Goal: Task Accomplishment & Management: Manage account settings

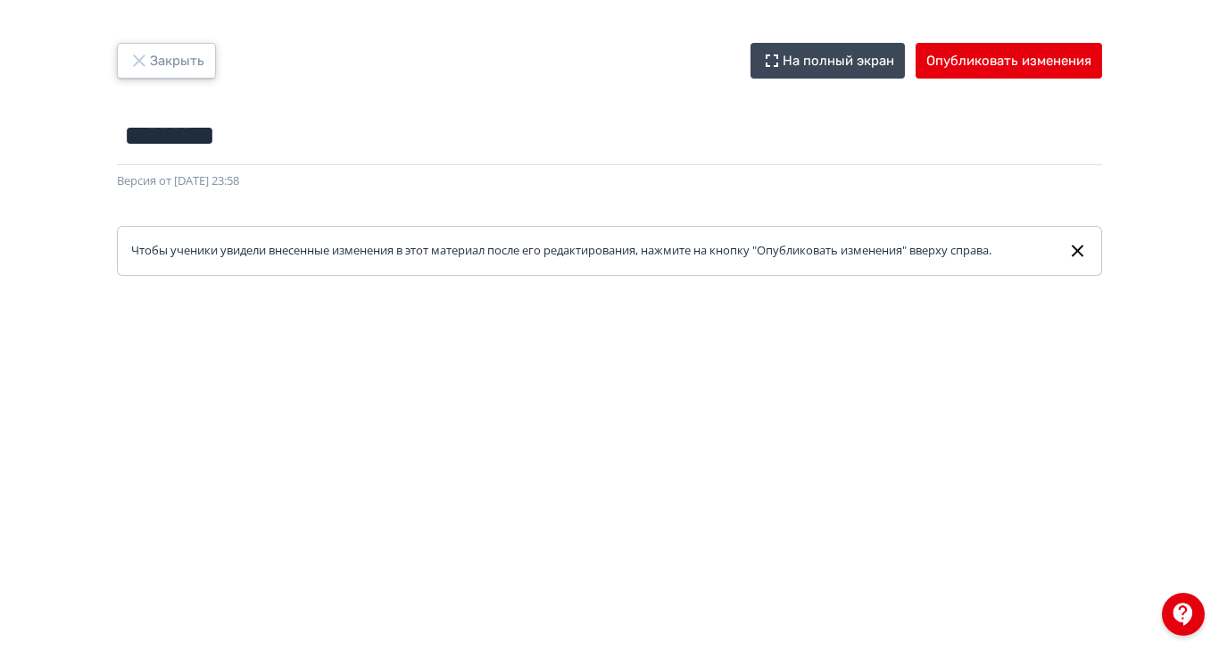
drag, startPoint x: 333, startPoint y: 62, endPoint x: 344, endPoint y: 66, distance: 11.6
click at [150, 62] on icon "button" at bounding box center [138, 60] width 21 height 21
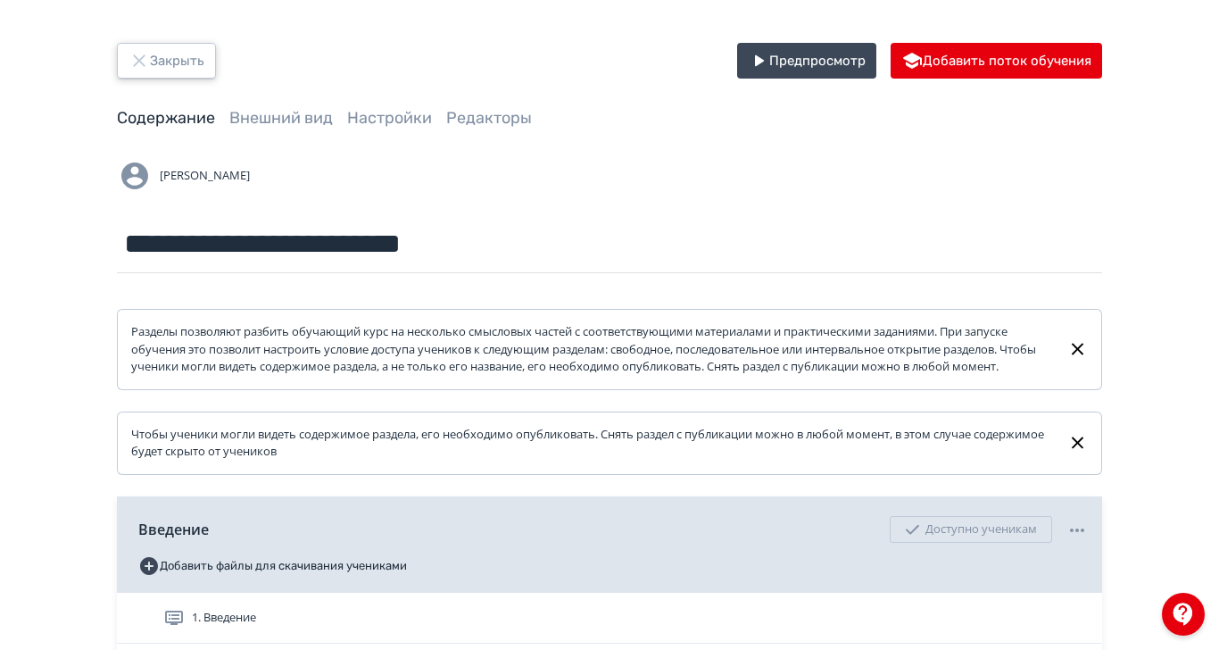
click at [150, 54] on icon "button" at bounding box center [138, 60] width 21 height 21
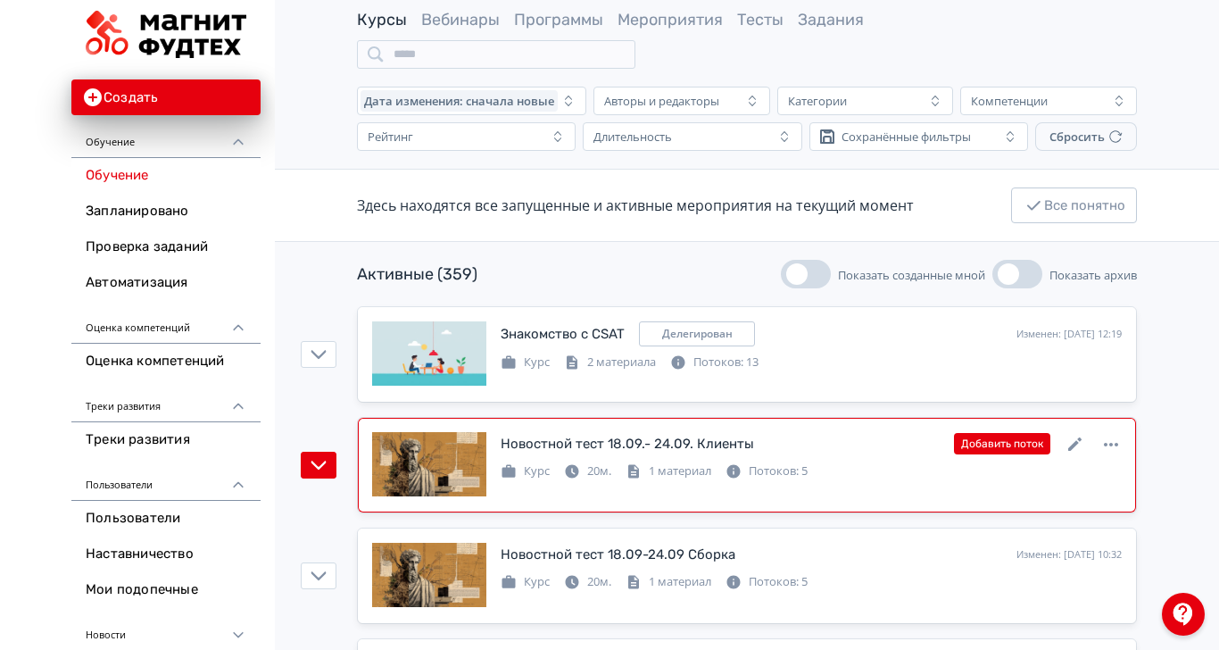
scroll to position [119, 0]
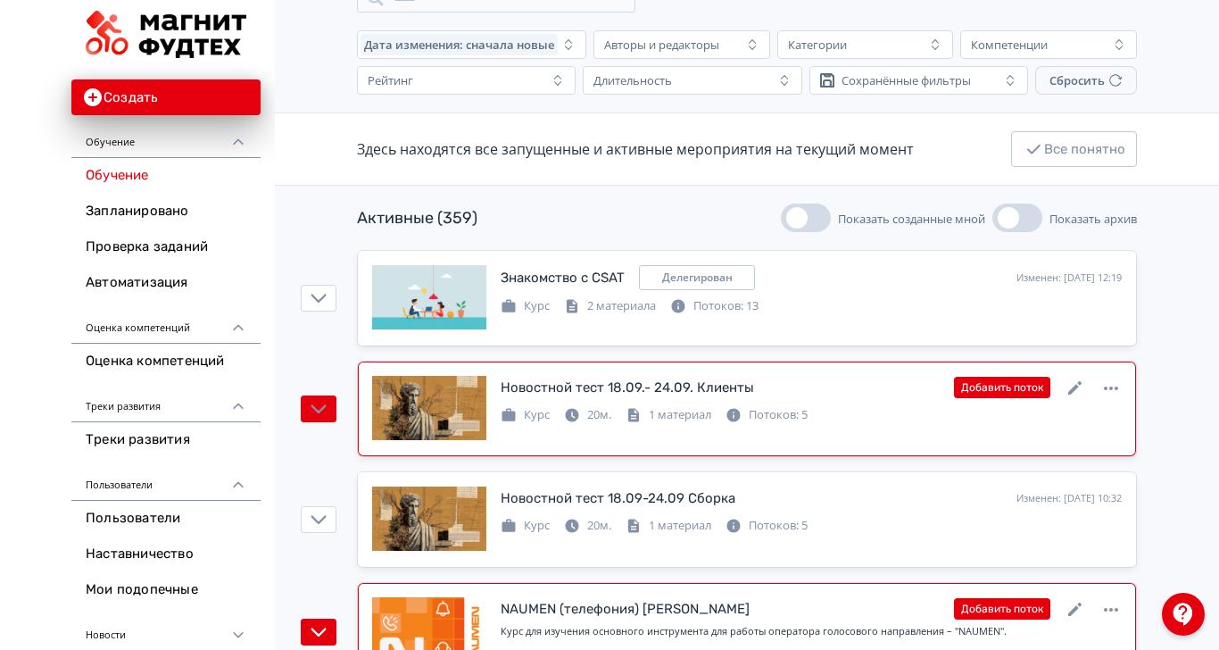
click at [486, 597] on div at bounding box center [429, 630] width 114 height 66
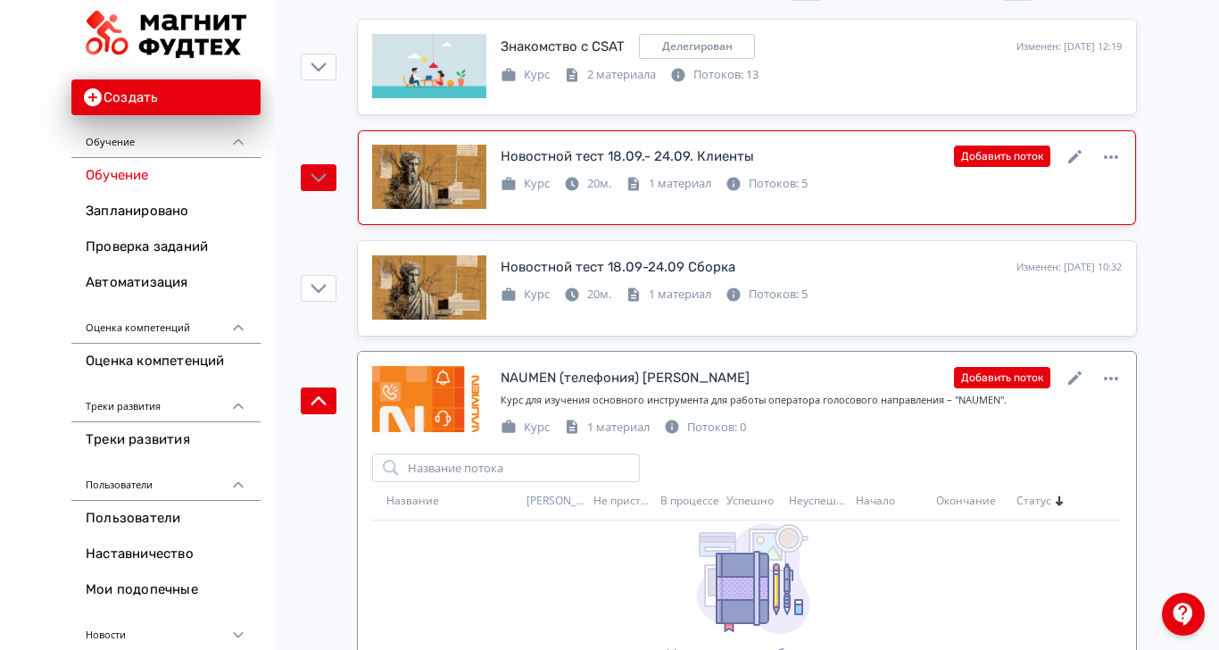
scroll to position [357, 0]
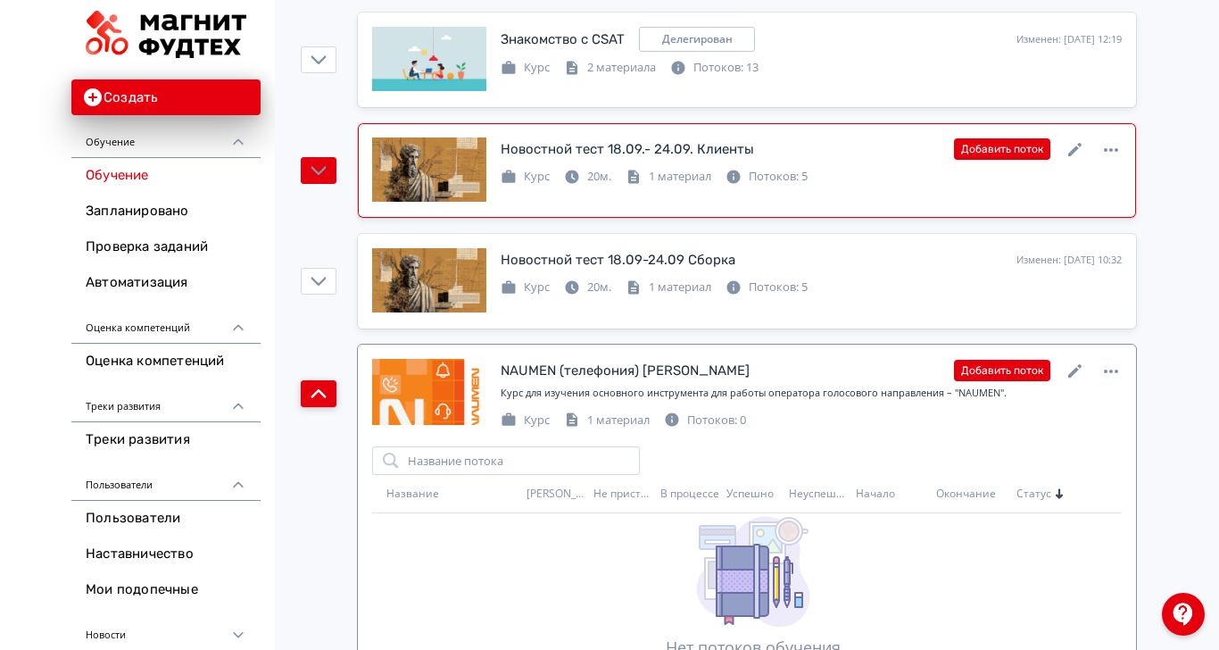
click at [327, 385] on icon "button" at bounding box center [319, 393] width 16 height 16
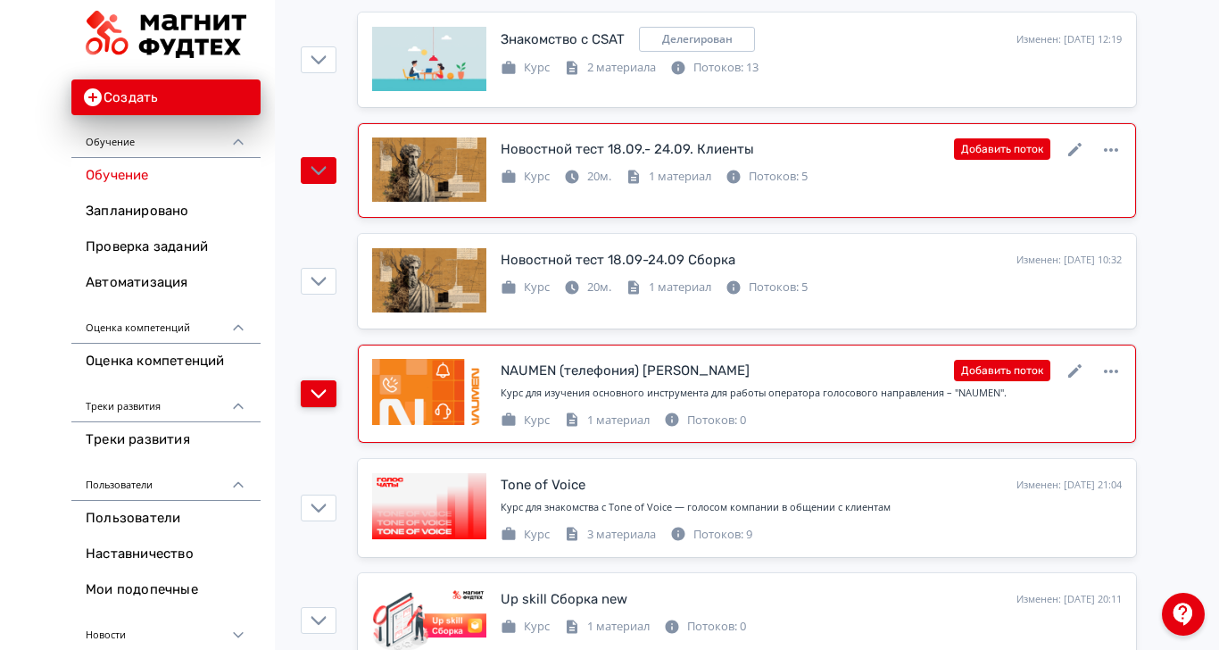
click at [604, 360] on div "NAUMEN (телефония) [PERSON_NAME]" at bounding box center [625, 370] width 249 height 21
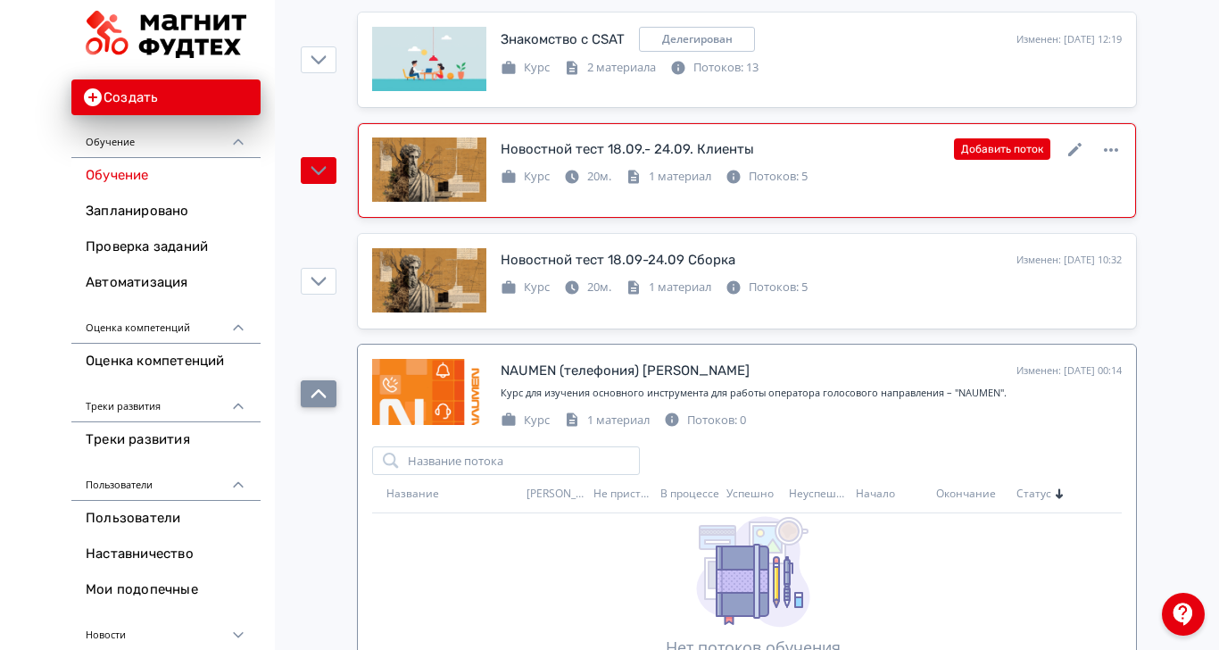
click at [327, 385] on icon "button" at bounding box center [319, 393] width 16 height 16
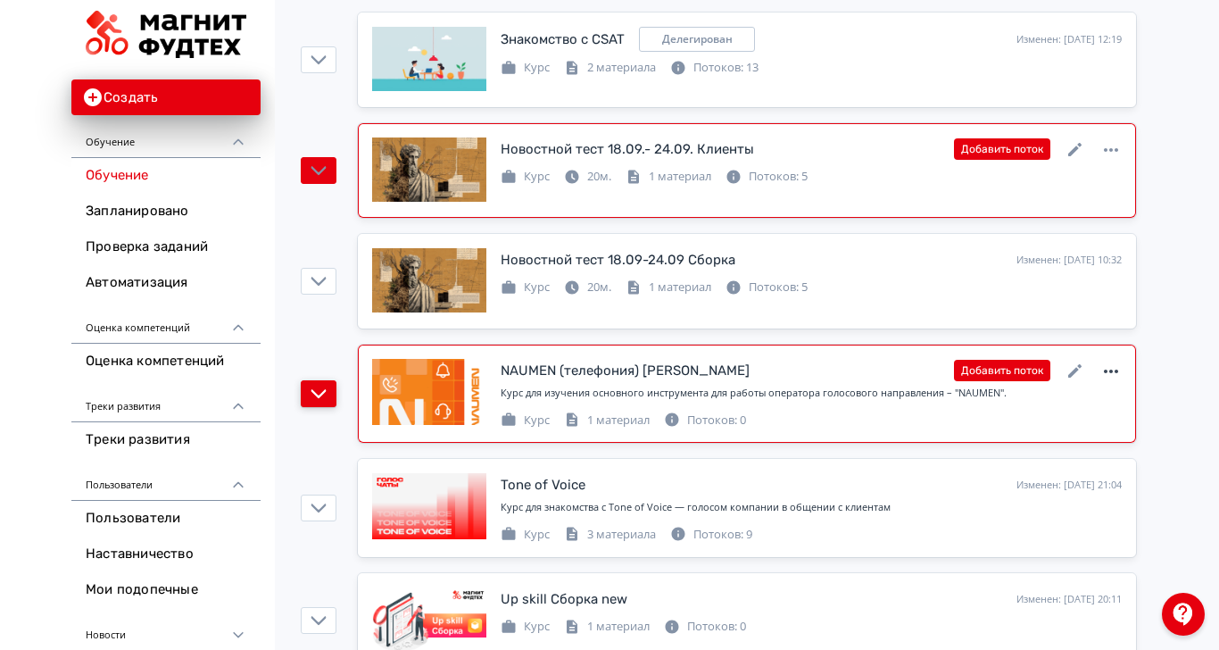
click at [1122, 360] on icon at bounding box center [1110, 370] width 21 height 21
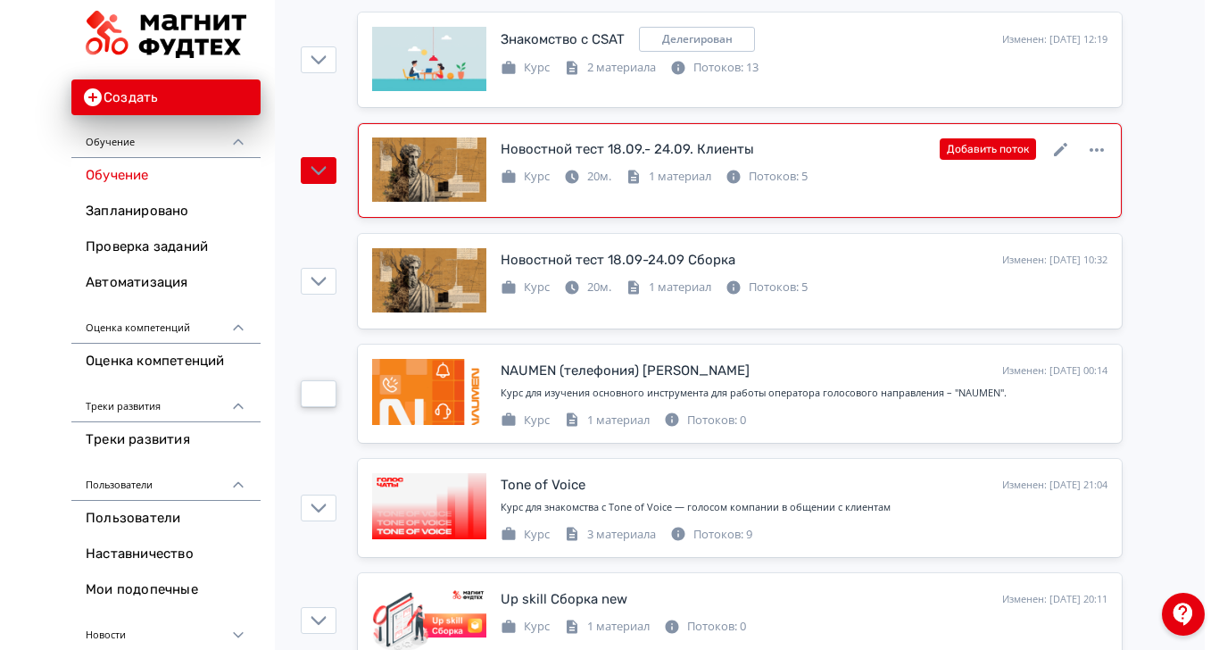
click at [1218, 378] on div "Создать копию Архивировать Удалить" at bounding box center [609, 325] width 1219 height 650
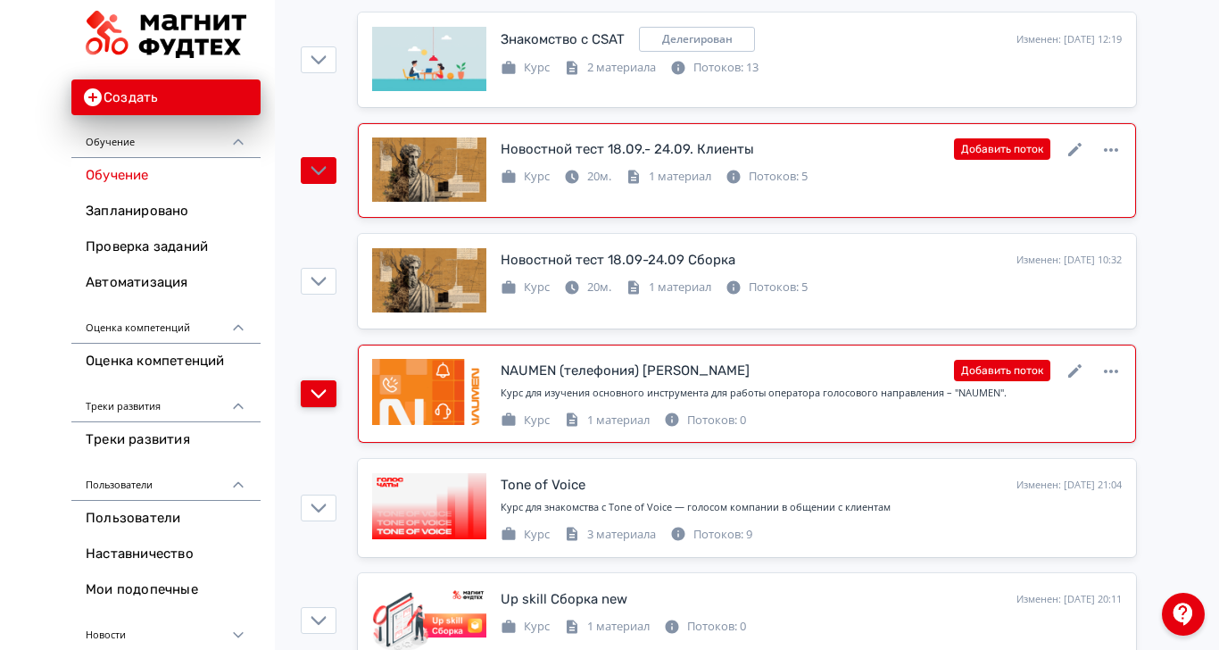
click at [1122, 359] on div "NAUMEN (телефония) [PERSON_NAME]: [DATE] 00:14 Добавить поток" at bounding box center [811, 370] width 621 height 23
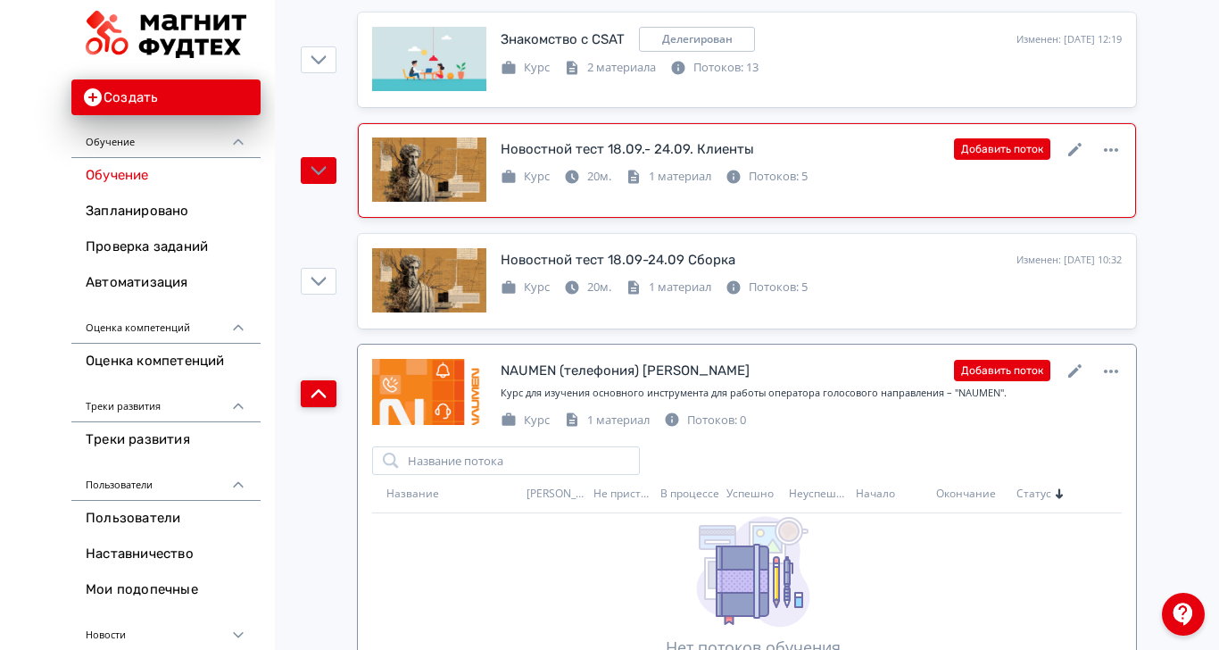
click at [1122, 359] on div "NAUMEN (телефония) [PERSON_NAME]: [DATE] 00:14 Добавить поток" at bounding box center [811, 370] width 621 height 23
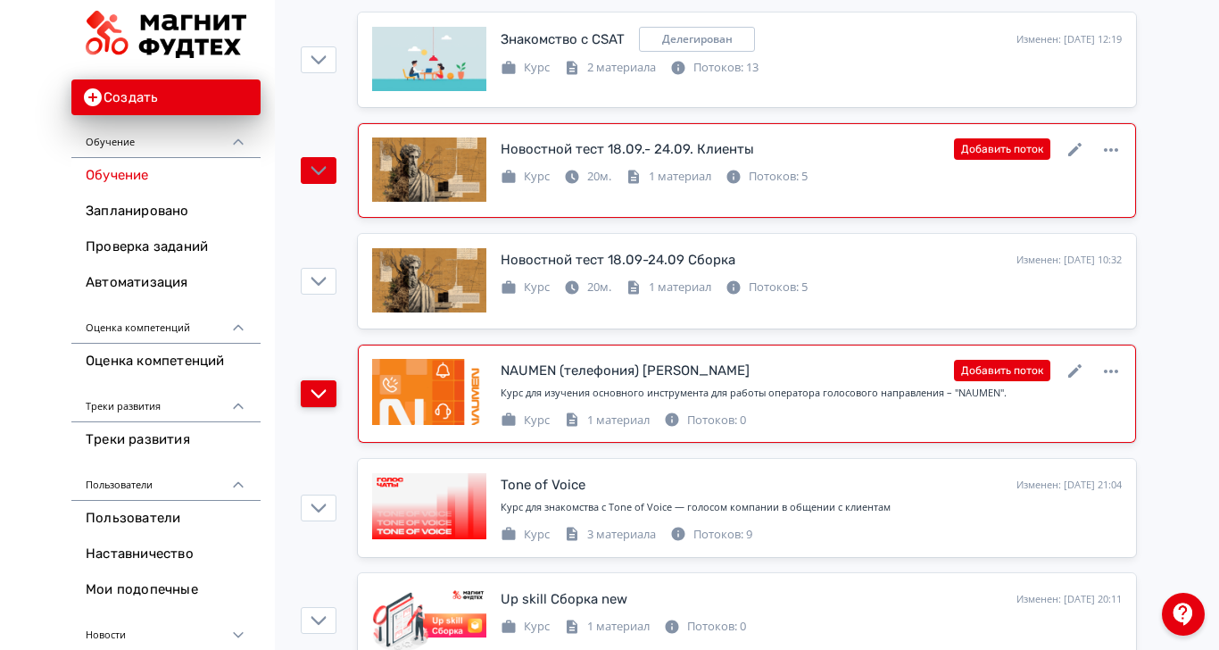
click at [912, 385] on div "Курс для изучения основного инструмента для работы оператора голосового направл…" at bounding box center [811, 392] width 621 height 15
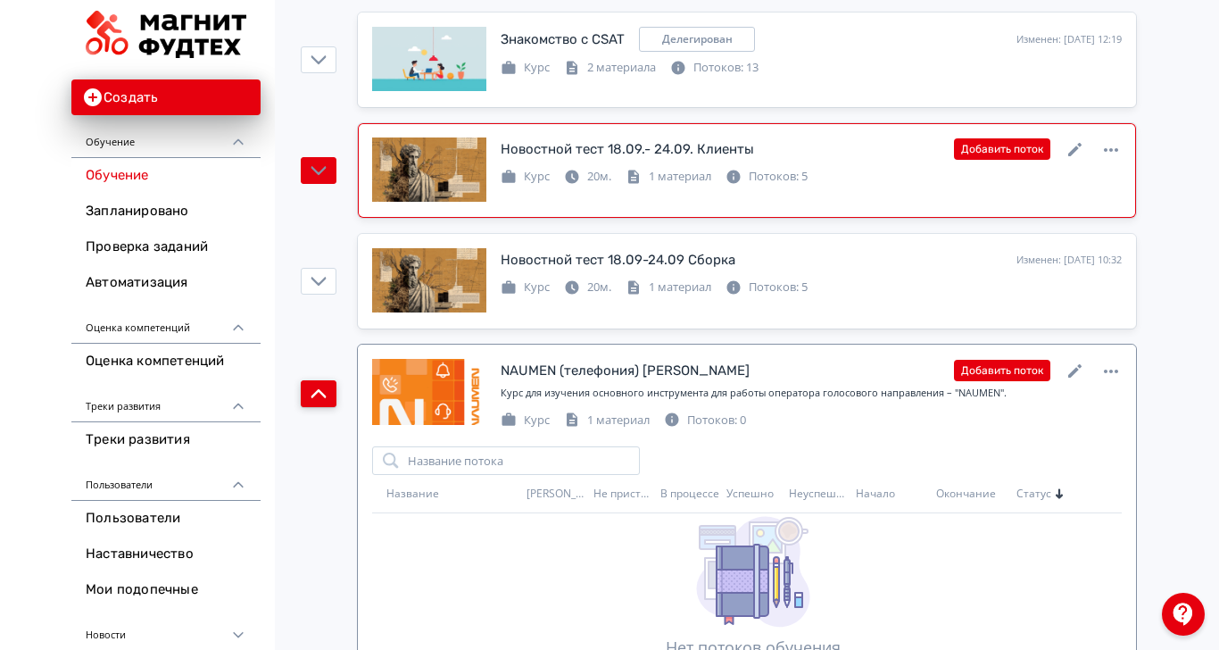
click at [912, 385] on div "Курс для изучения основного инструмента для работы оператора голосового направл…" at bounding box center [811, 392] width 621 height 15
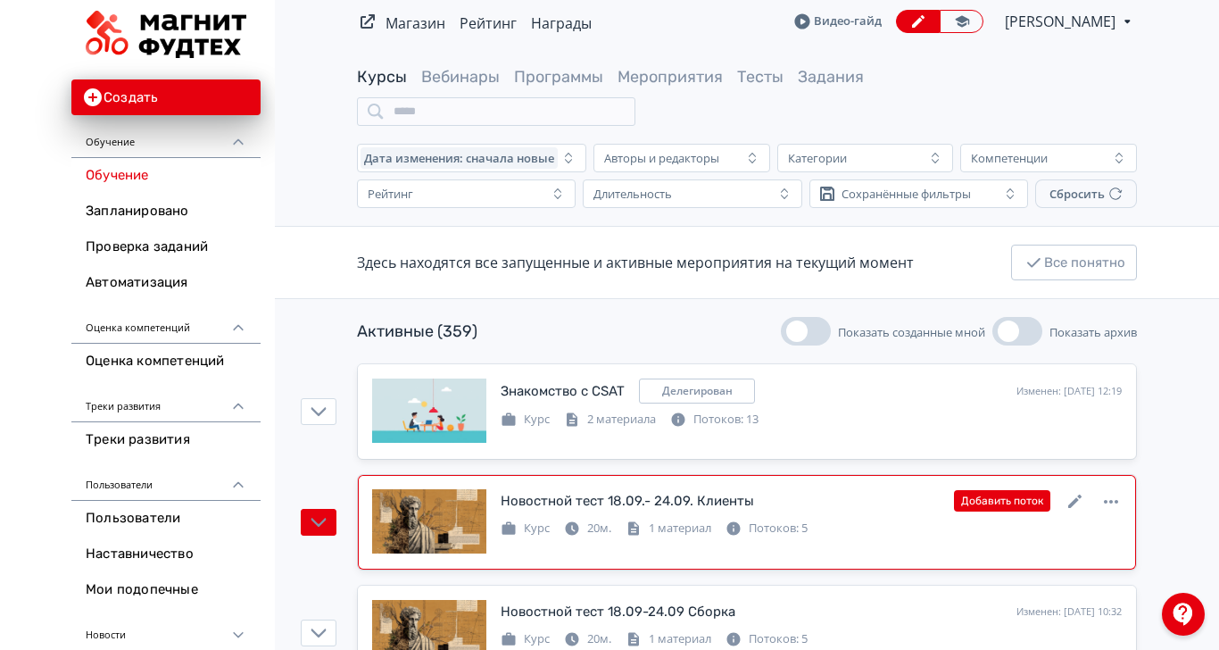
scroll to position [0, 0]
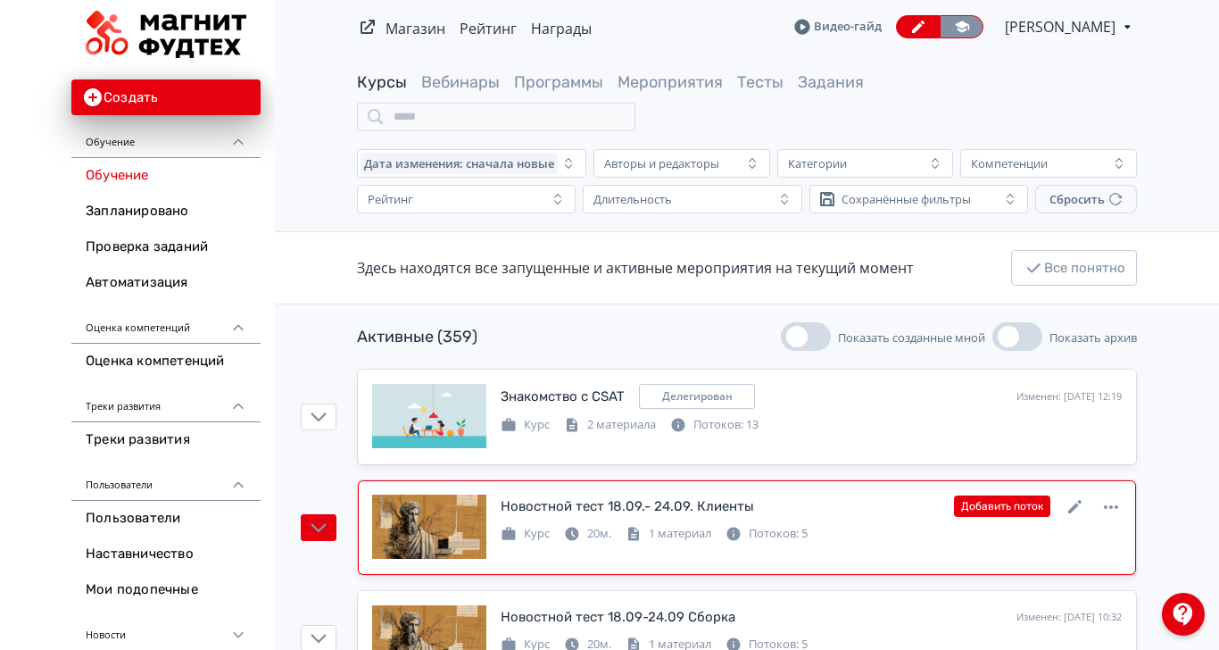
click at [969, 22] on icon at bounding box center [962, 27] width 14 height 12
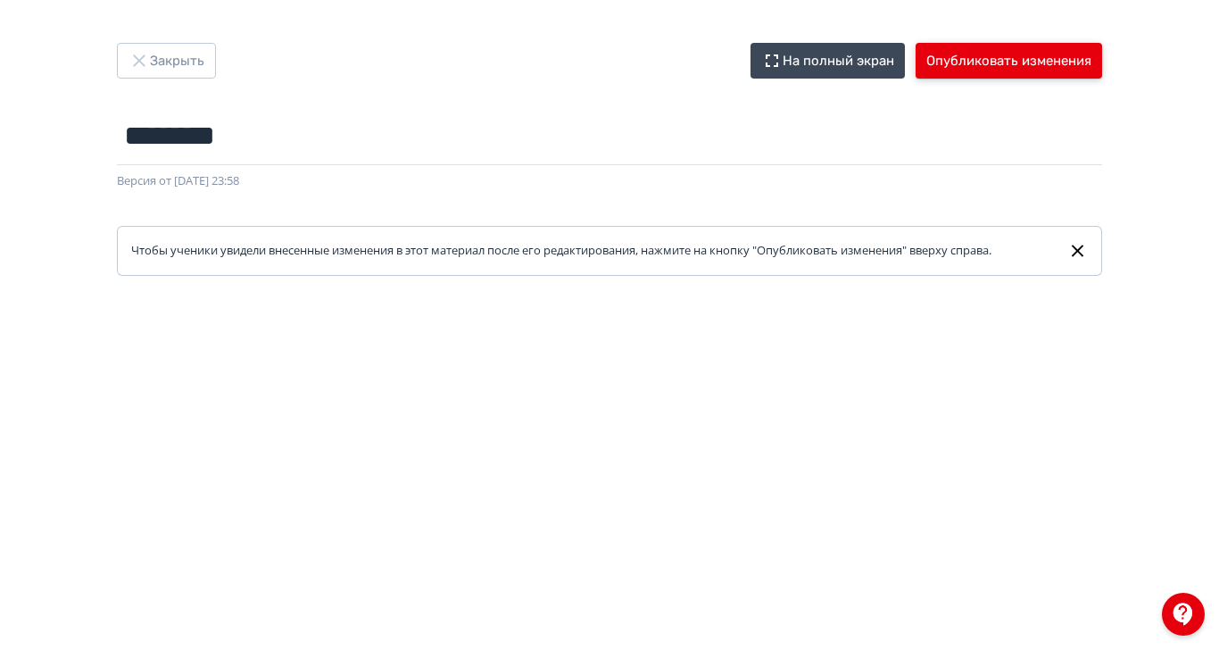
click at [1102, 59] on button "Опубликовать изменения" at bounding box center [1008, 61] width 186 height 36
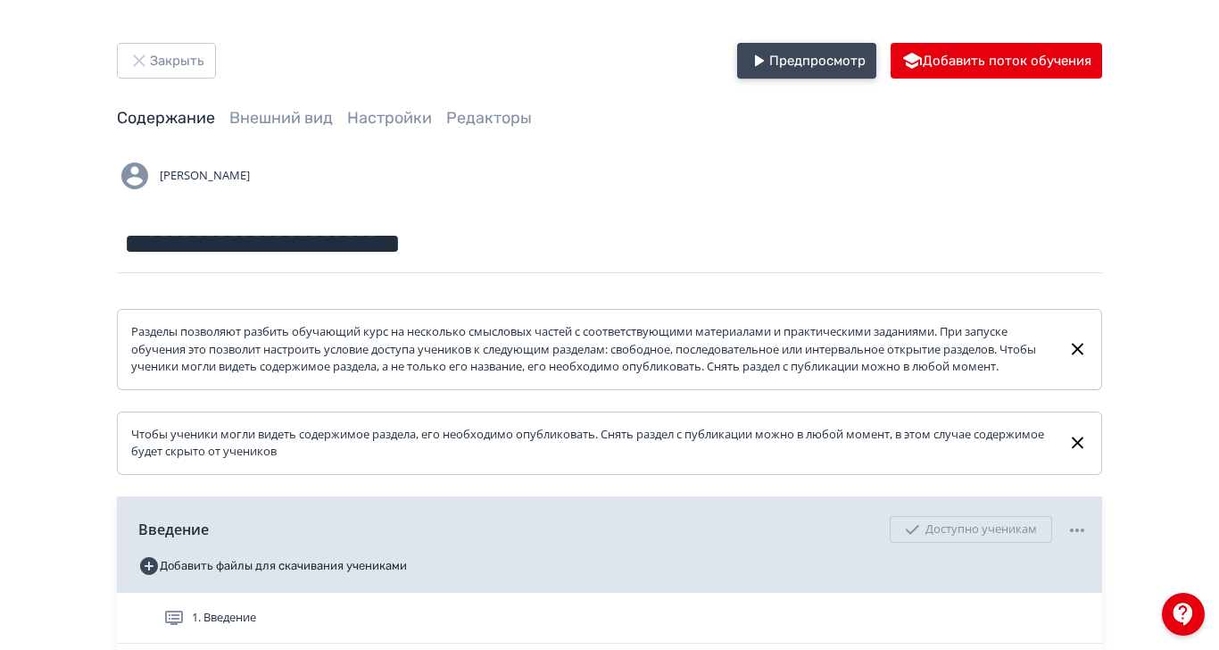
click at [764, 64] on icon "button" at bounding box center [759, 60] width 9 height 11
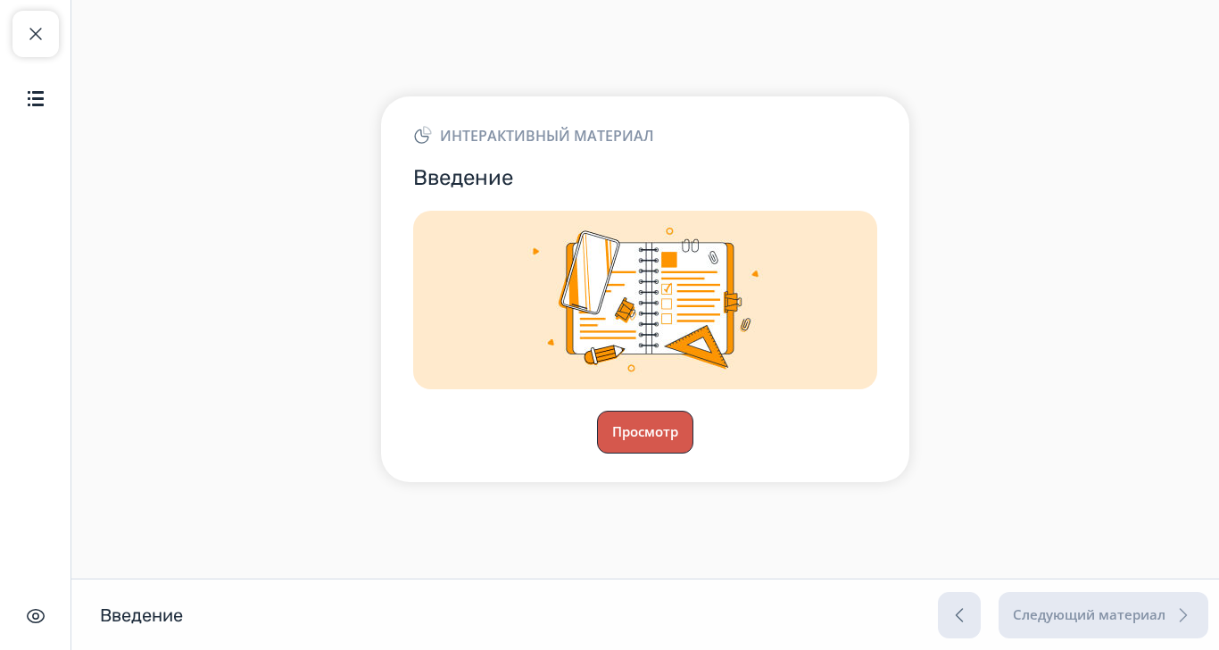
click at [693, 453] on button "Просмотр" at bounding box center [645, 431] width 96 height 43
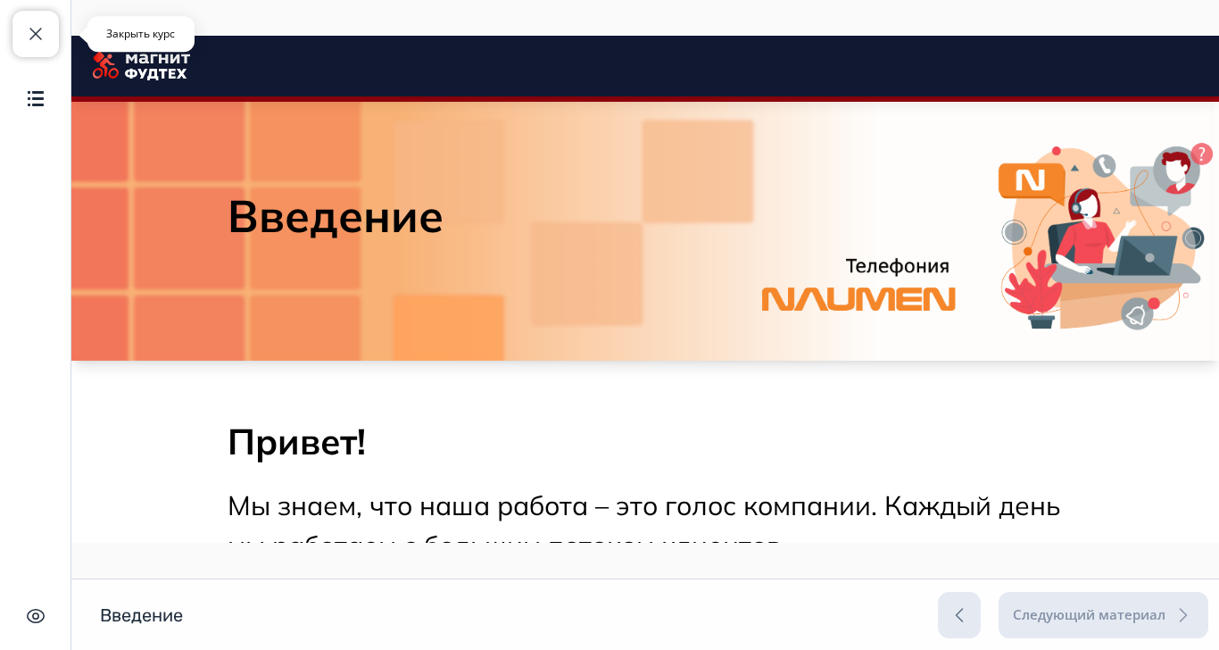
drag, startPoint x: 37, startPoint y: 45, endPoint x: 11, endPoint y: 40, distance: 26.3
click at [37, 45] on button "Закрыть курс" at bounding box center [35, 34] width 46 height 46
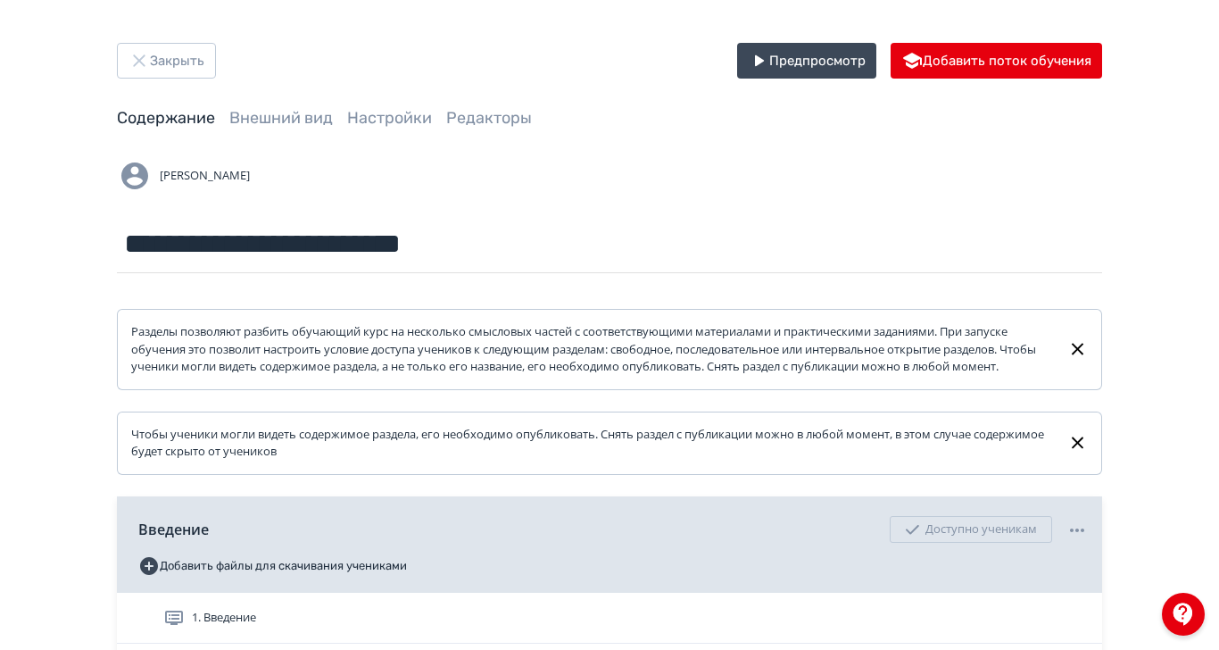
scroll to position [94, 0]
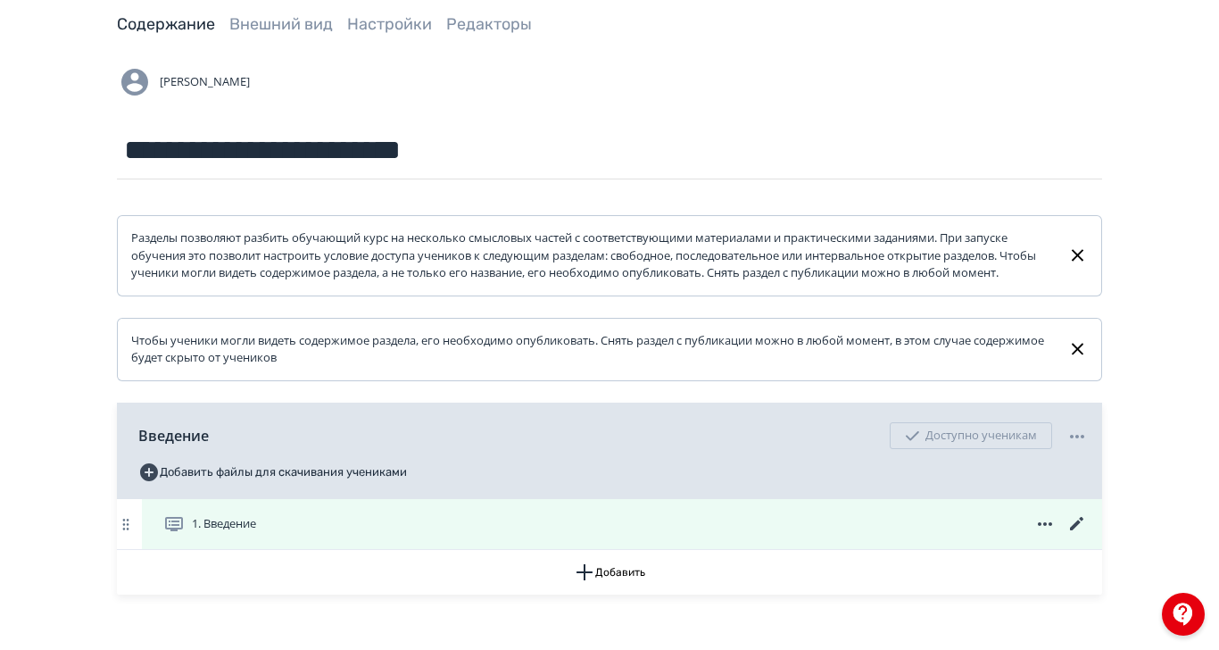
click at [1083, 530] on icon at bounding box center [1076, 523] width 13 height 13
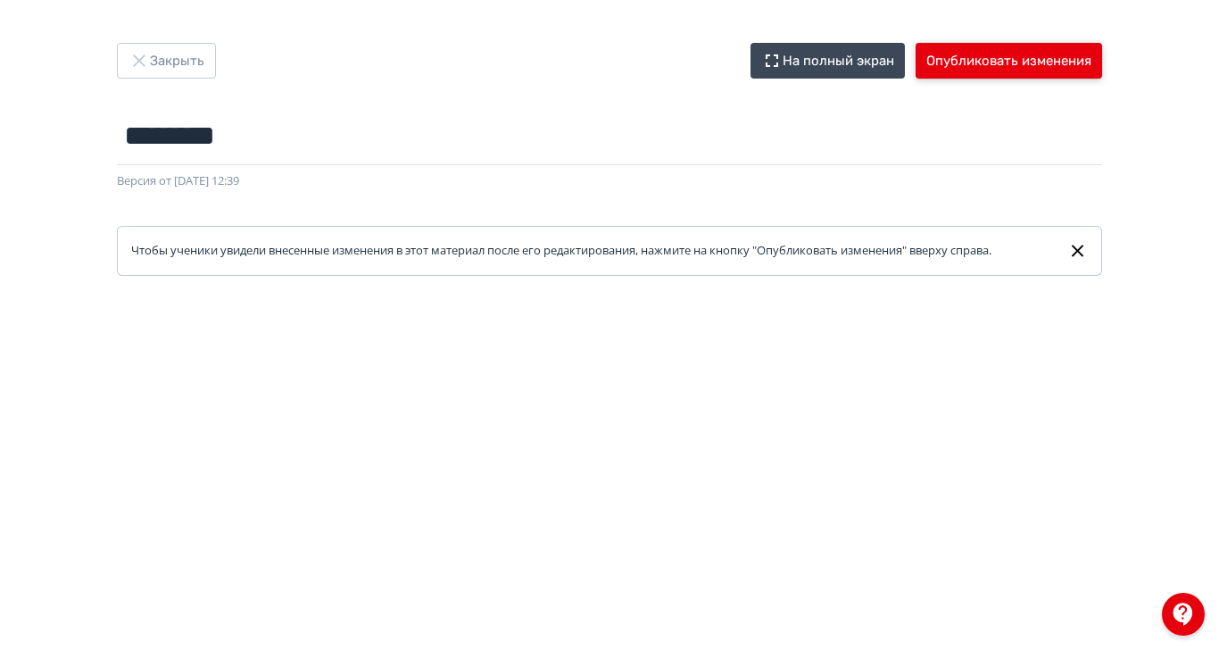
click at [1102, 52] on button "Опубликовать изменения" at bounding box center [1008, 61] width 186 height 36
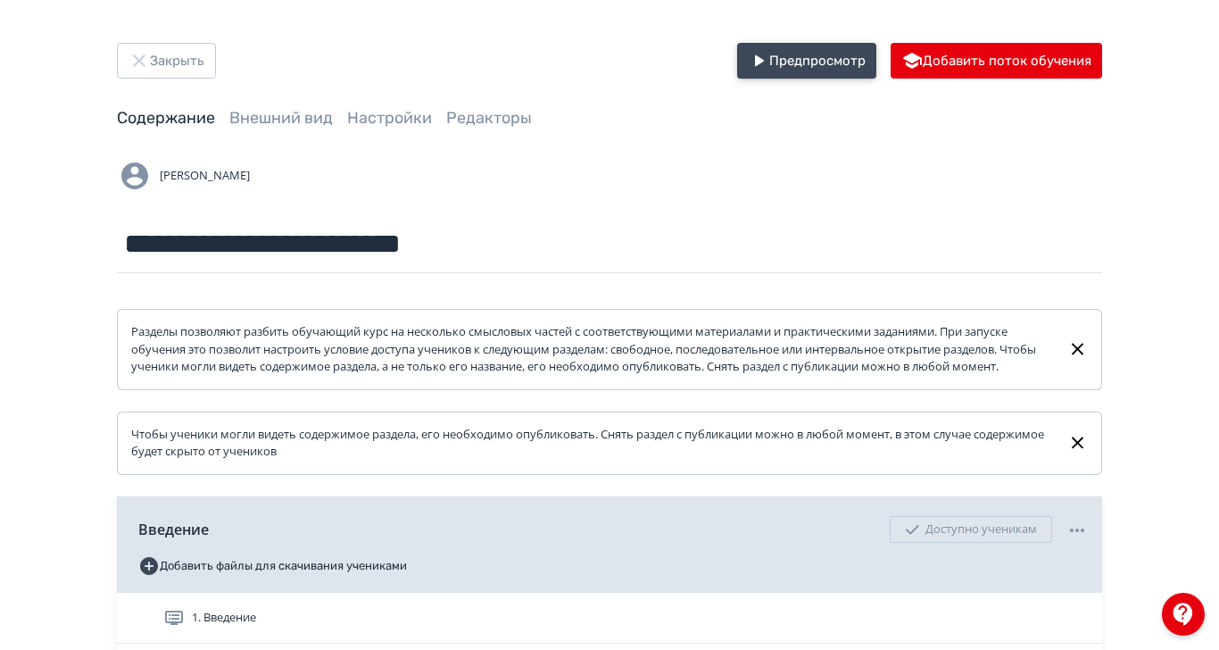
click at [769, 51] on icon "button" at bounding box center [758, 60] width 21 height 21
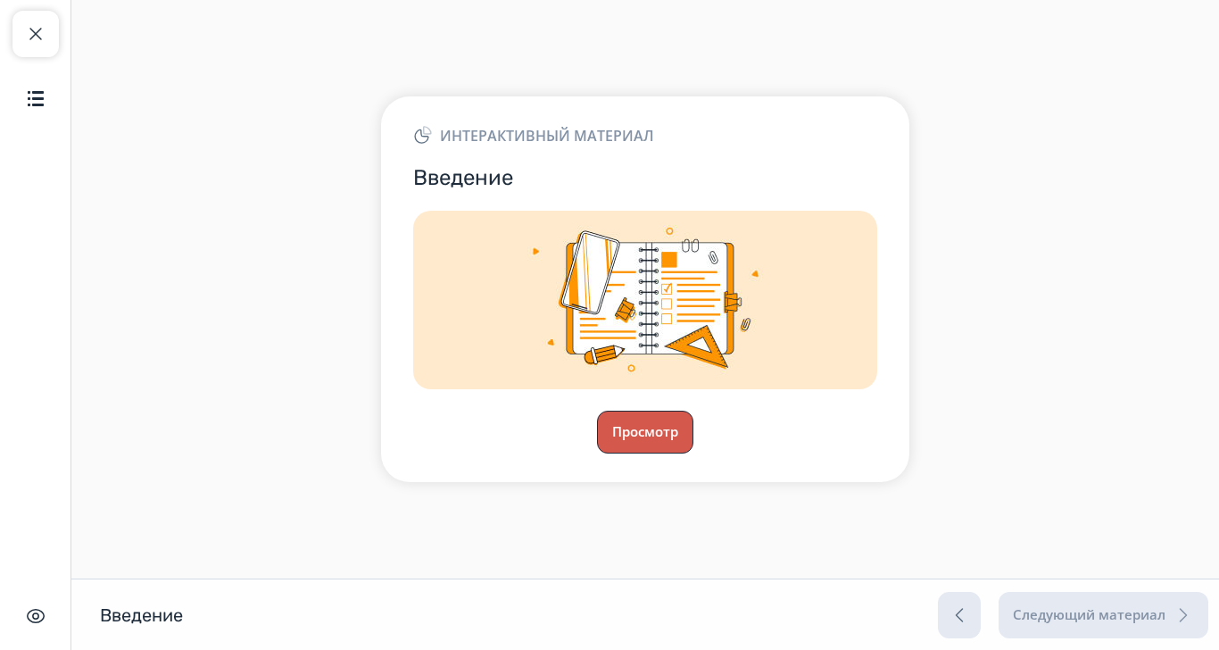
click at [693, 453] on button "Просмотр" at bounding box center [645, 431] width 96 height 43
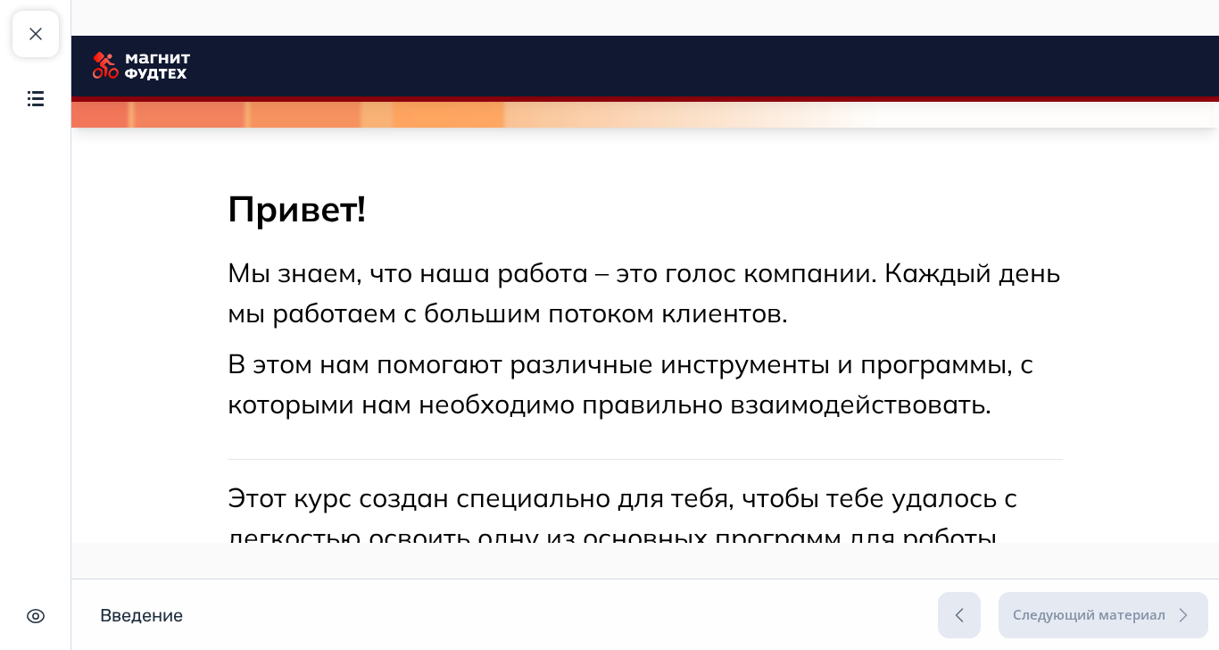
scroll to position [355, 0]
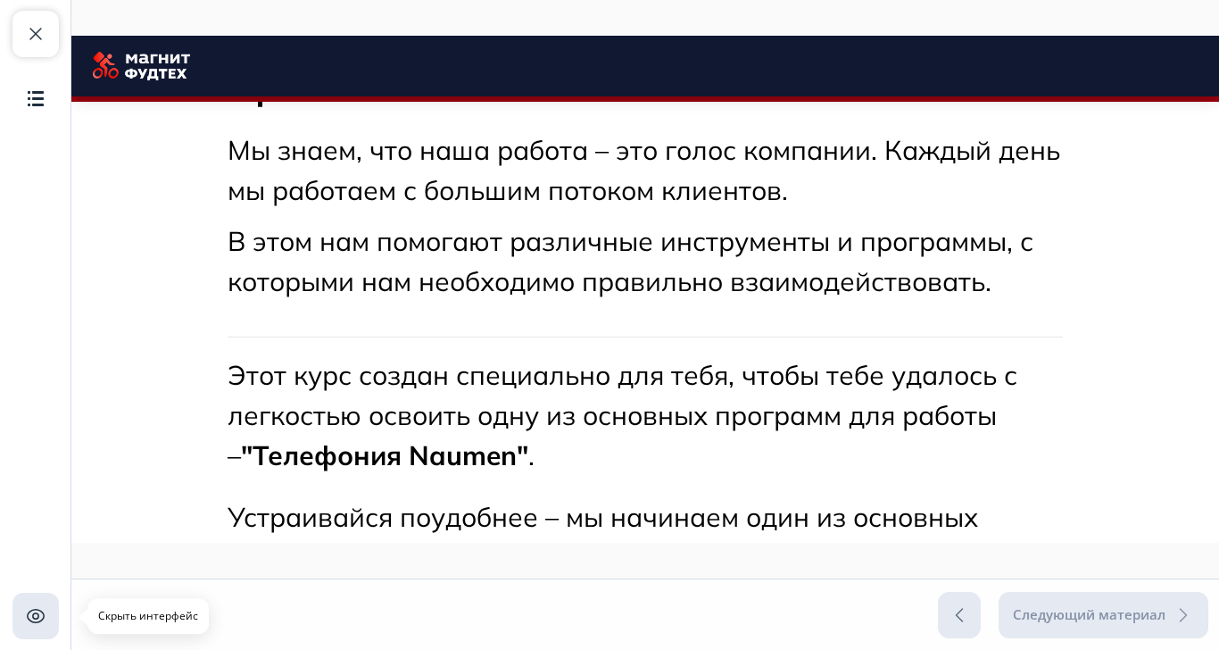
click at [37, 626] on img "button" at bounding box center [35, 615] width 21 height 21
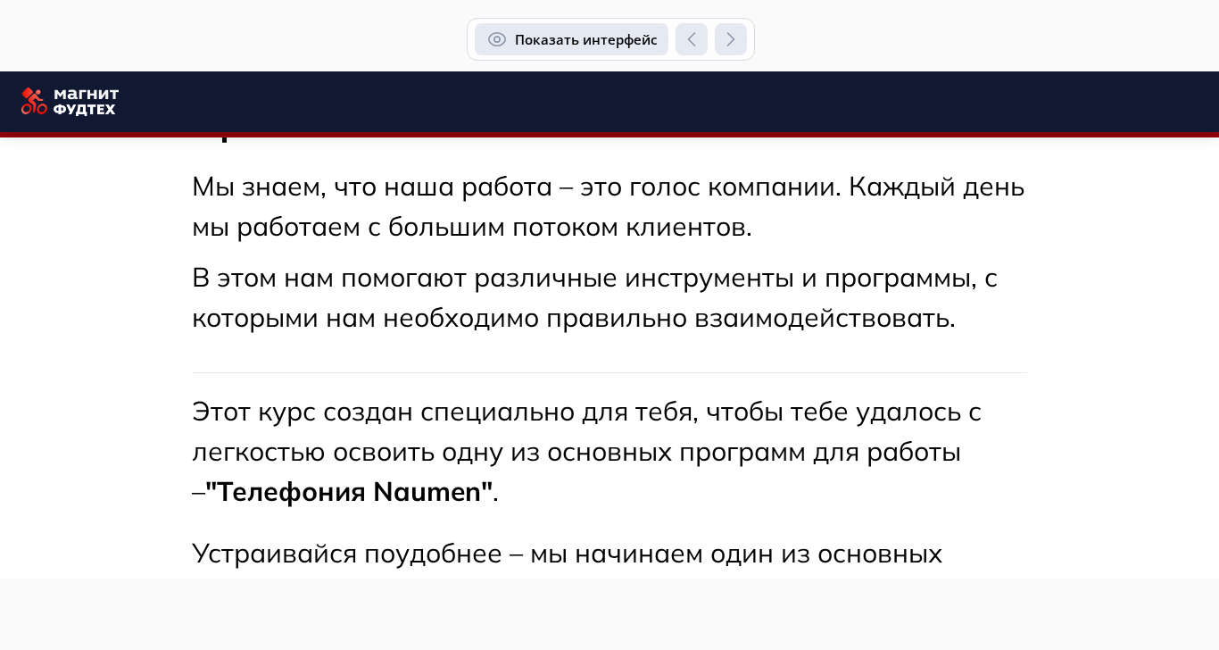
click at [508, 40] on span "button" at bounding box center [496, 39] width 21 height 21
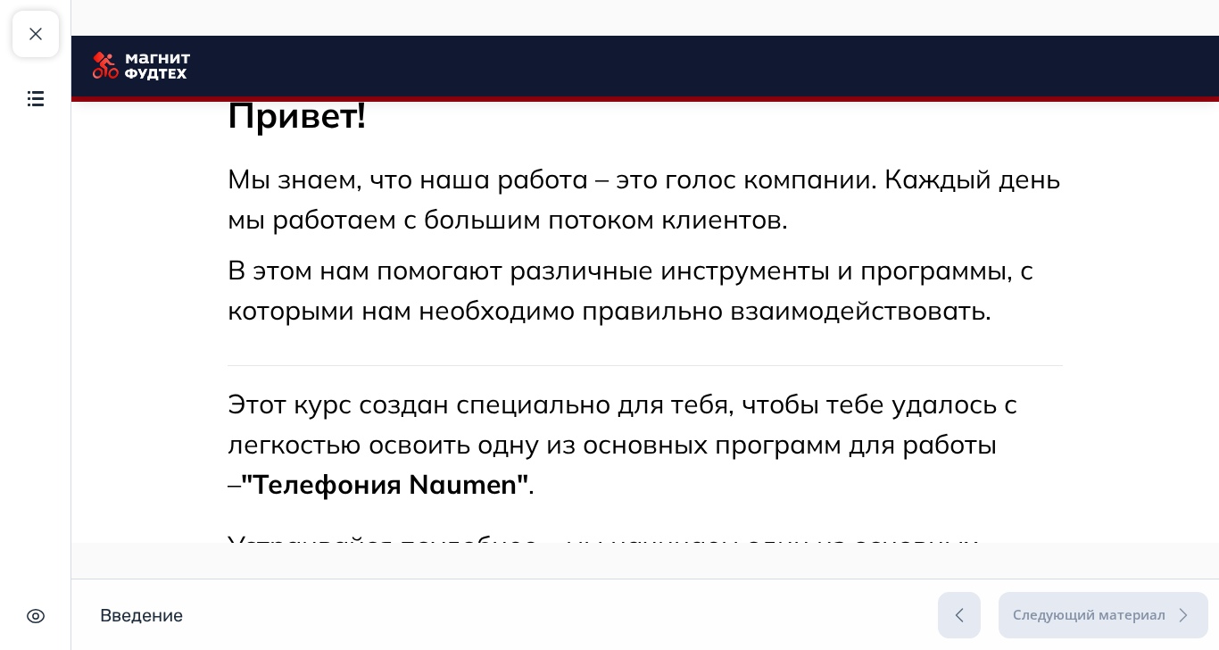
scroll to position [118, 0]
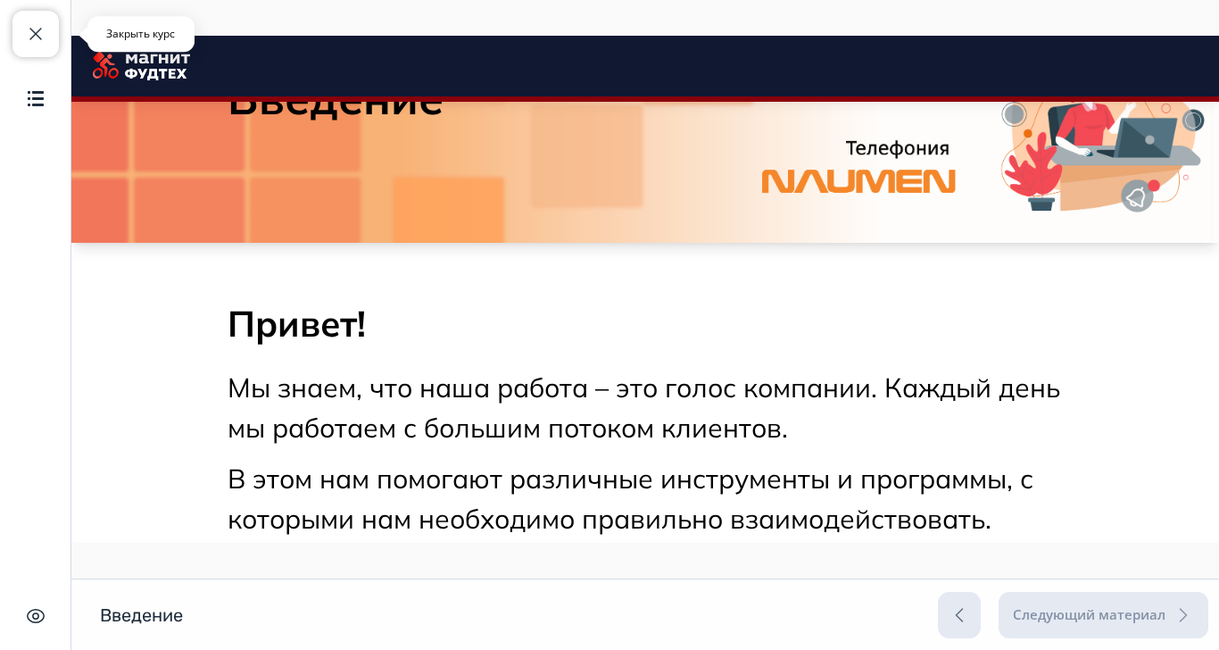
click at [32, 37] on span "button" at bounding box center [35, 33] width 21 height 21
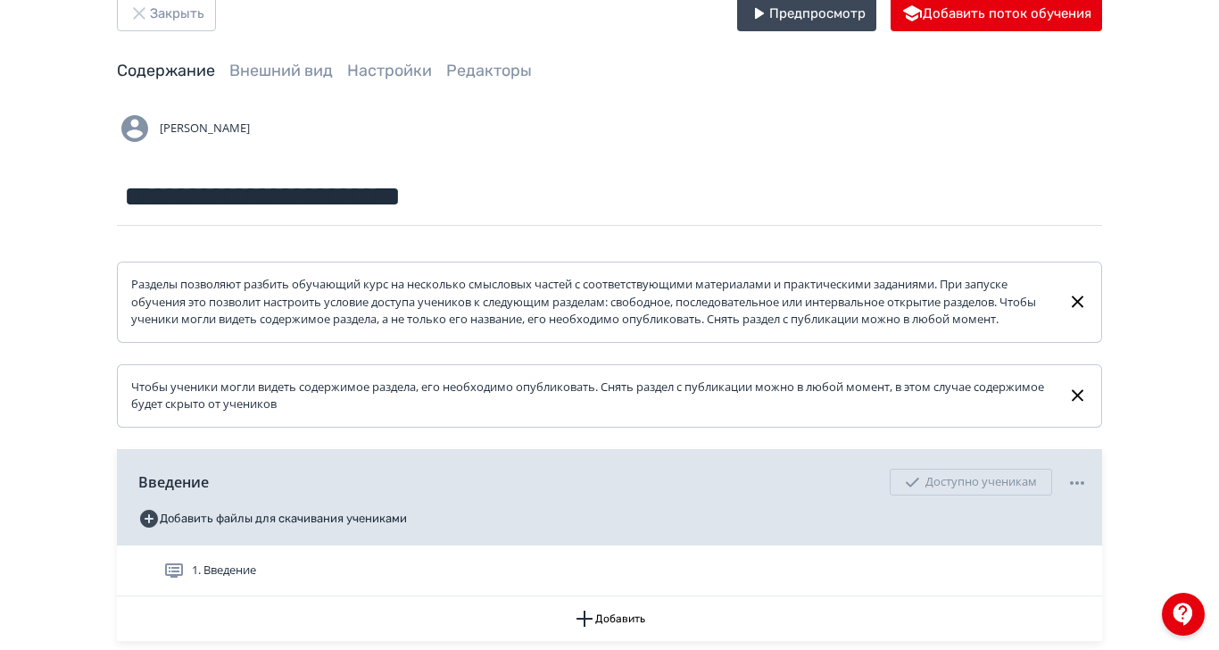
scroll to position [94, 0]
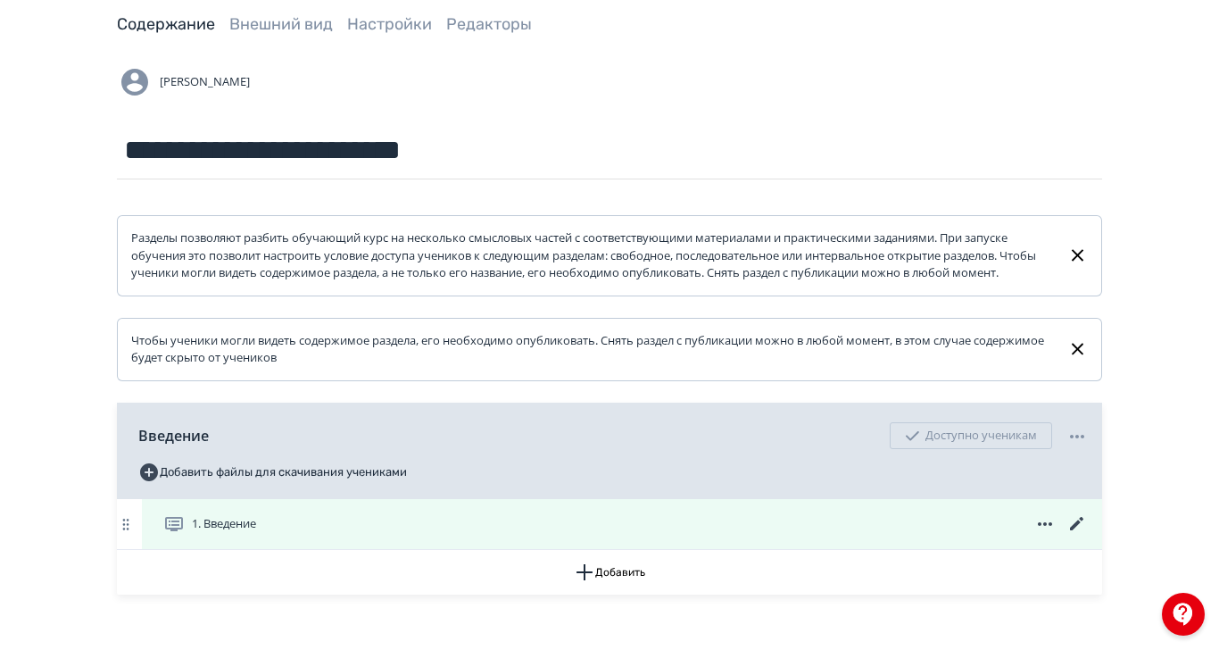
click at [1083, 530] on icon at bounding box center [1076, 523] width 13 height 13
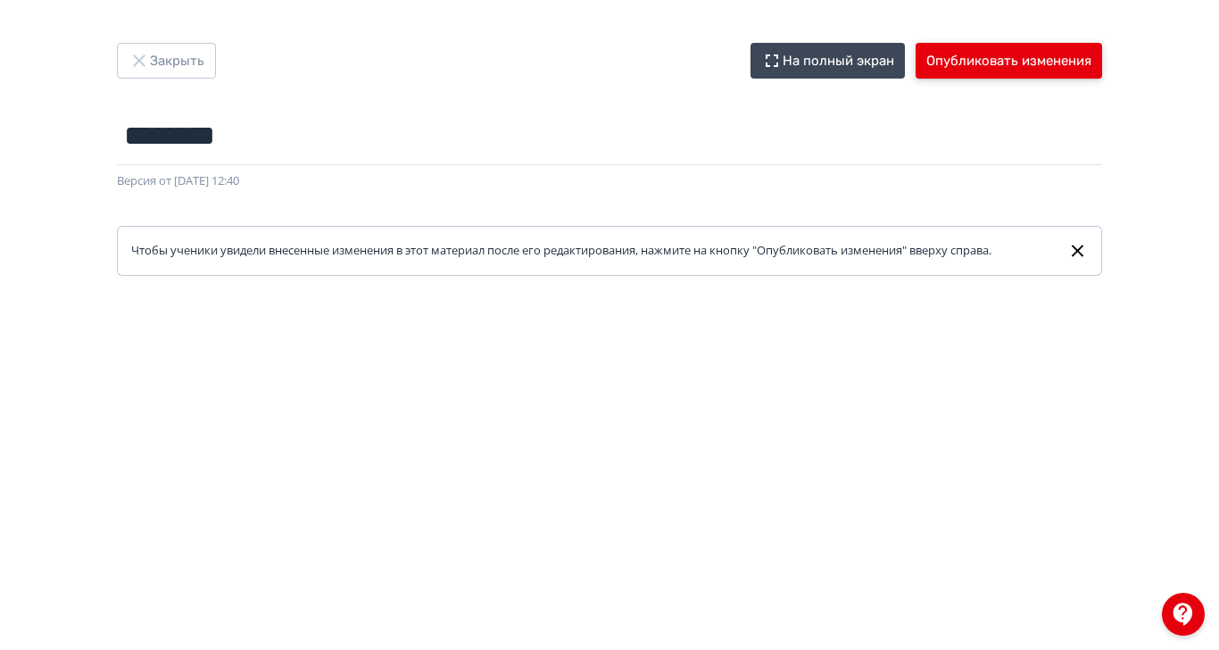
click at [1102, 69] on button "Опубликовать изменения" at bounding box center [1008, 61] width 186 height 36
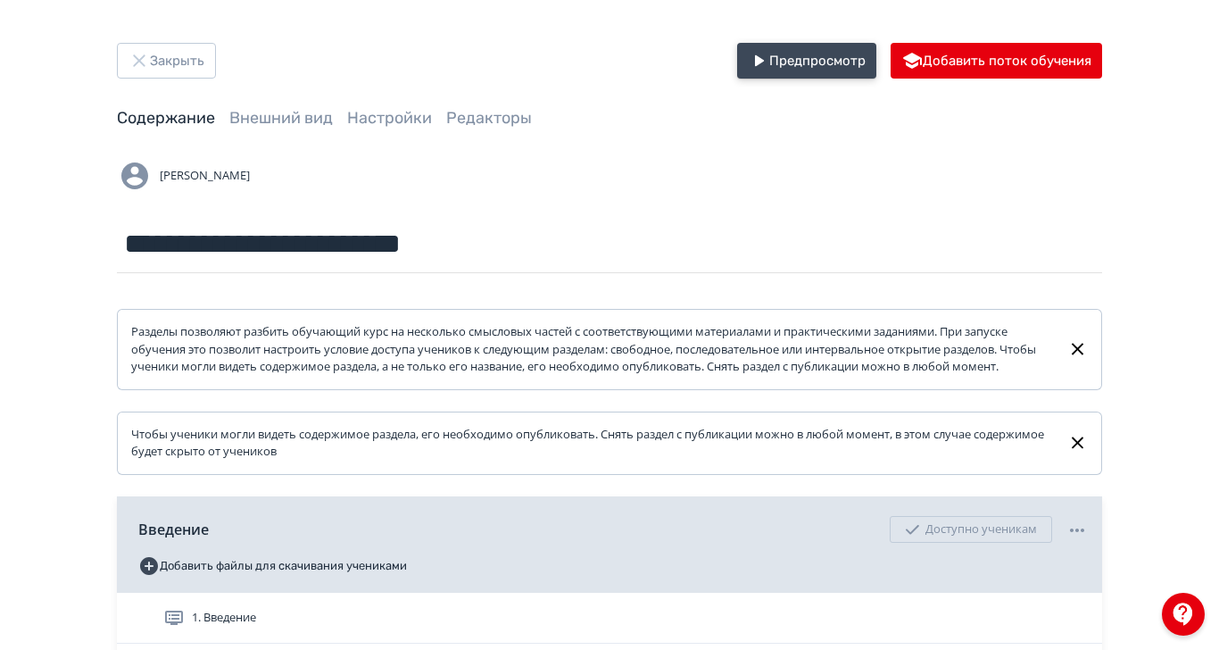
click at [876, 58] on button "Предпросмотр" at bounding box center [806, 61] width 139 height 36
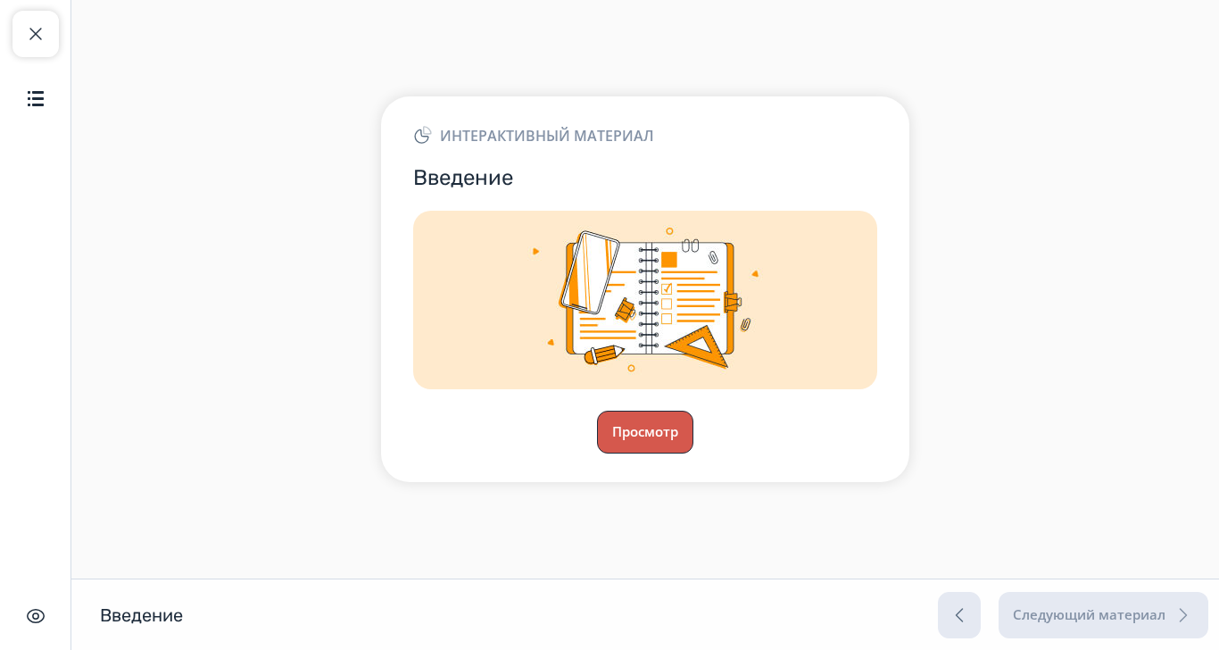
click at [693, 453] on button "Просмотр" at bounding box center [645, 431] width 96 height 43
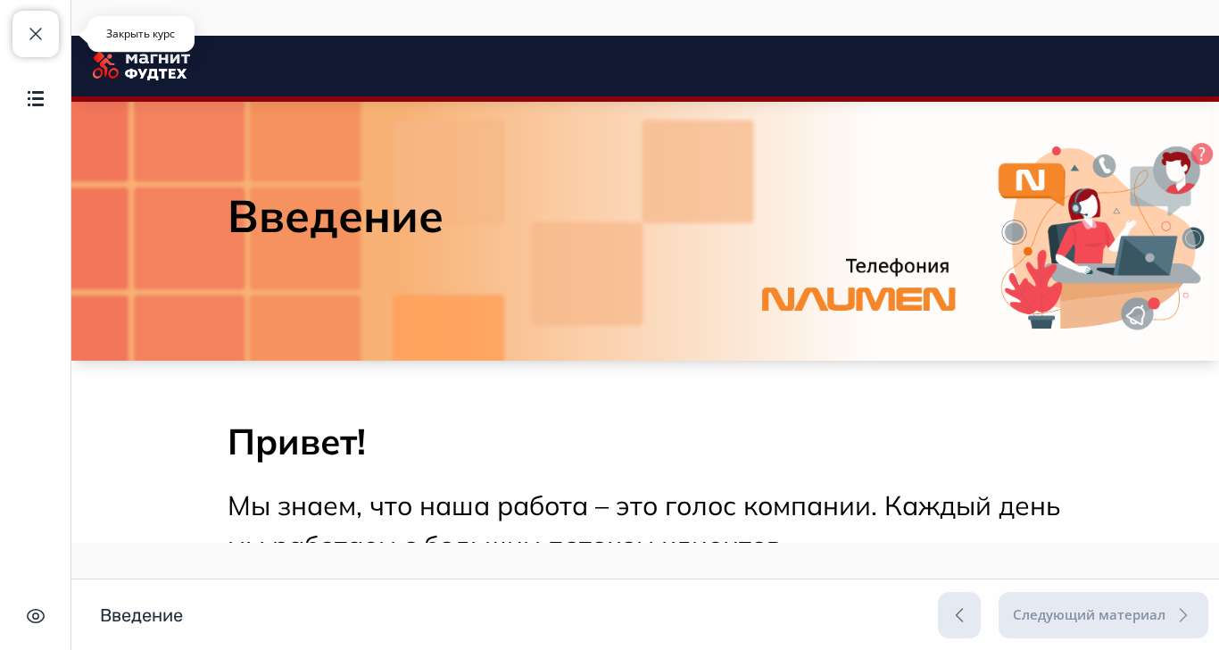
click at [41, 45] on button "Закрыть курс" at bounding box center [35, 34] width 46 height 46
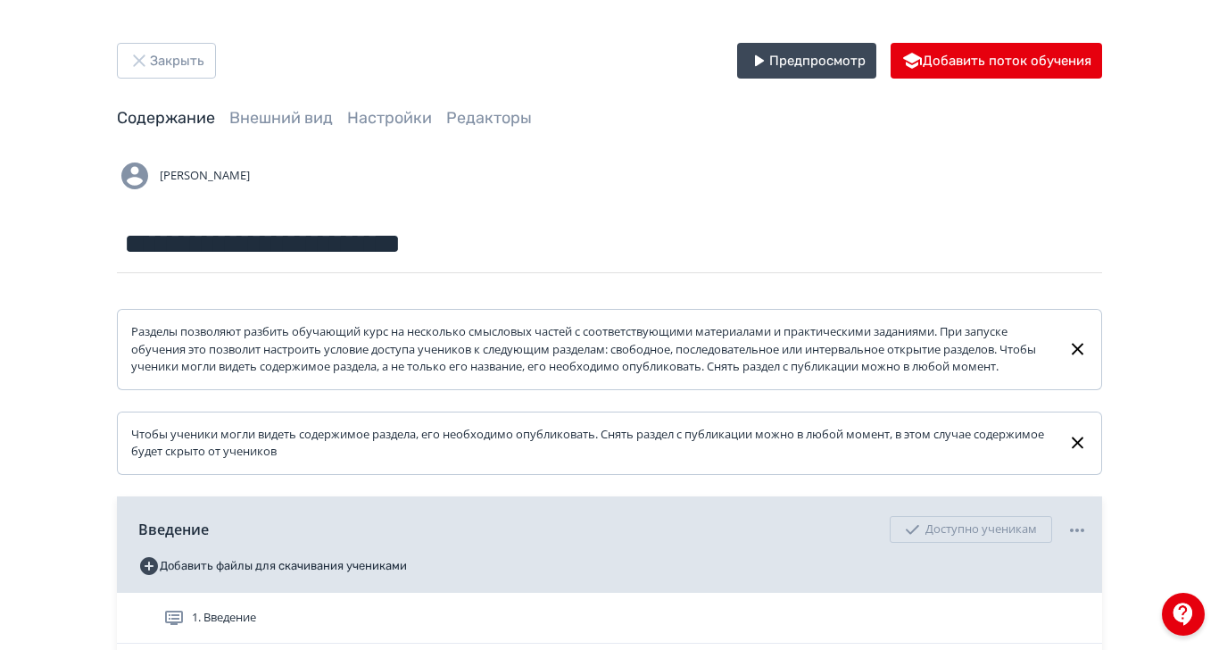
scroll to position [94, 0]
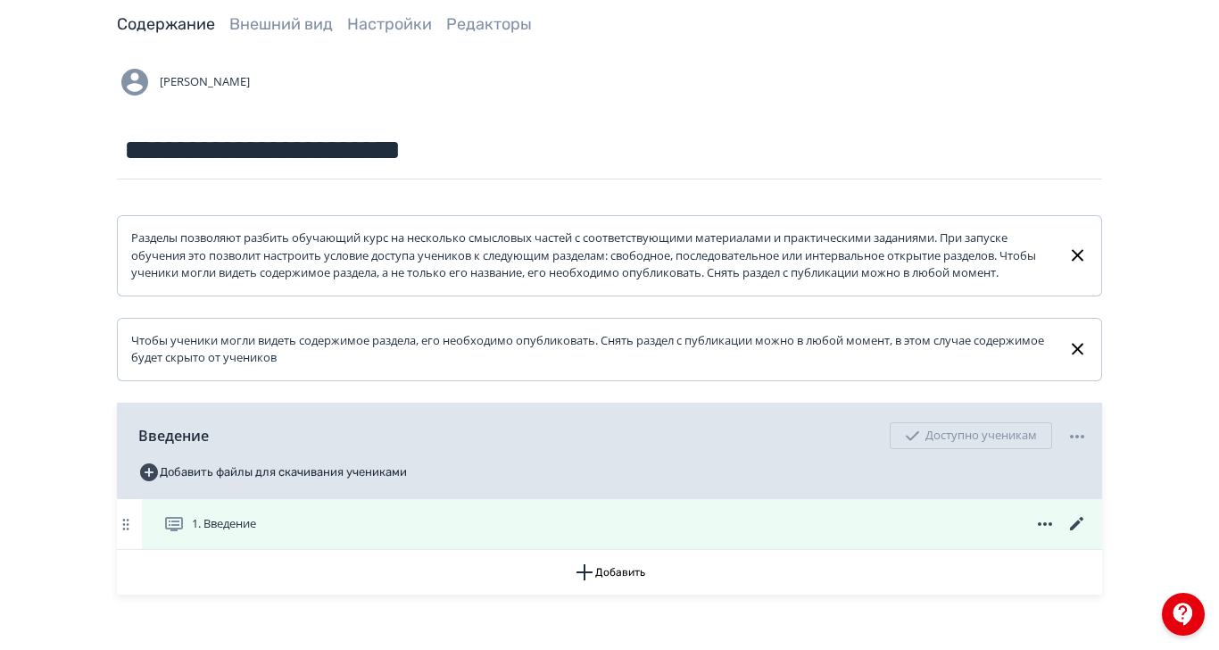
click at [1088, 534] on icon at bounding box center [1076, 523] width 21 height 21
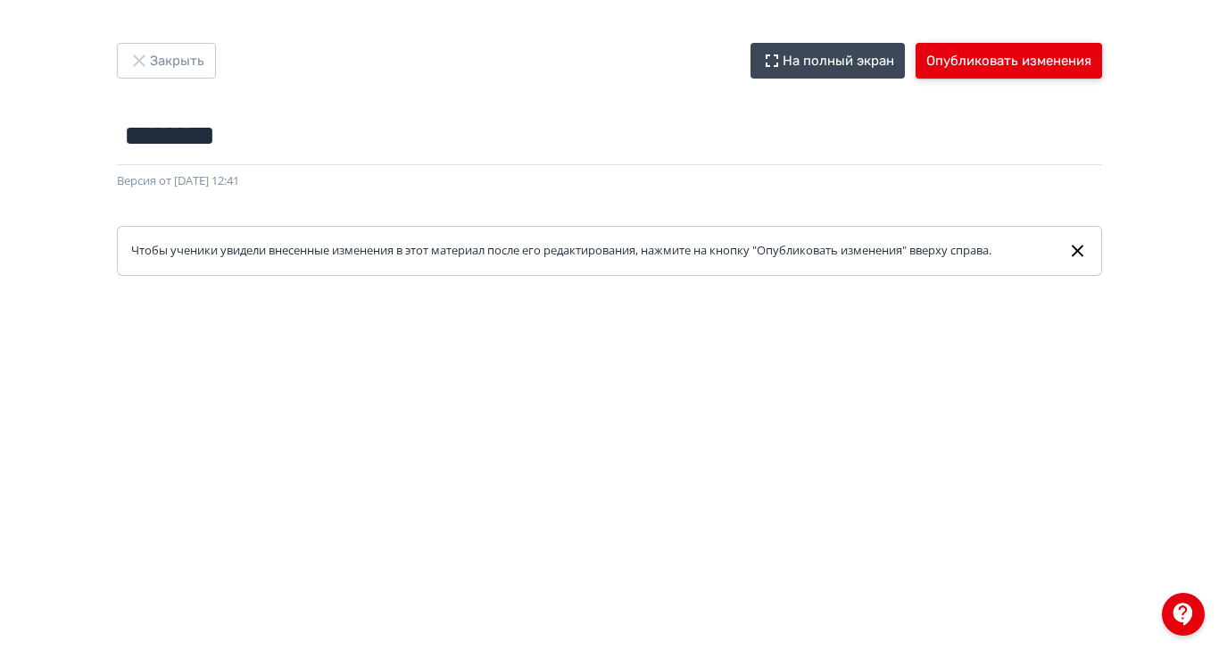
click at [1102, 62] on button "Опубликовать изменения" at bounding box center [1008, 61] width 186 height 36
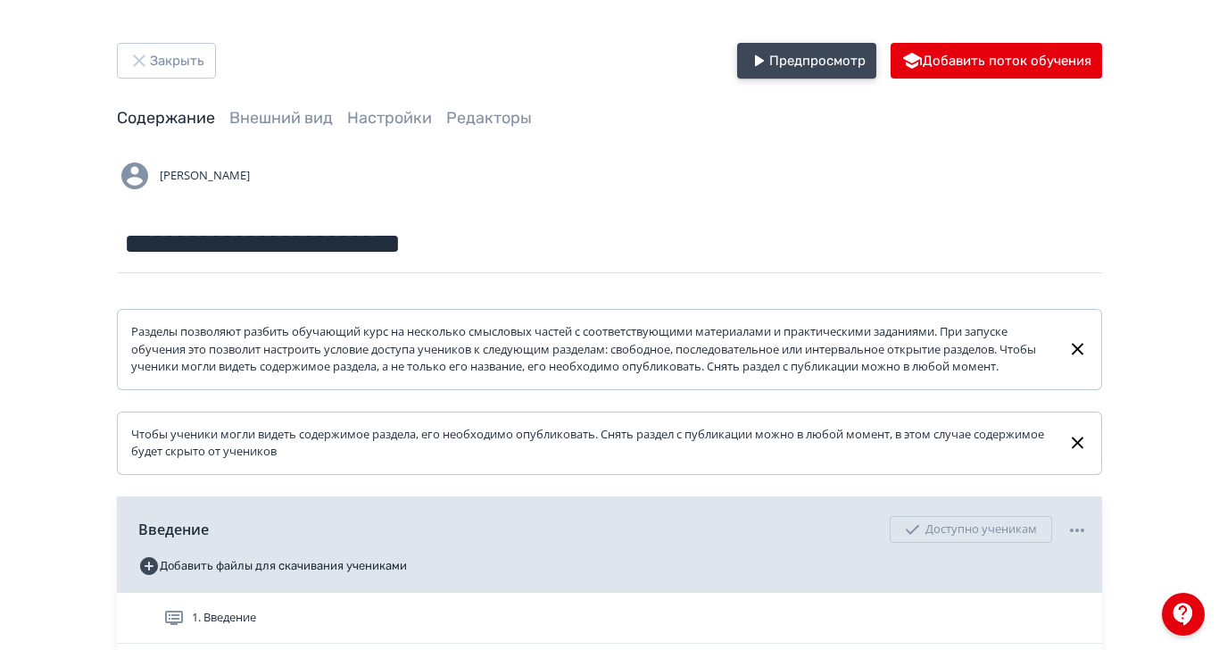
click at [876, 62] on button "Предпросмотр" at bounding box center [806, 61] width 139 height 36
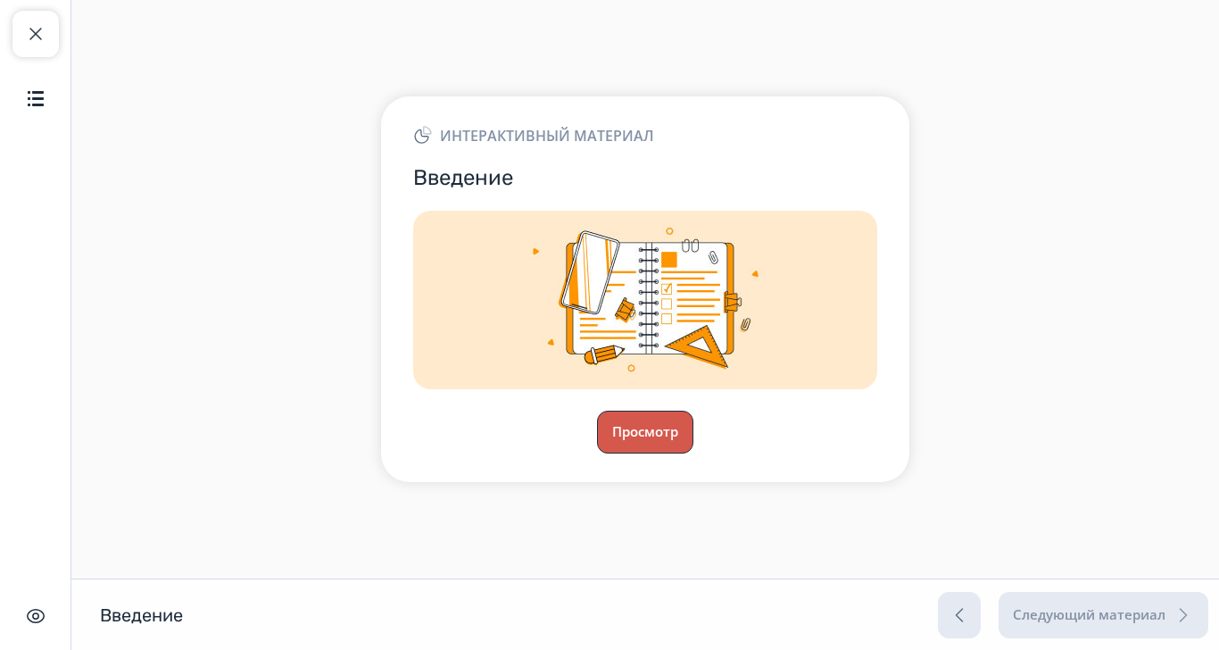
click at [693, 453] on button "Просмотр" at bounding box center [645, 431] width 96 height 43
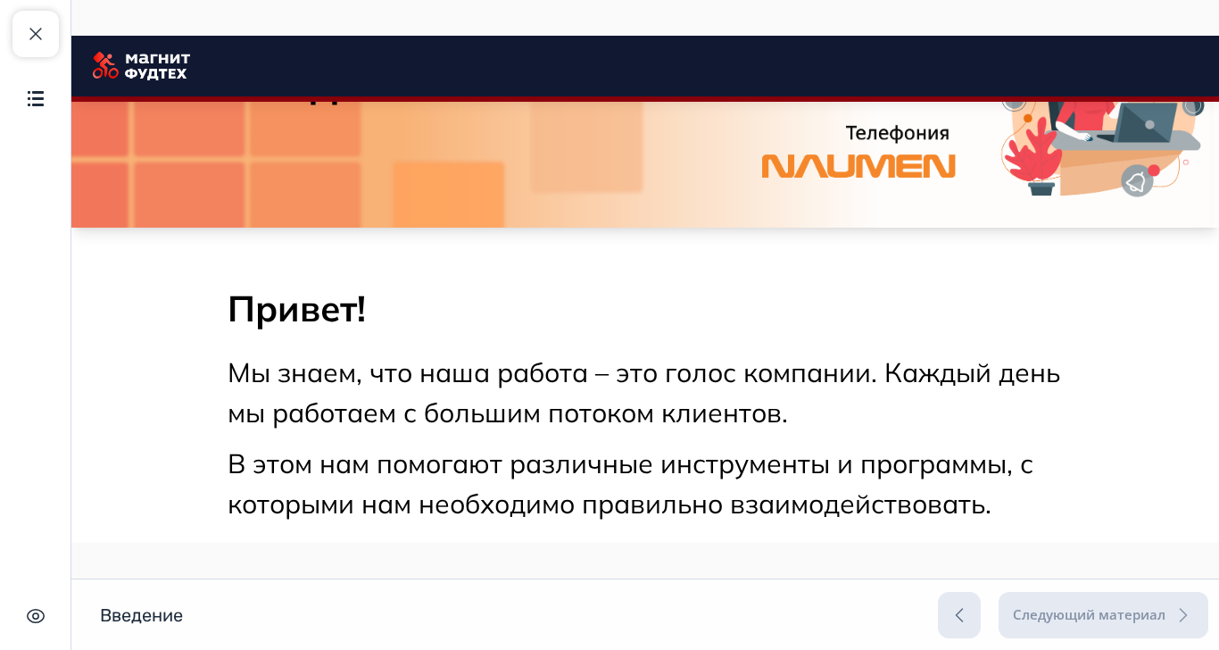
scroll to position [355, 0]
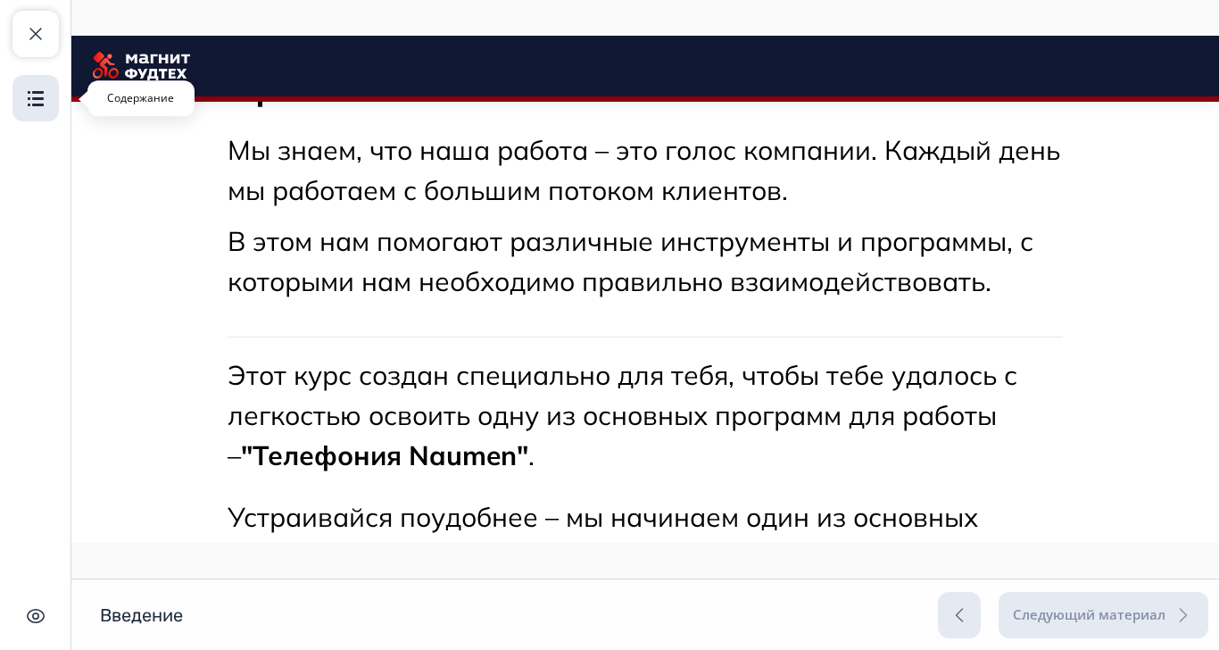
click at [48, 104] on button "Содержание" at bounding box center [35, 98] width 46 height 46
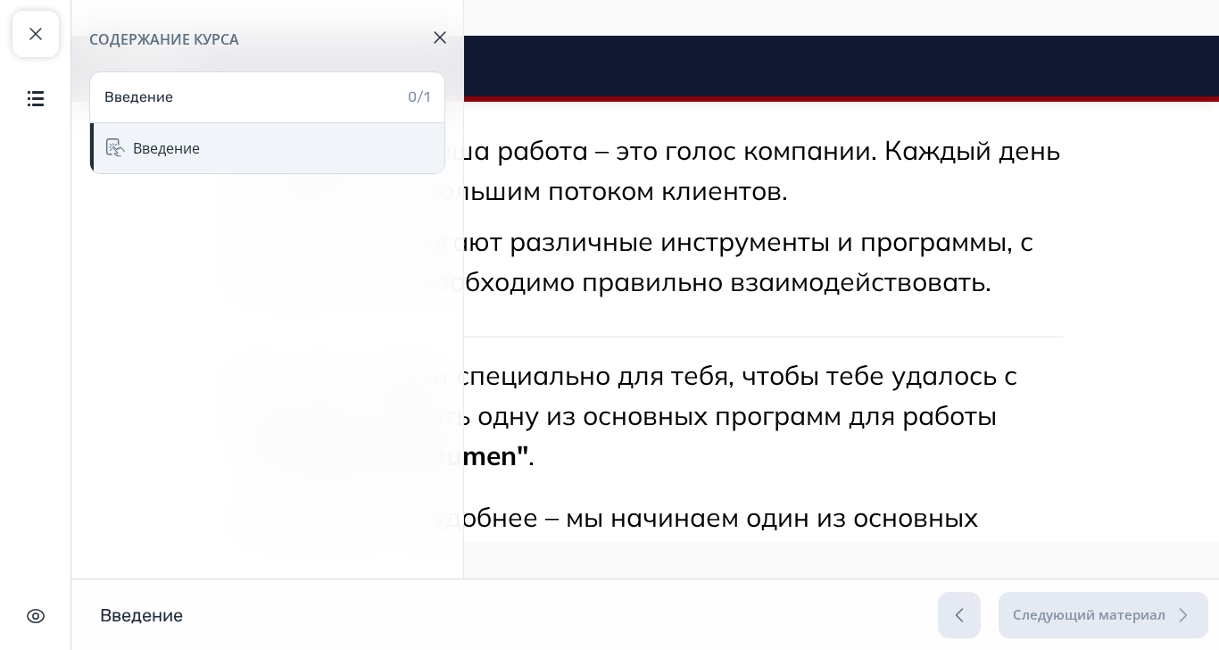
click at [162, 154] on div "Введение" at bounding box center [166, 147] width 67 height 21
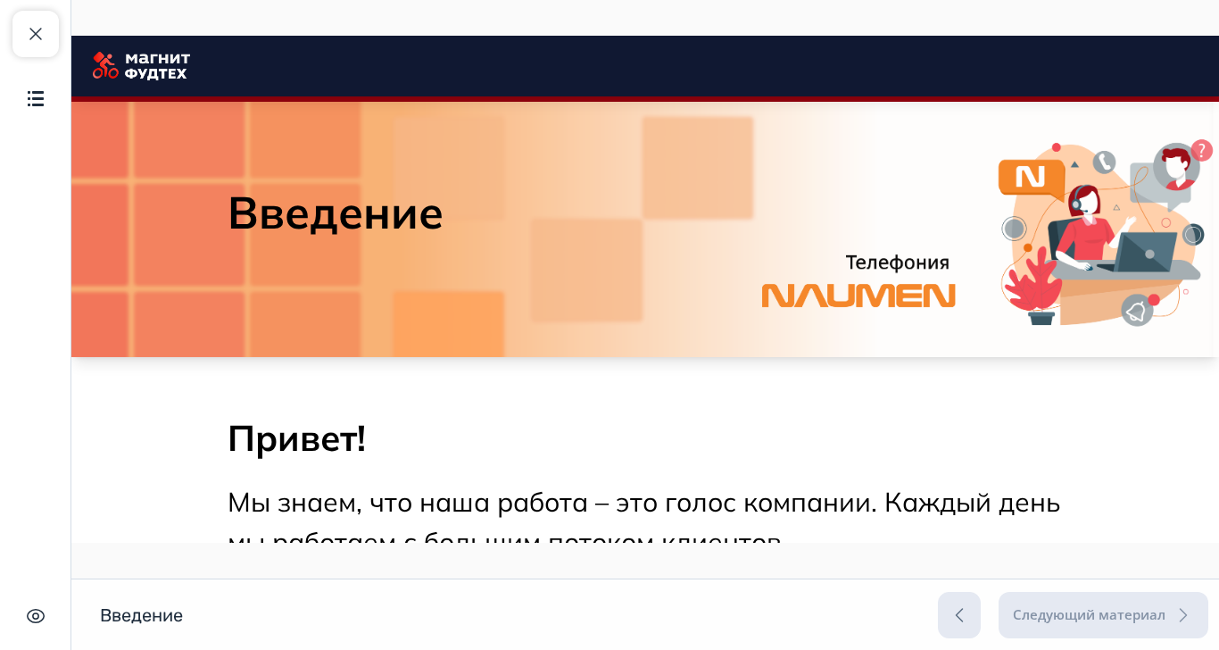
scroll to position [0, 0]
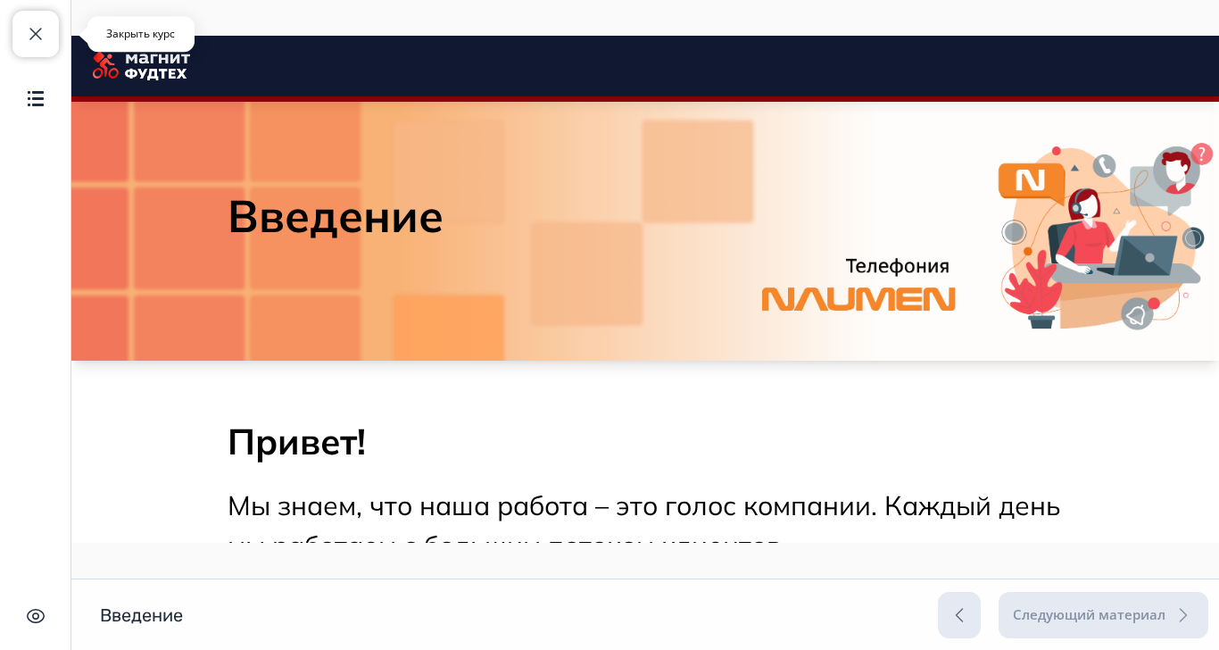
click at [33, 37] on span "button" at bounding box center [35, 33] width 21 height 21
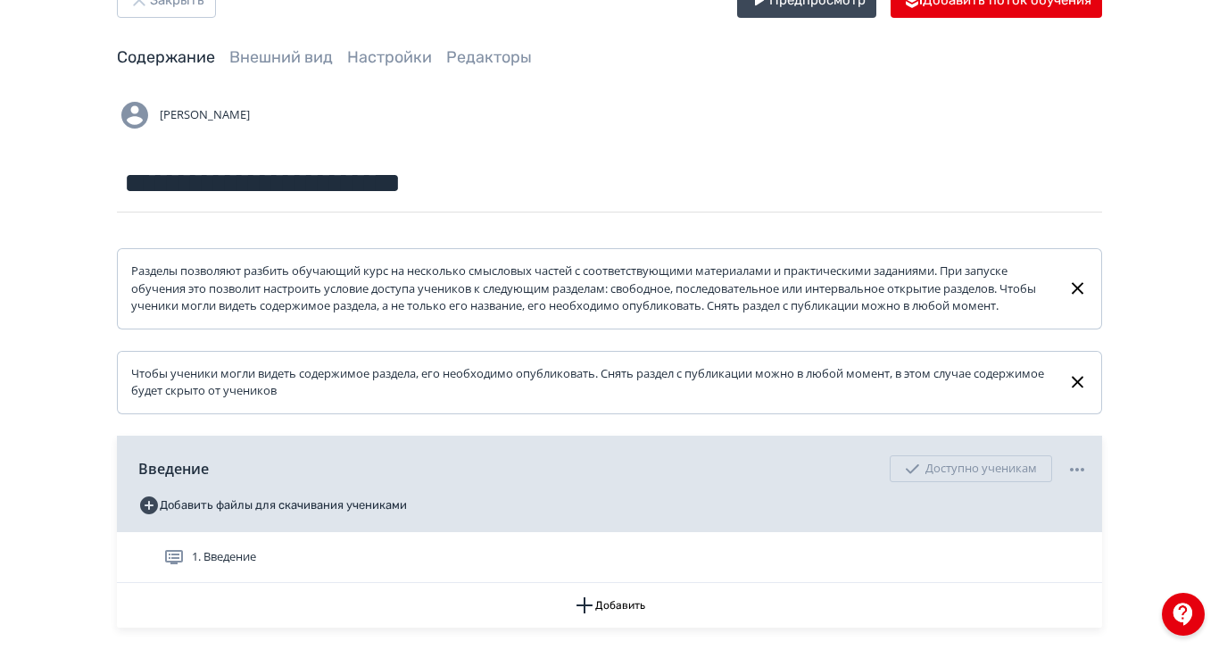
scroll to position [94, 0]
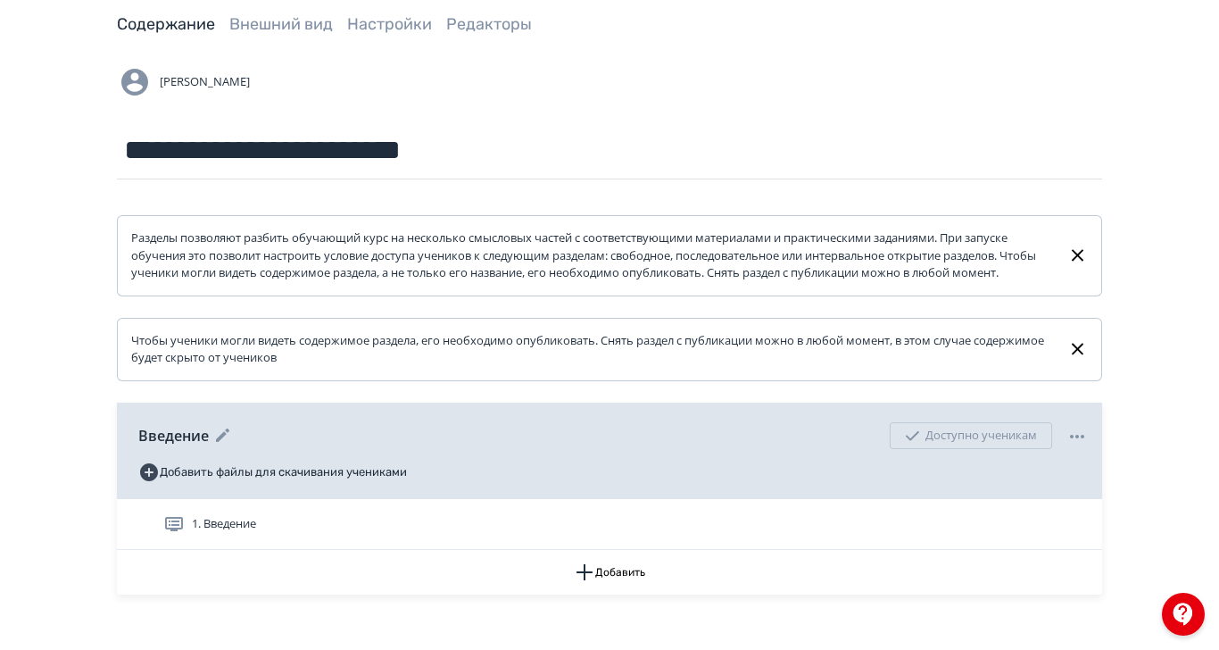
click at [1088, 447] on icon at bounding box center [1076, 436] width 21 height 21
click at [1218, 461] on div "Удалить Снять с публикации" at bounding box center [609, 325] width 1219 height 650
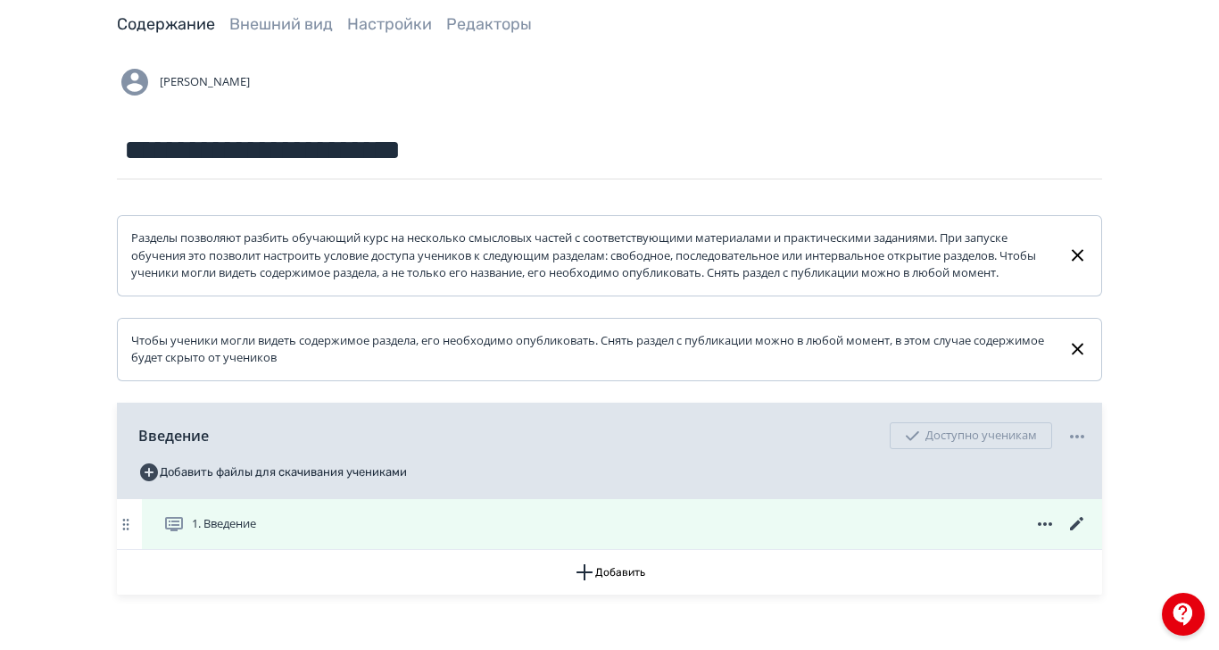
click at [1088, 534] on icon at bounding box center [1076, 523] width 21 height 21
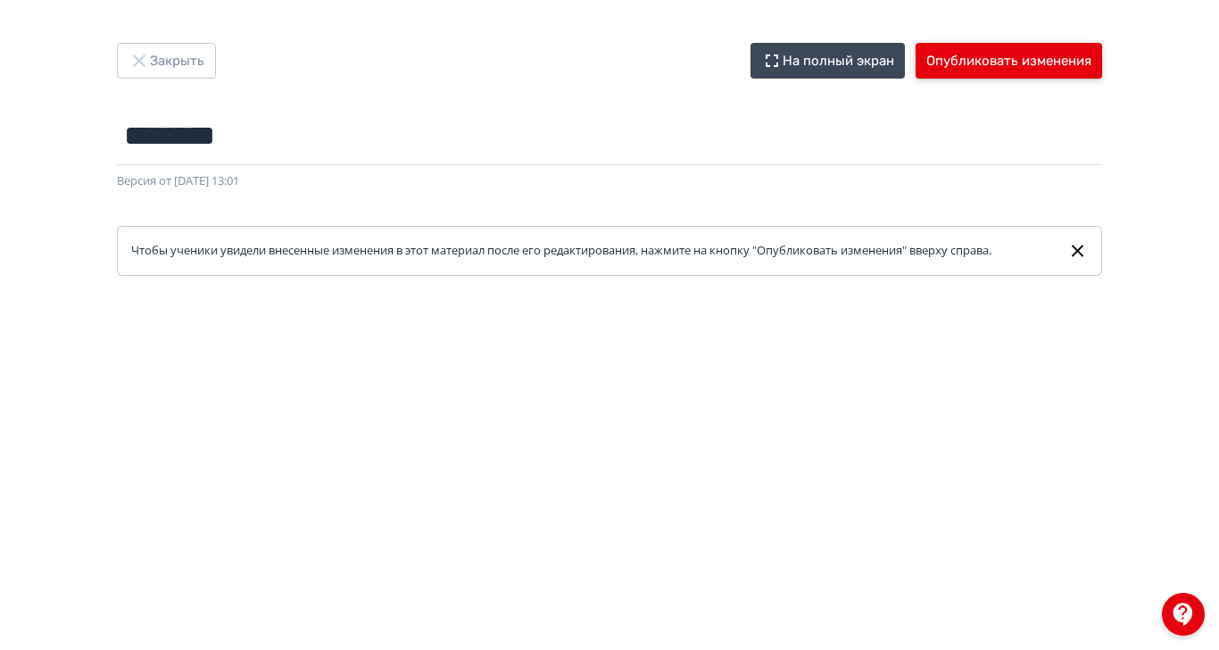
click at [1102, 69] on button "Опубликовать изменения" at bounding box center [1008, 61] width 186 height 36
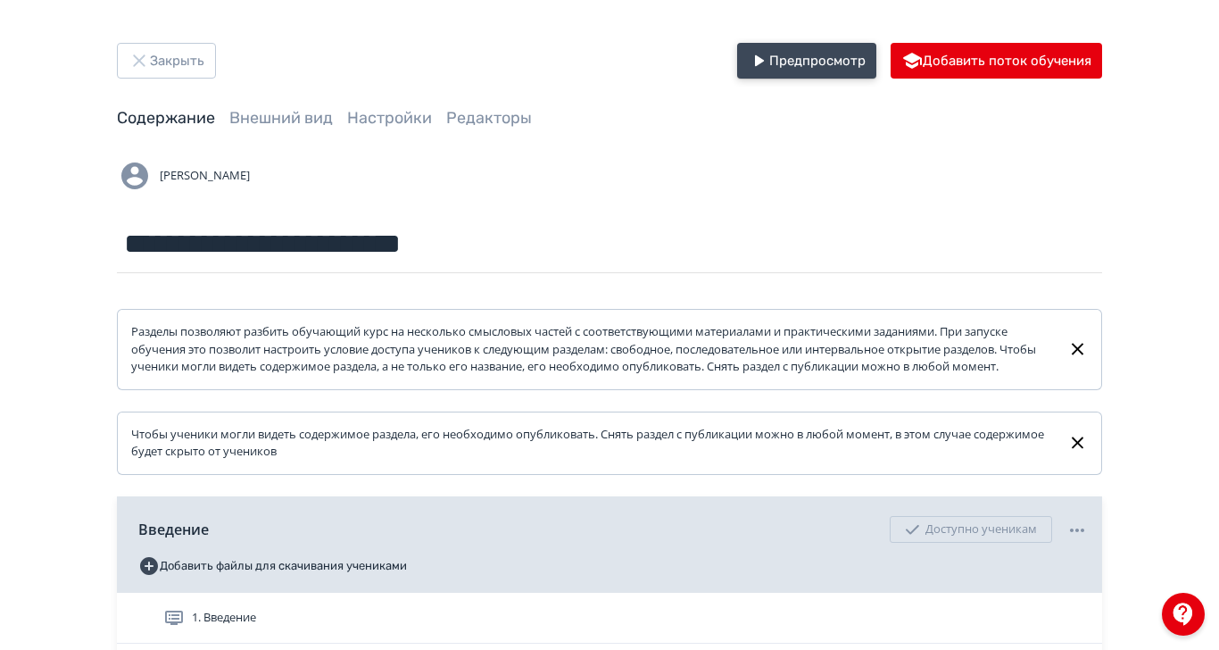
click at [876, 64] on button "Предпросмотр" at bounding box center [806, 61] width 139 height 36
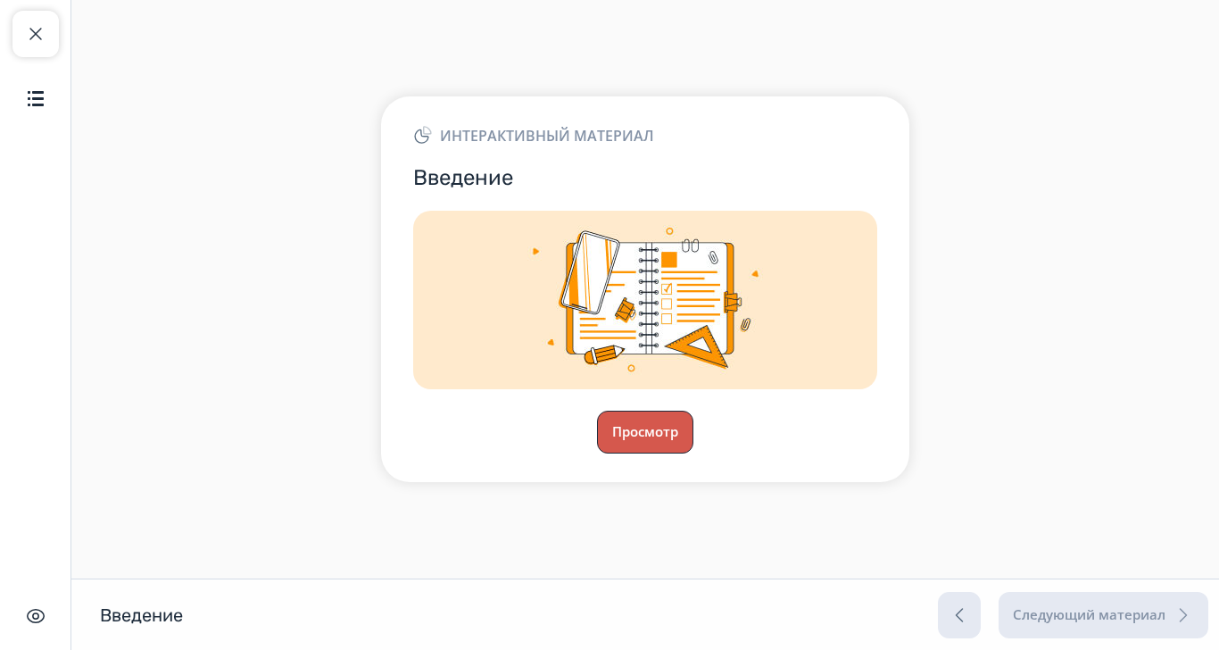
click at [693, 453] on button "Просмотр" at bounding box center [645, 431] width 96 height 43
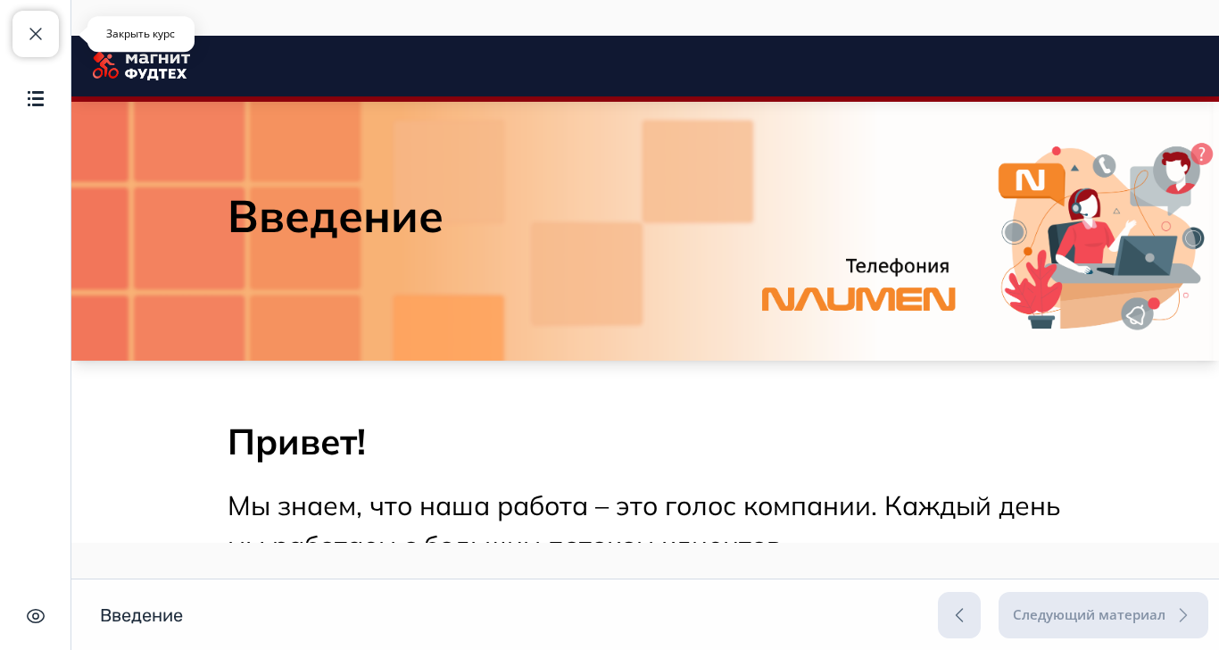
click at [29, 39] on span "button" at bounding box center [35, 33] width 21 height 21
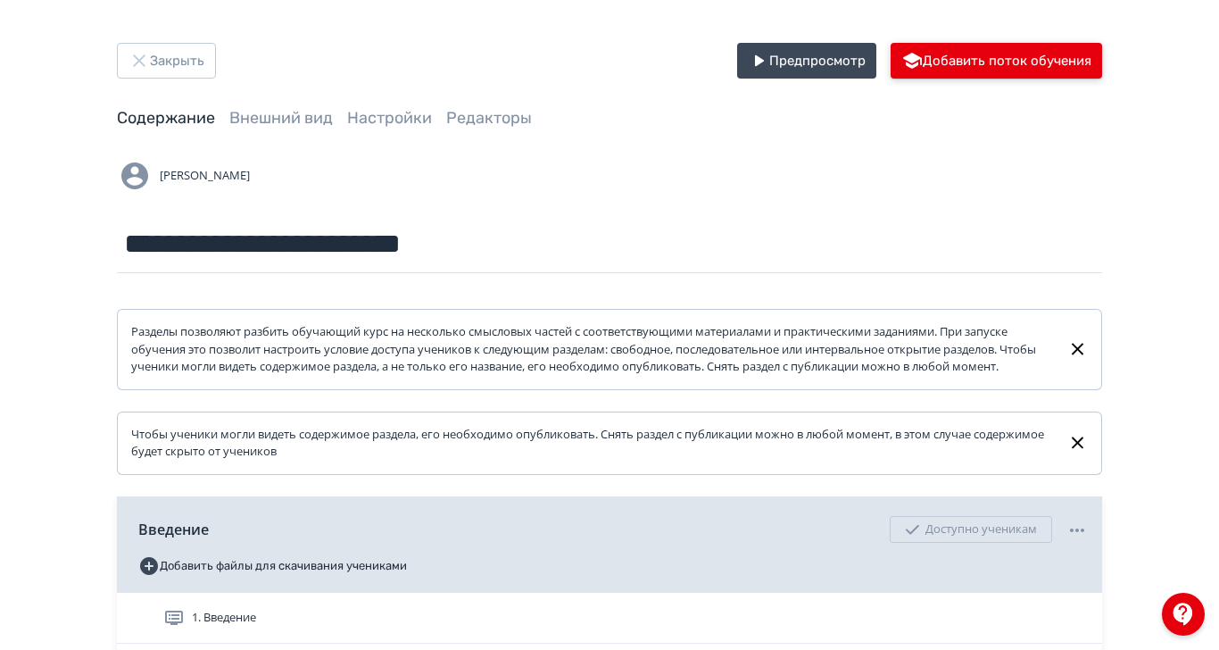
click at [1102, 55] on button "Добавить поток обучения" at bounding box center [995, 61] width 211 height 36
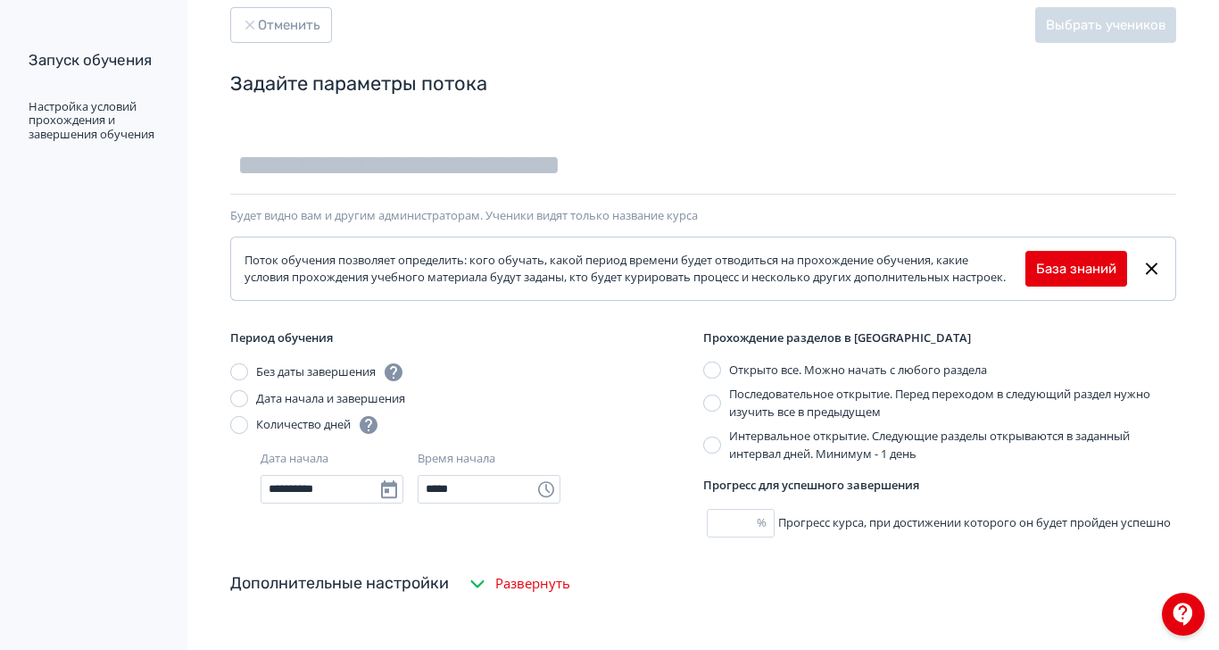
scroll to position [54, 0]
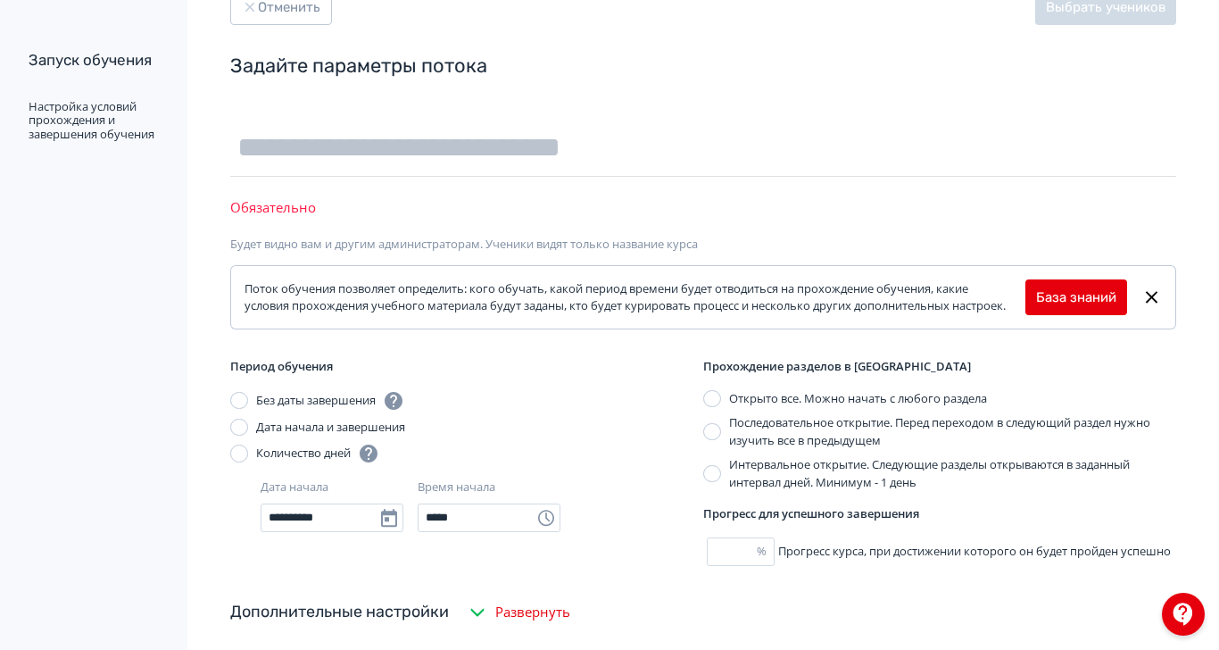
click at [639, 567] on div "**********" at bounding box center [702, 367] width 1031 height 626
click at [488, 616] on icon "button" at bounding box center [477, 611] width 21 height 21
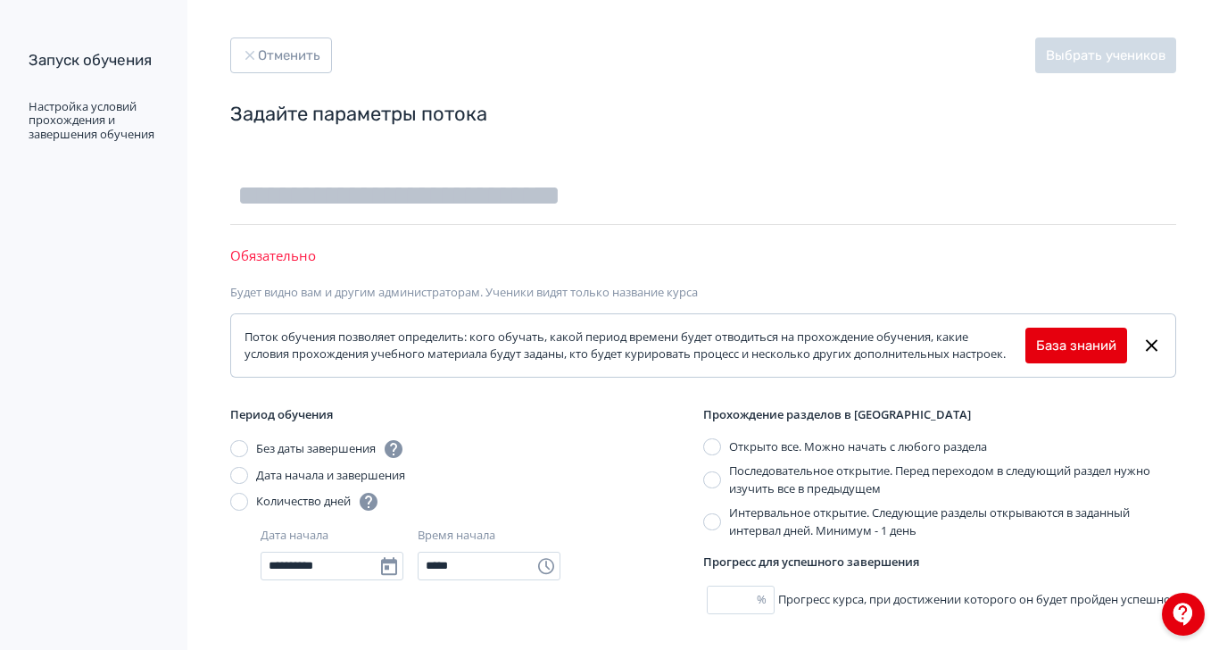
scroll to position [0, 0]
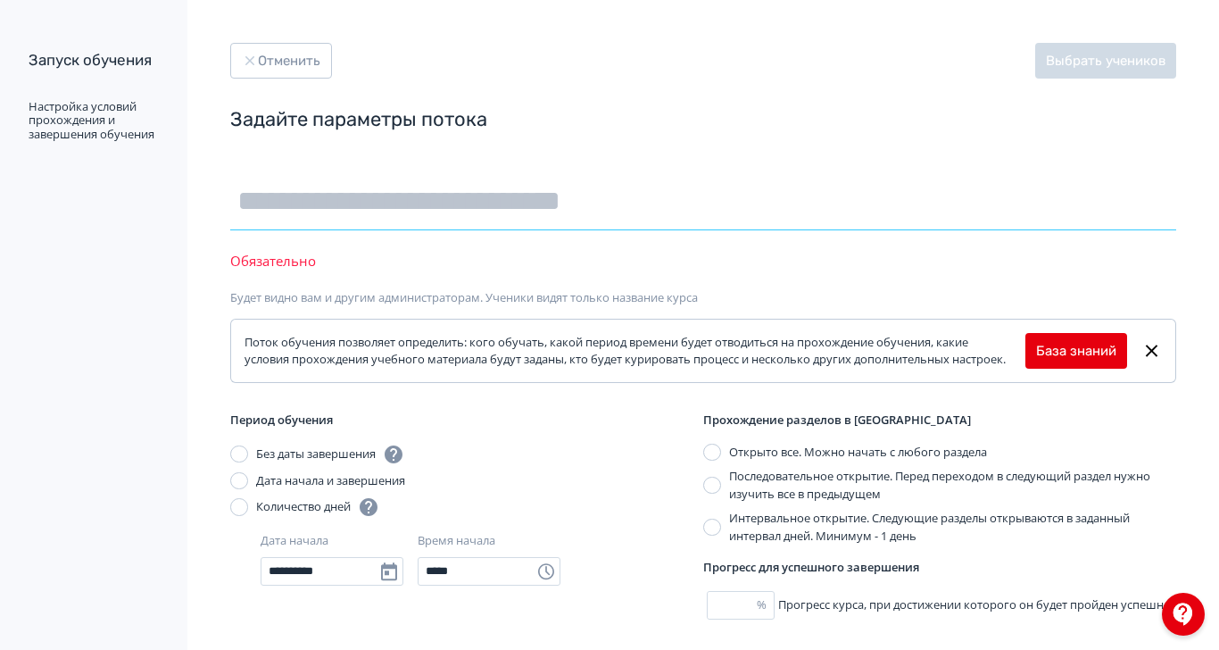
click at [590, 211] on input "text" at bounding box center [703, 201] width 946 height 58
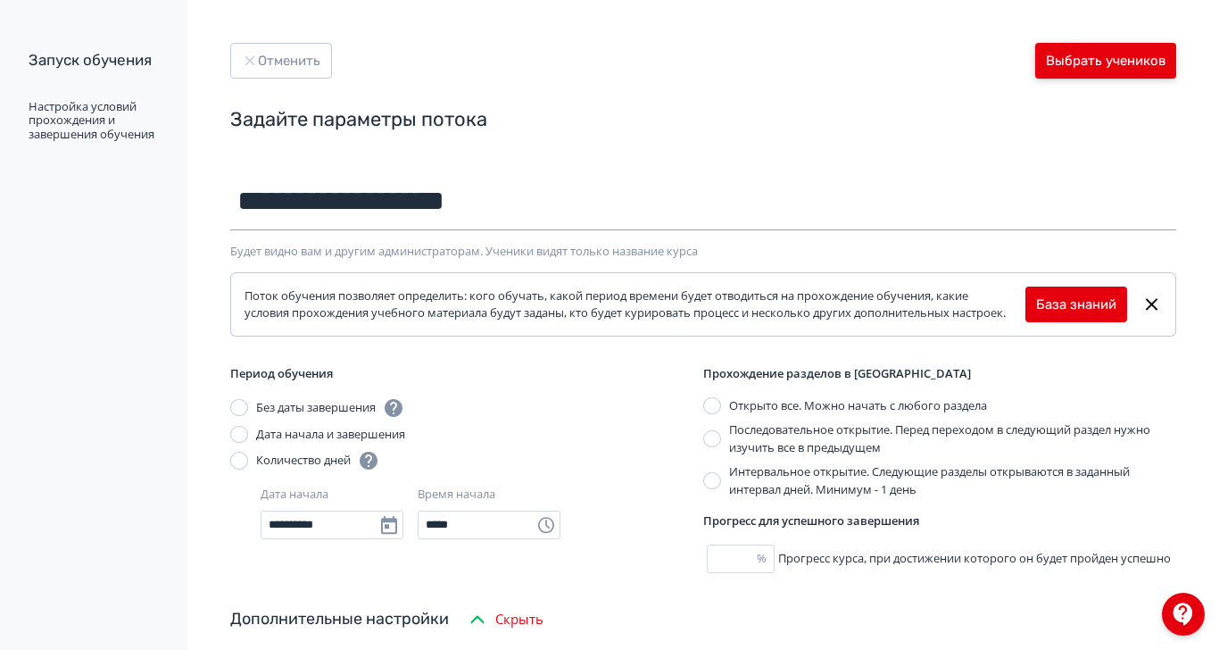
type input "**********"
drag, startPoint x: 1254, startPoint y: 64, endPoint x: 1247, endPoint y: 107, distance: 43.3
click at [1176, 64] on button "Выбрать учеников" at bounding box center [1105, 61] width 141 height 36
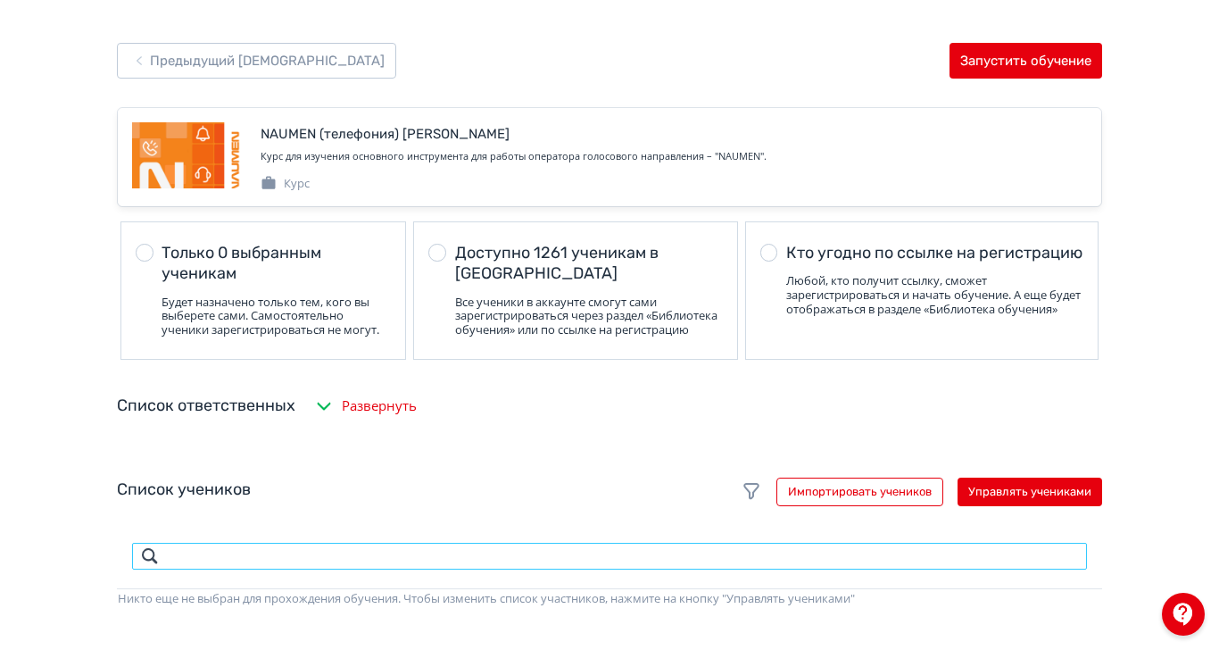
click at [539, 570] on input "search" at bounding box center [609, 556] width 957 height 29
type input "**********"
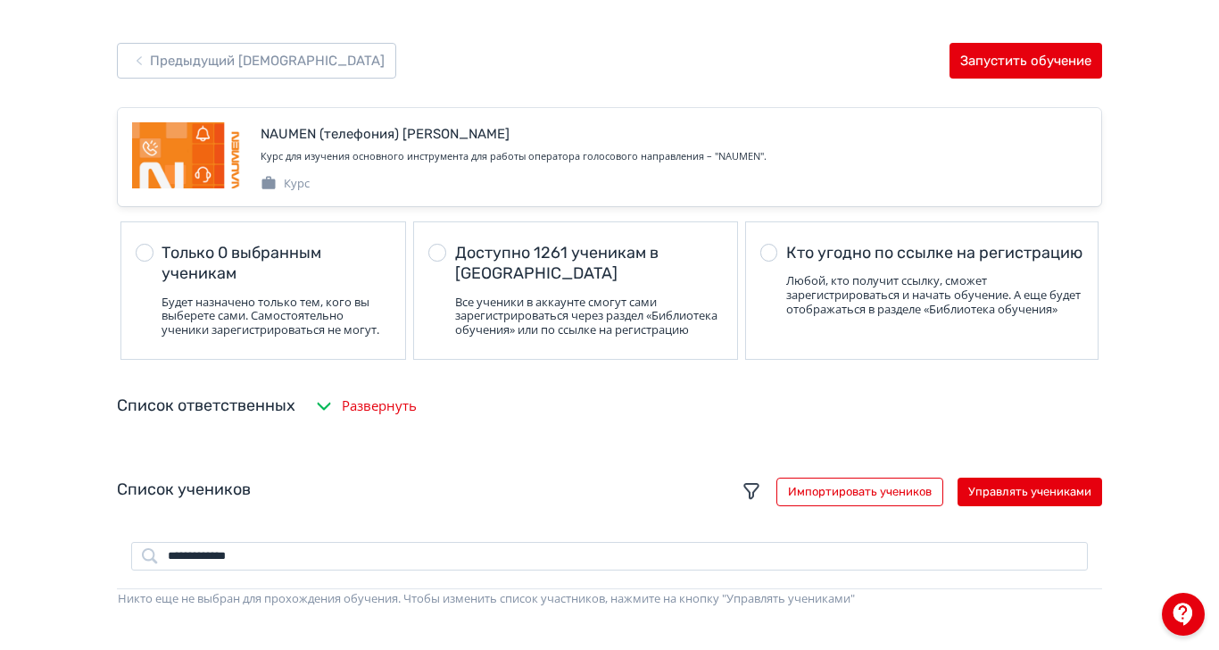
click at [762, 501] on icon at bounding box center [751, 490] width 21 height 21
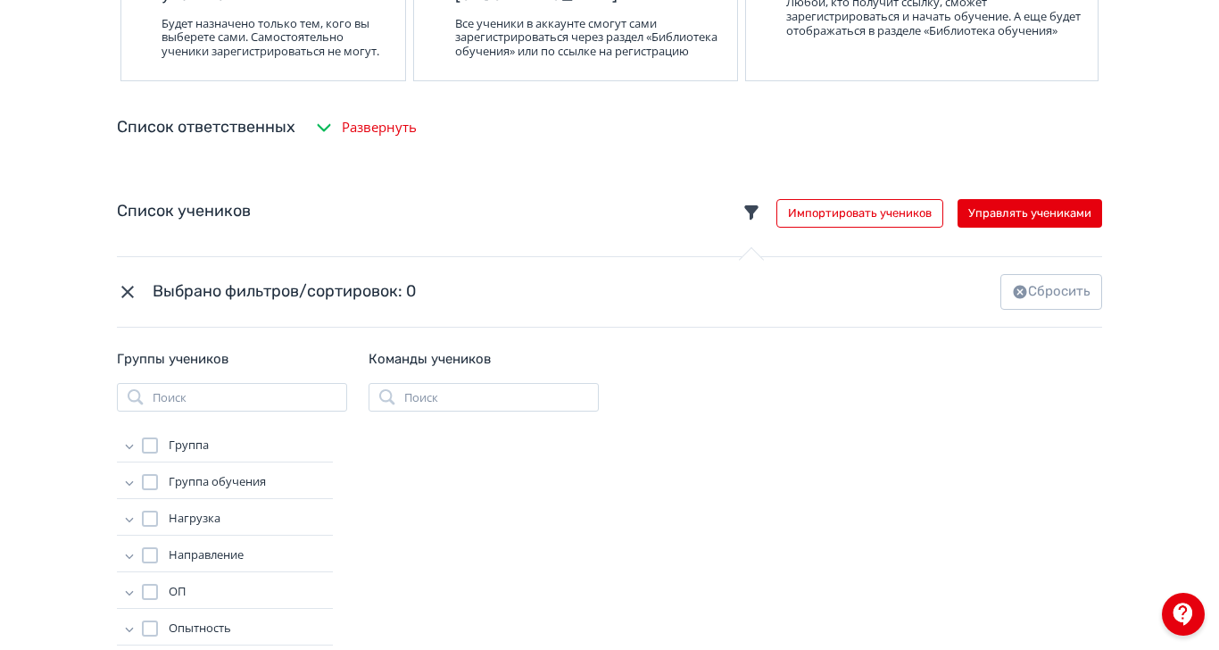
scroll to position [237, 0]
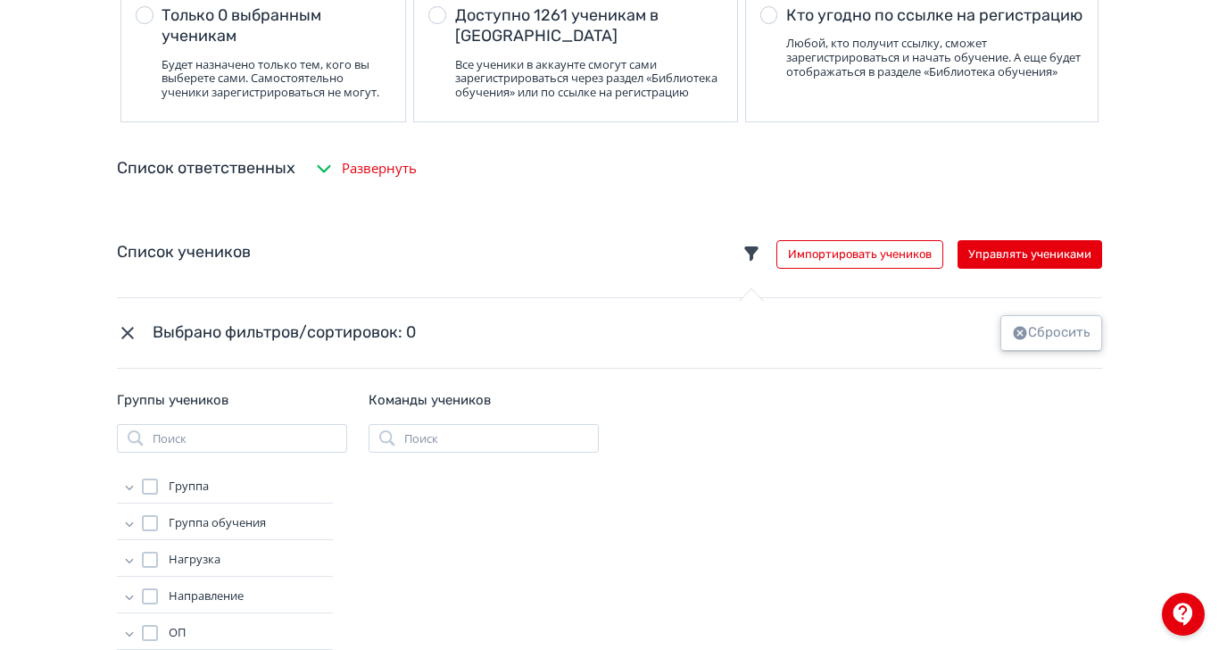
click at [1028, 341] on icon "button" at bounding box center [1020, 333] width 16 height 16
click at [762, 264] on icon at bounding box center [751, 253] width 21 height 21
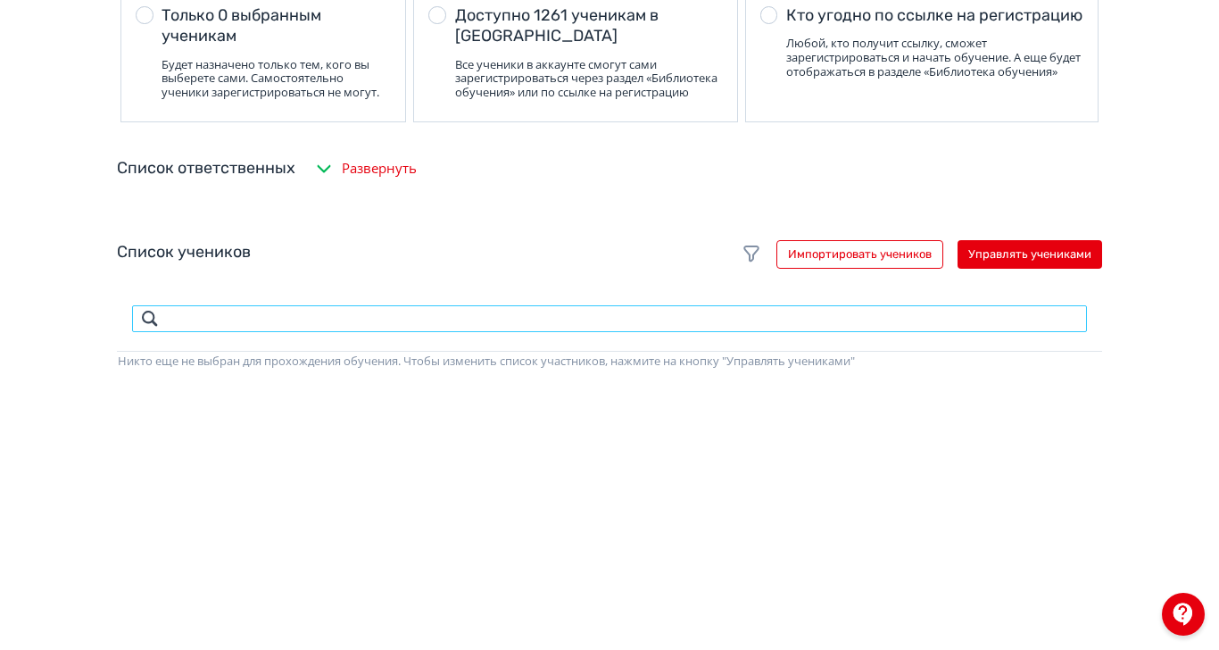
click at [511, 333] on input "search" at bounding box center [609, 318] width 957 height 29
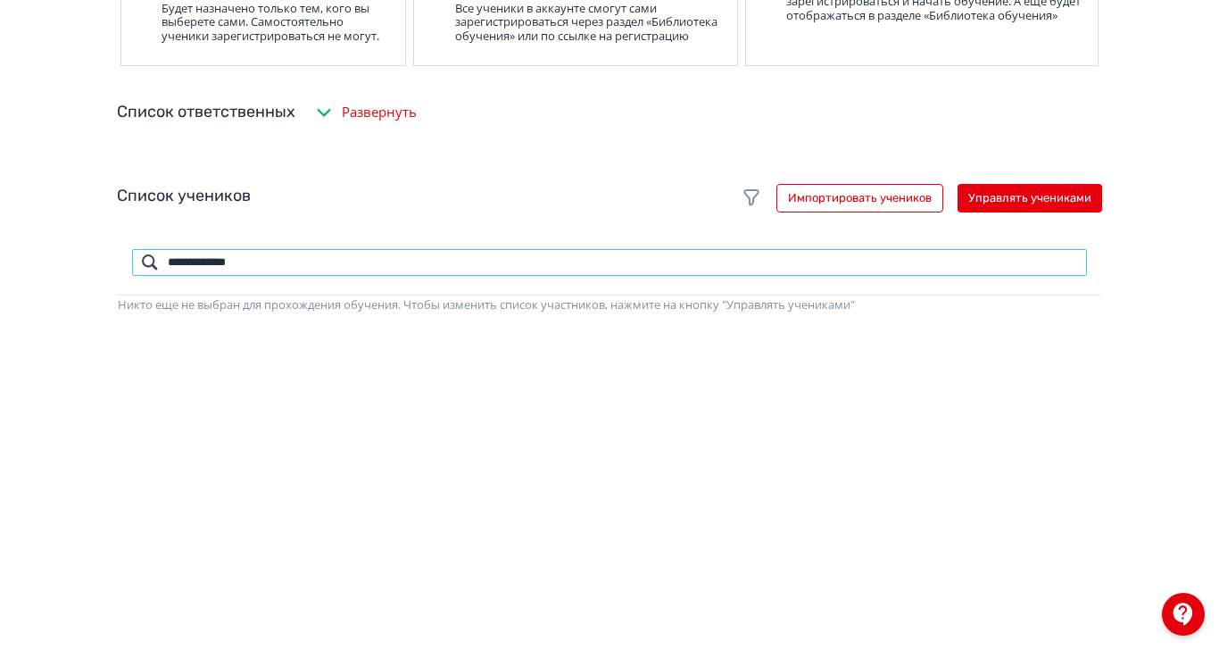
scroll to position [119, 0]
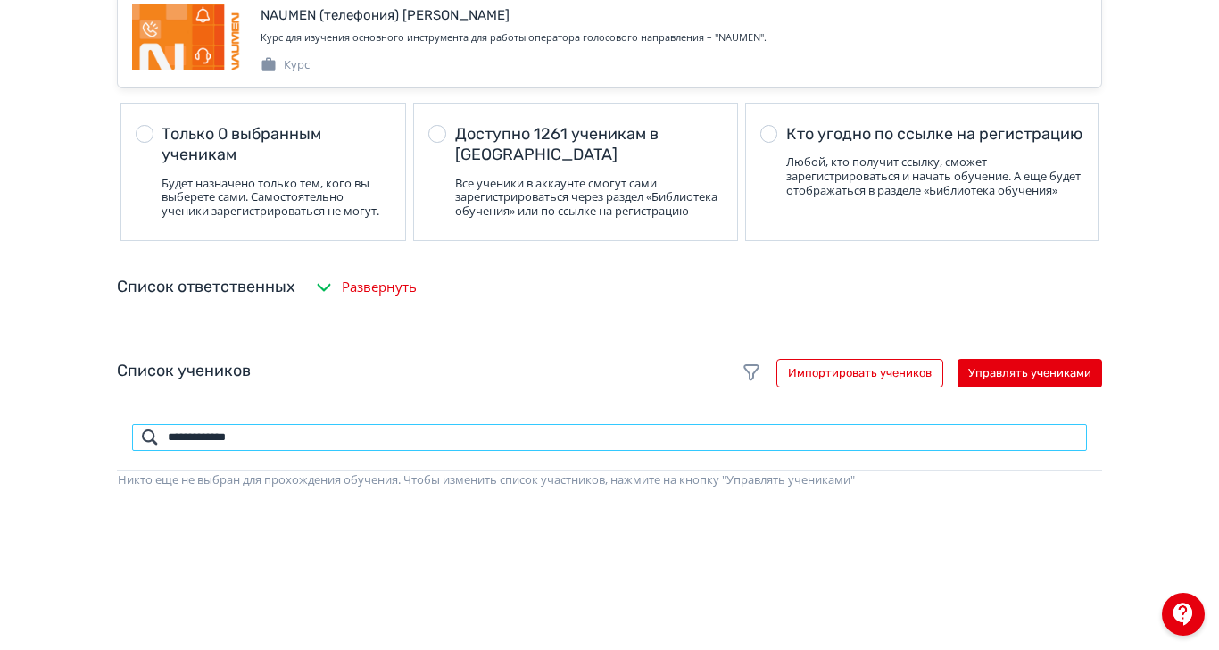
type input "**********"
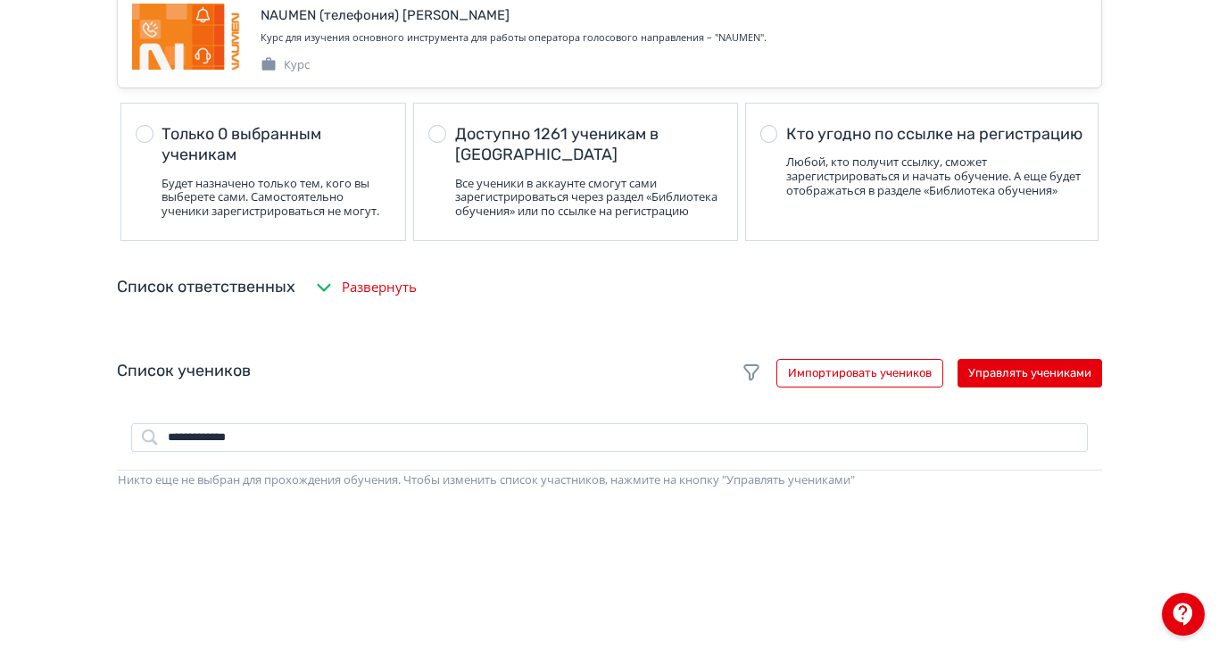
click at [625, 387] on div "Список учеников Импортировать учеников Управлять учениками" at bounding box center [609, 373] width 985 height 29
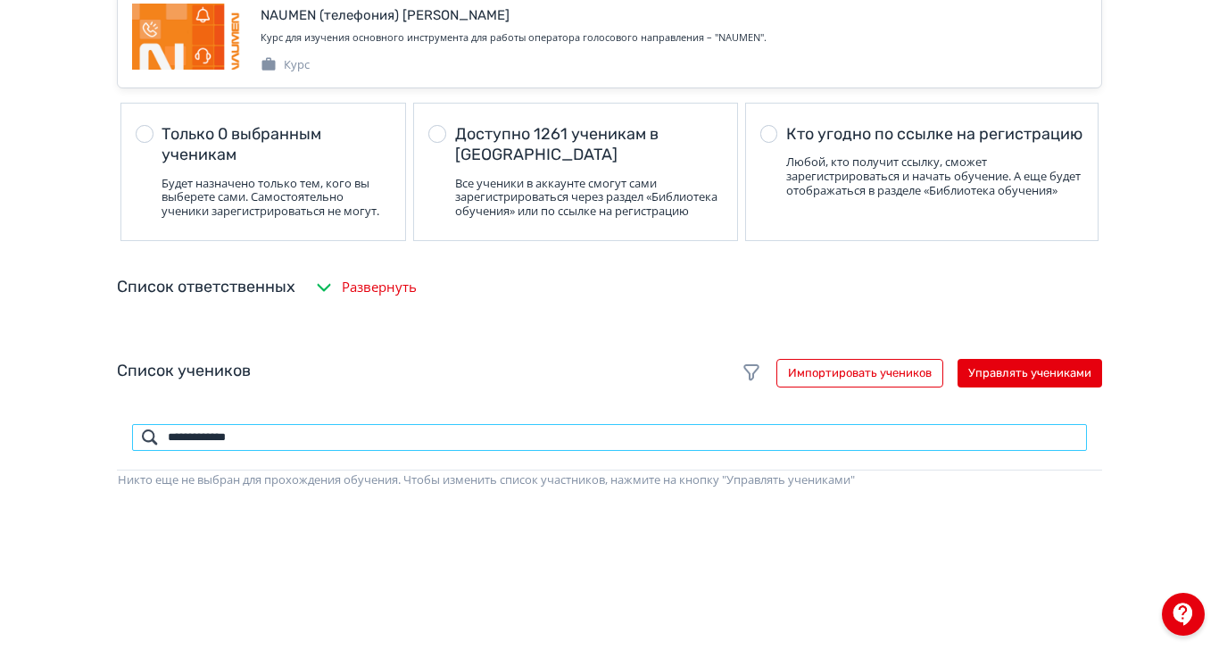
click at [518, 451] on input "**********" at bounding box center [609, 437] width 957 height 29
click at [1088, 451] on input "**********" at bounding box center [609, 437] width 957 height 29
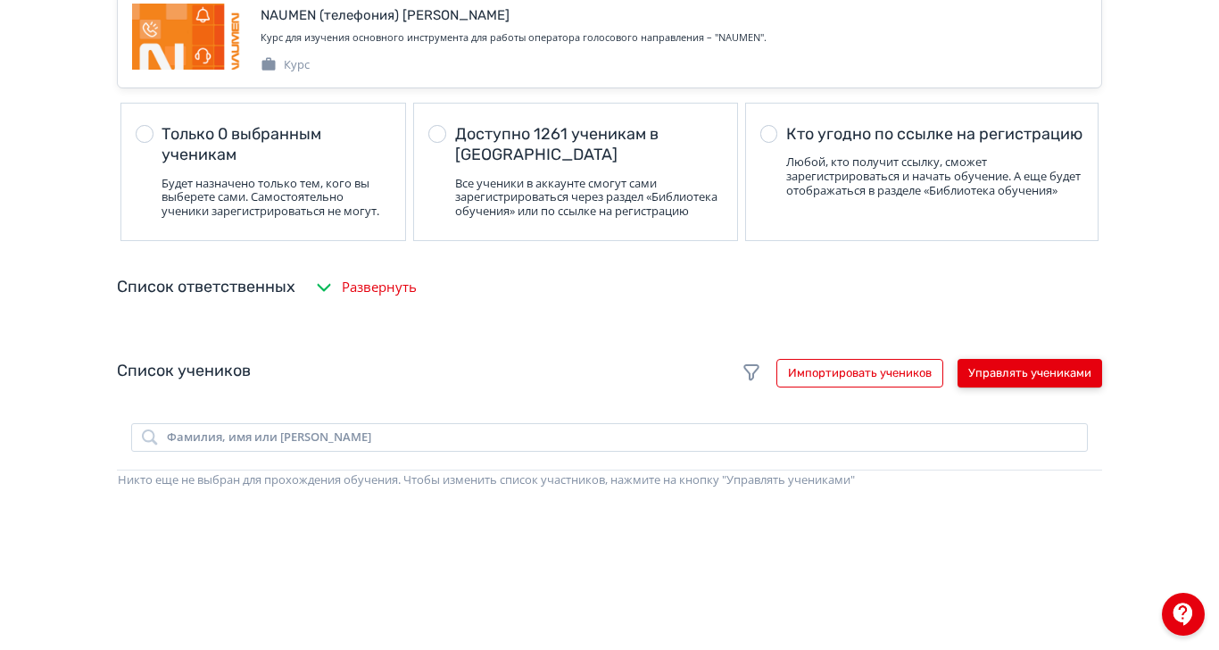
click at [1102, 387] on button "Управлять учениками" at bounding box center [1029, 373] width 145 height 29
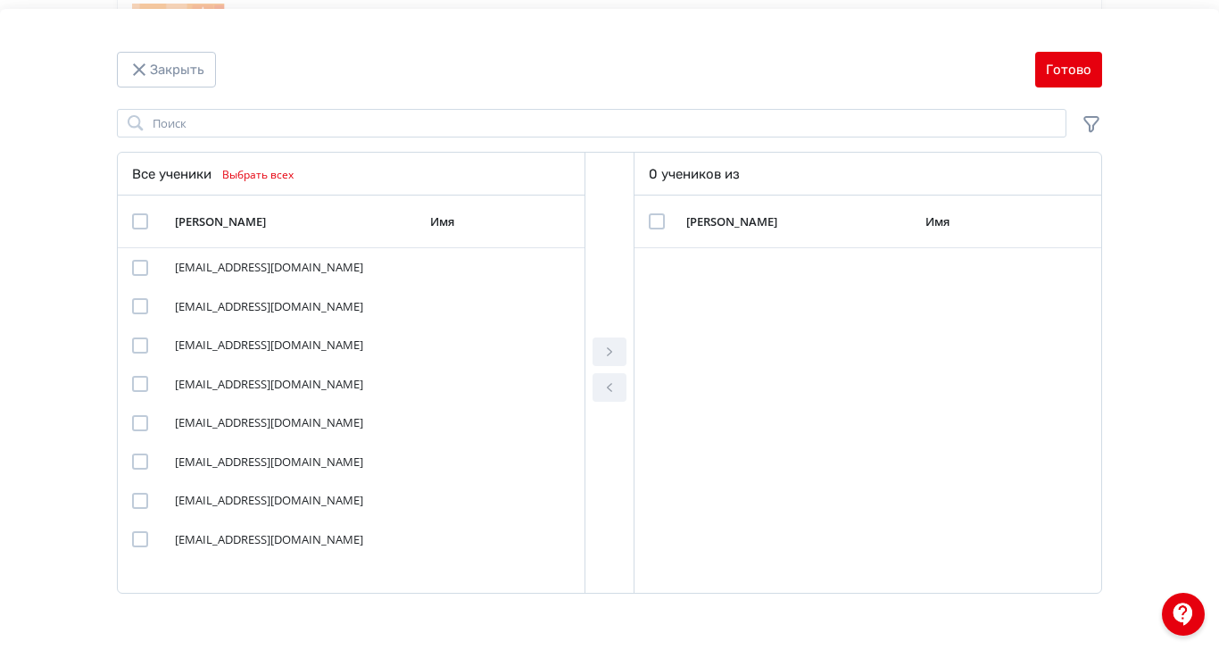
click at [570, 218] on div "Имя" at bounding box center [500, 221] width 140 height 16
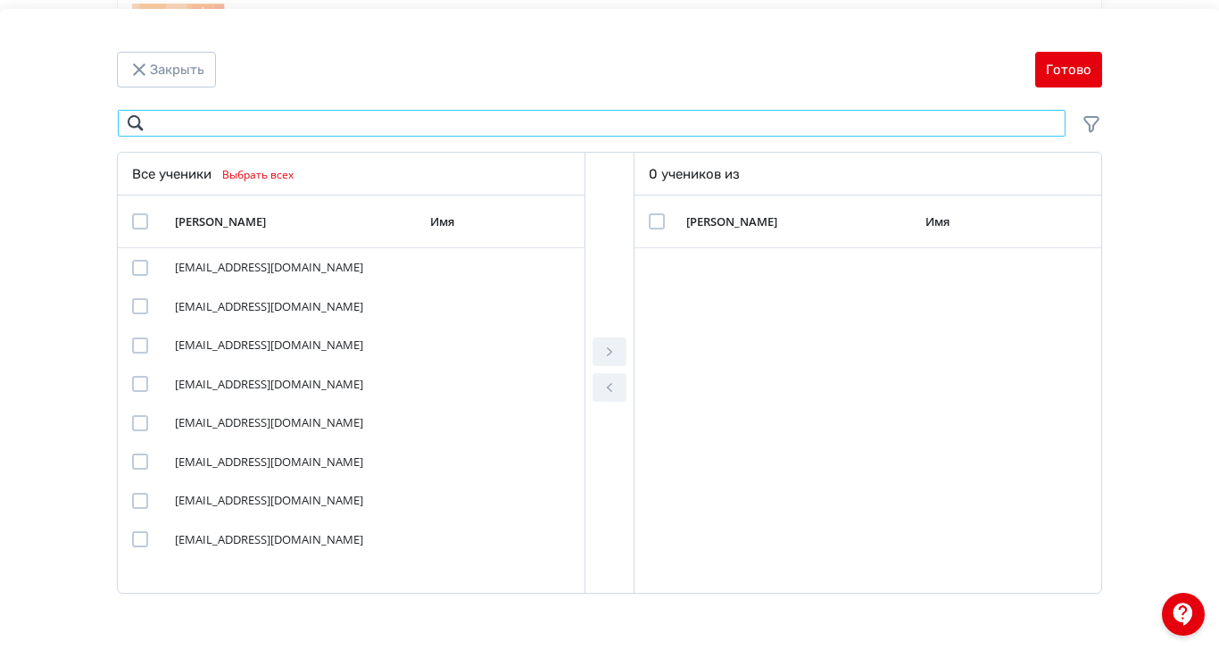
click at [514, 129] on input "Modal" at bounding box center [591, 123] width 949 height 29
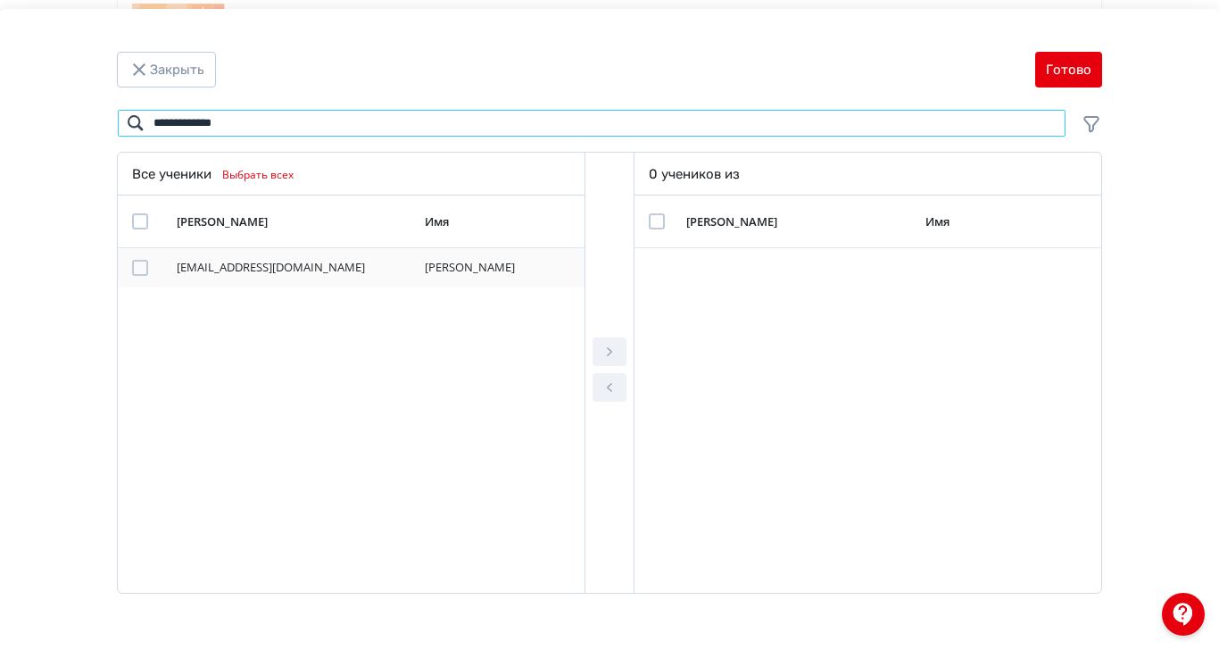
type input "**********"
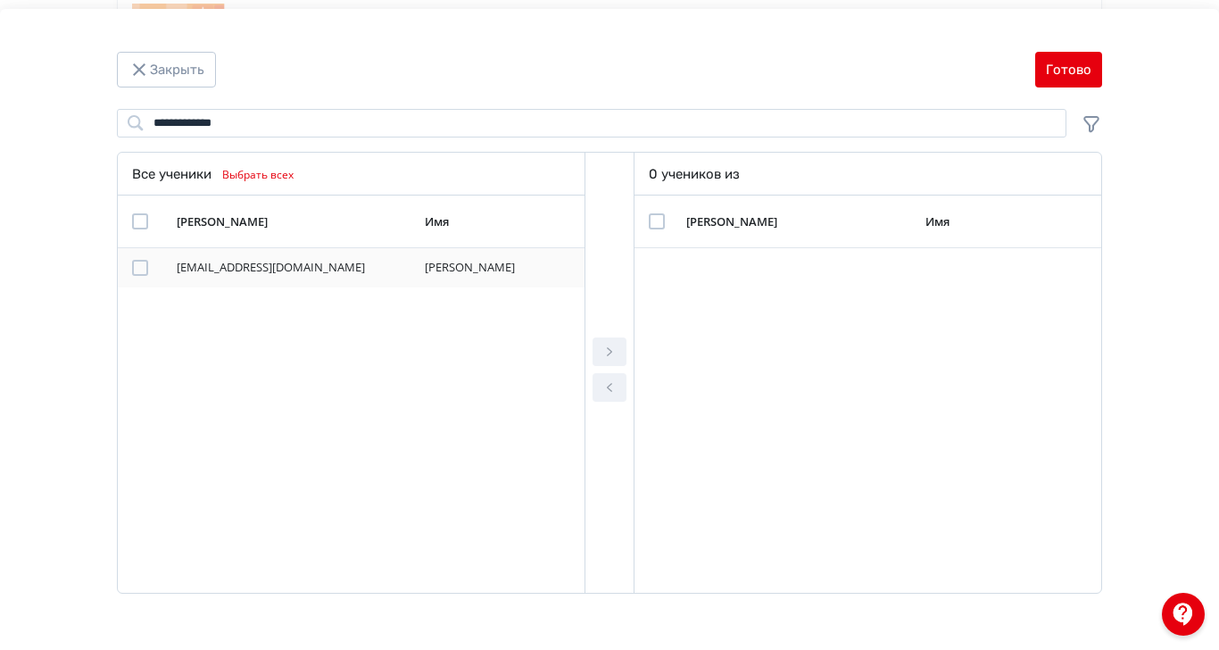
click at [148, 261] on div "Modal" at bounding box center [140, 268] width 16 height 16
click at [620, 362] on icon "Modal" at bounding box center [609, 351] width 21 height 21
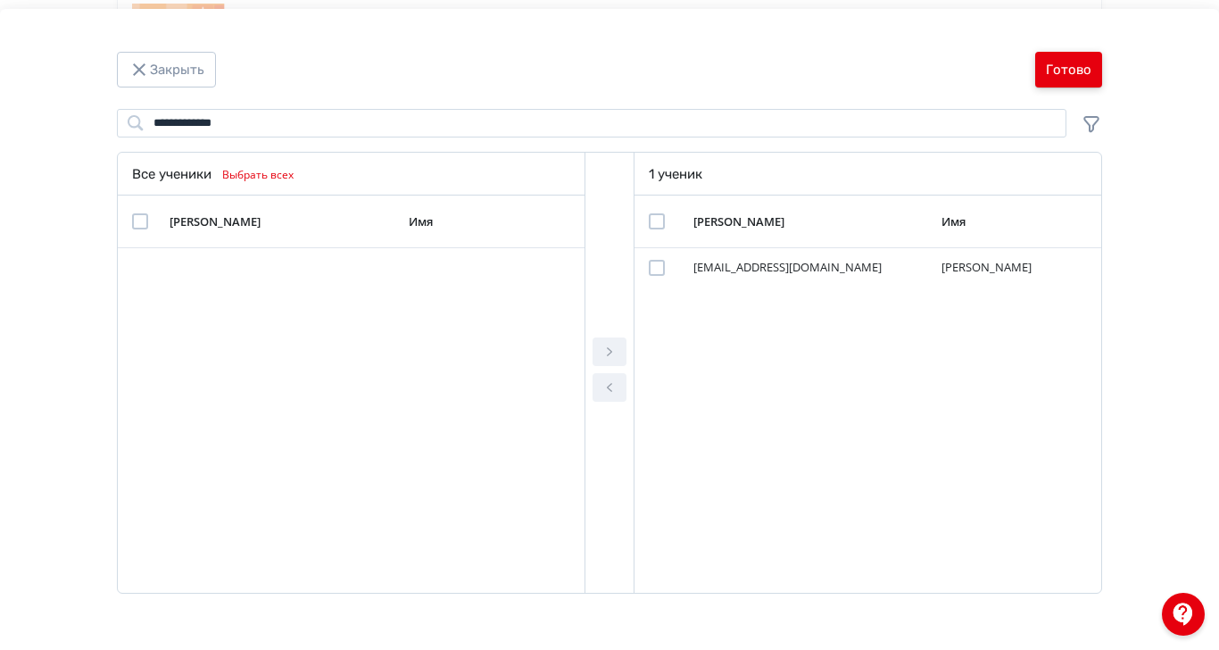
click at [1102, 71] on button "Готово" at bounding box center [1068, 70] width 67 height 36
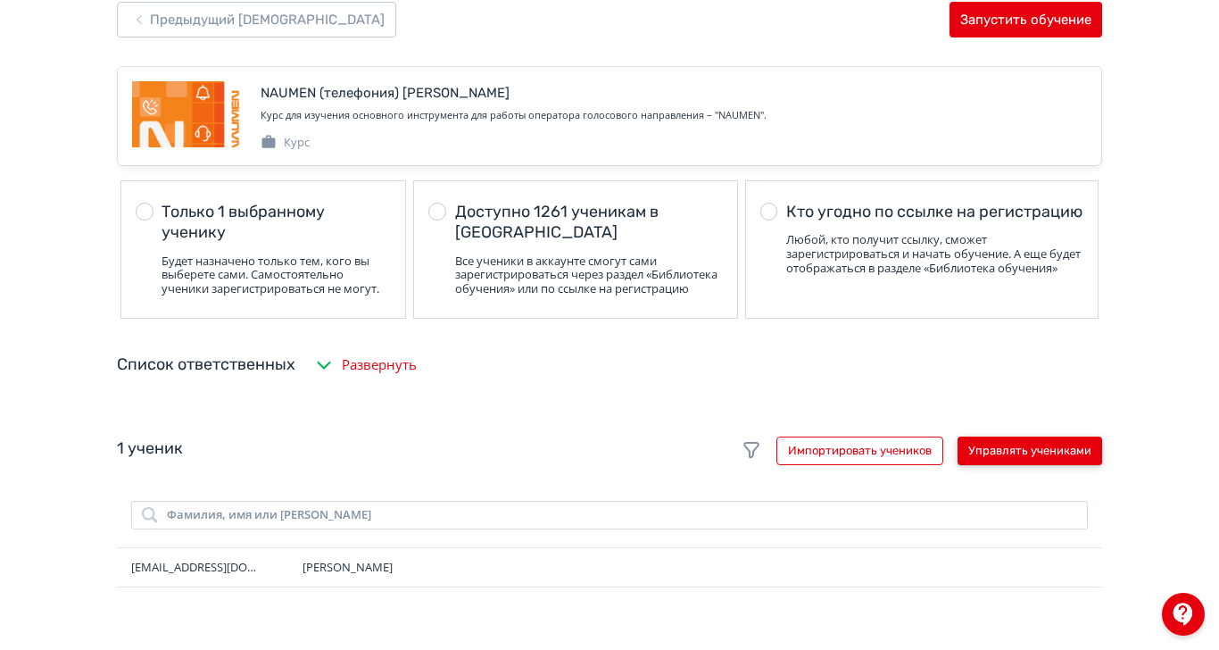
scroll to position [0, 0]
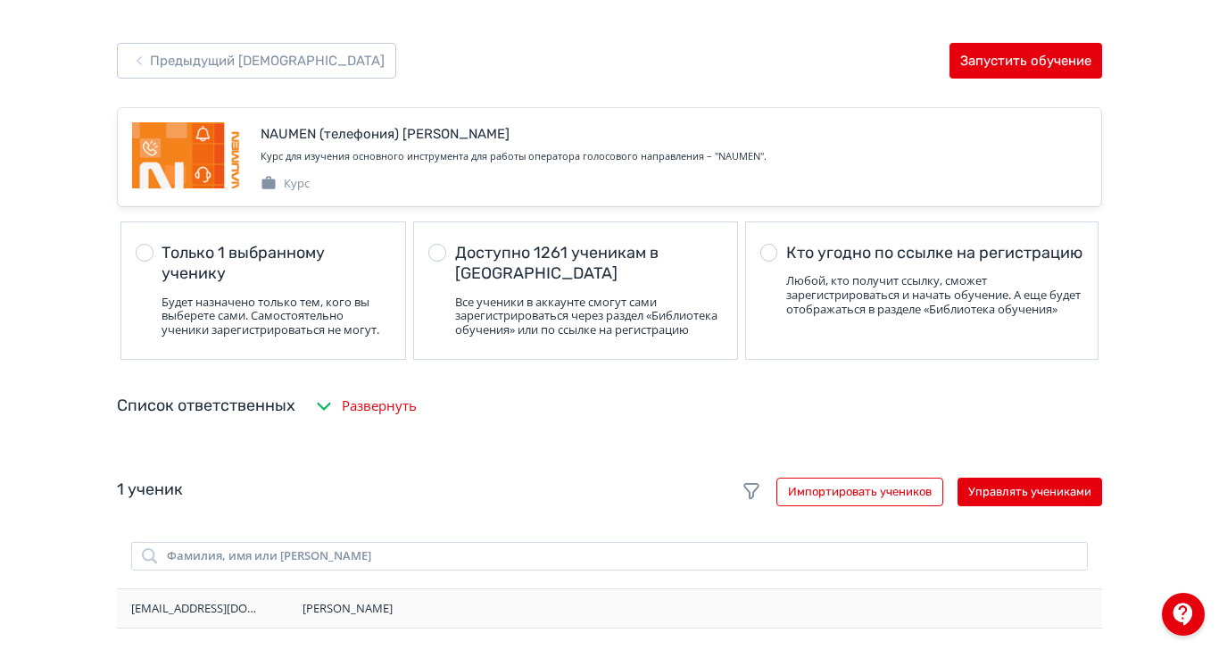
click at [576, 617] on div "Чечнева Алиса" at bounding box center [694, 609] width 785 height 18
click at [150, 61] on icon "button" at bounding box center [138, 60] width 21 height 21
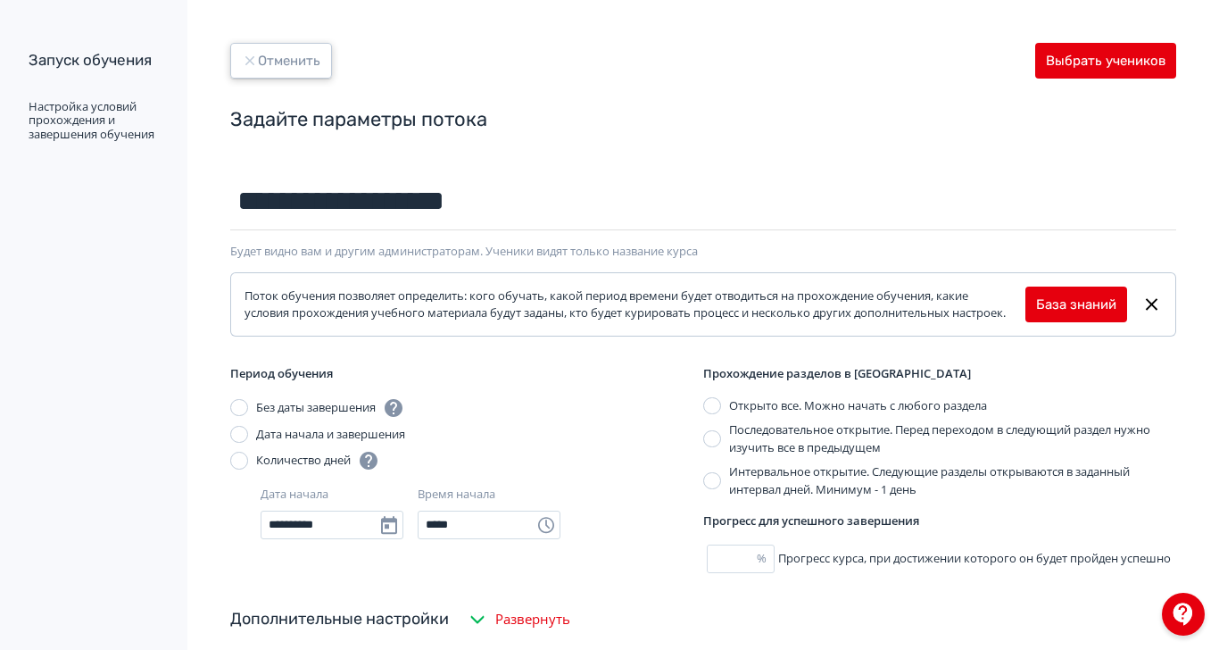
click at [258, 53] on icon "button" at bounding box center [250, 61] width 16 height 16
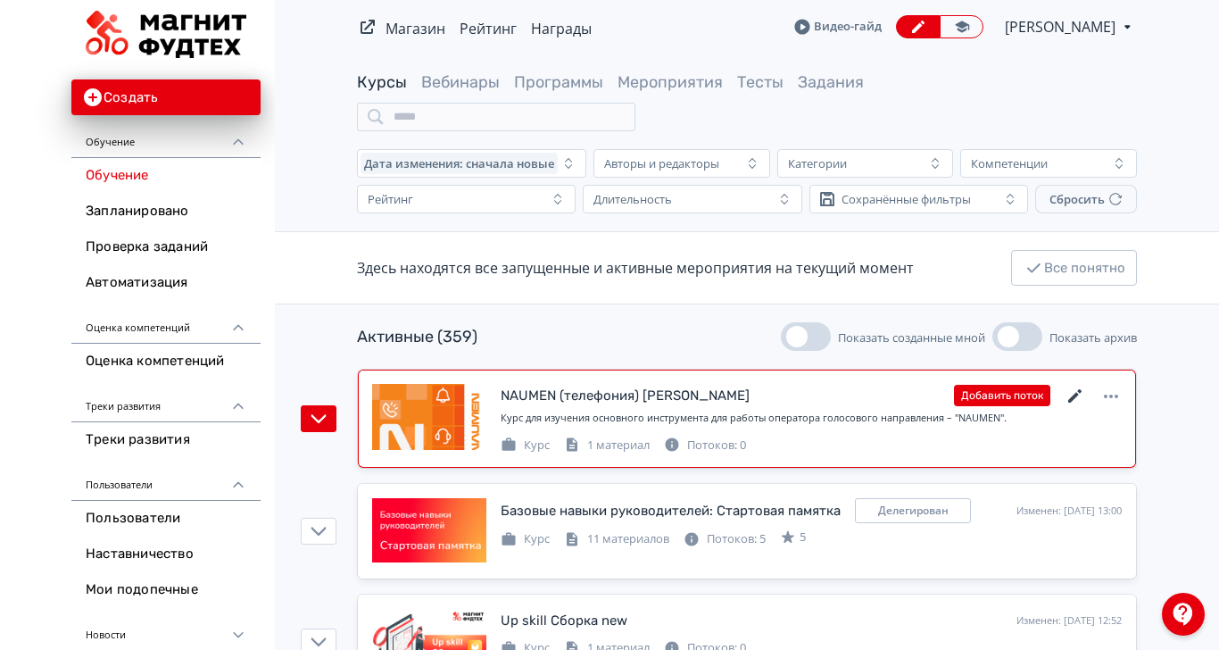
click at [1086, 385] on icon at bounding box center [1074, 395] width 21 height 21
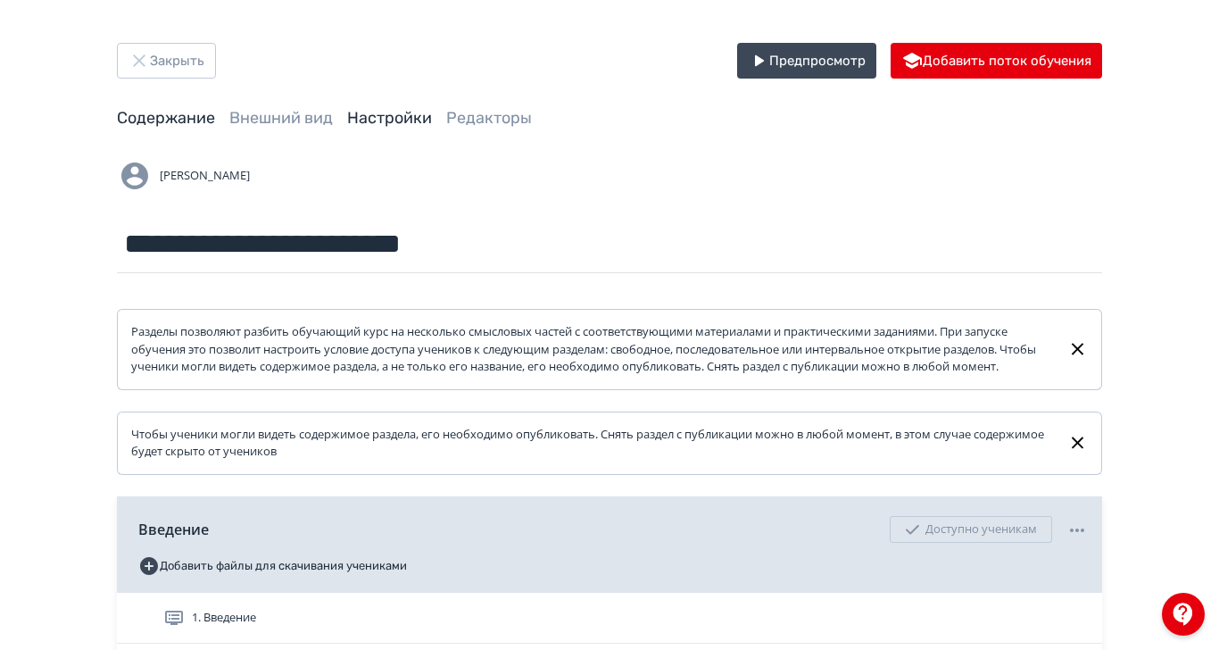
click at [432, 116] on link "Настройки" at bounding box center [389, 118] width 85 height 20
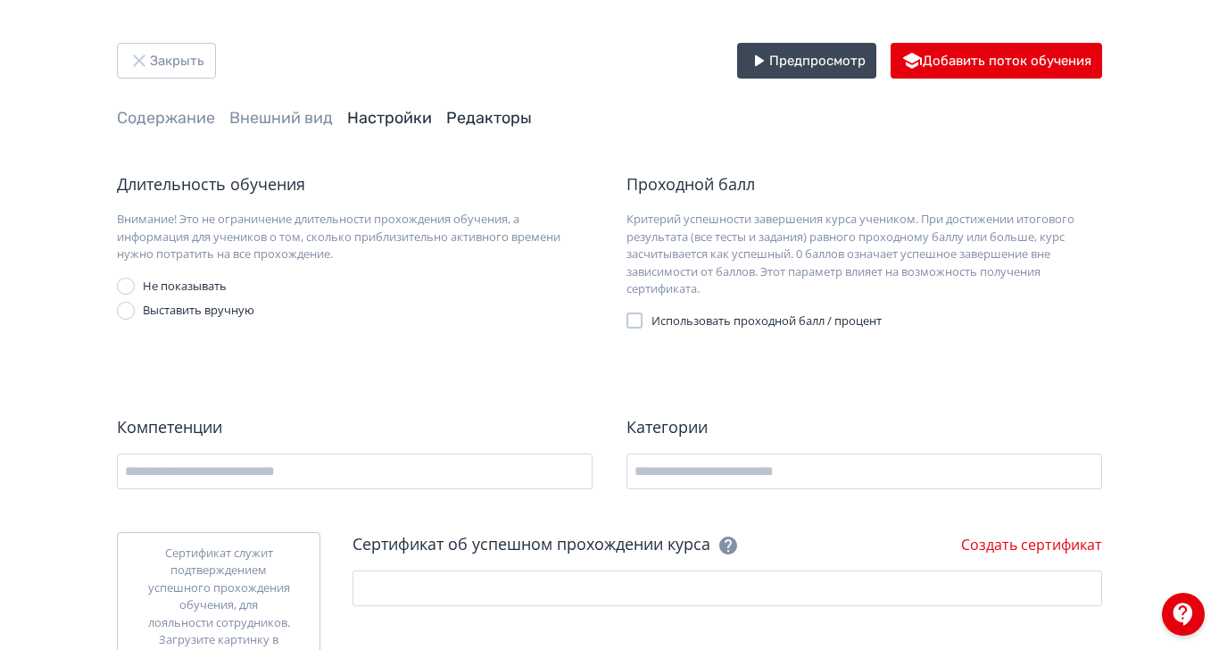
click at [532, 116] on link "Редакторы" at bounding box center [489, 118] width 86 height 20
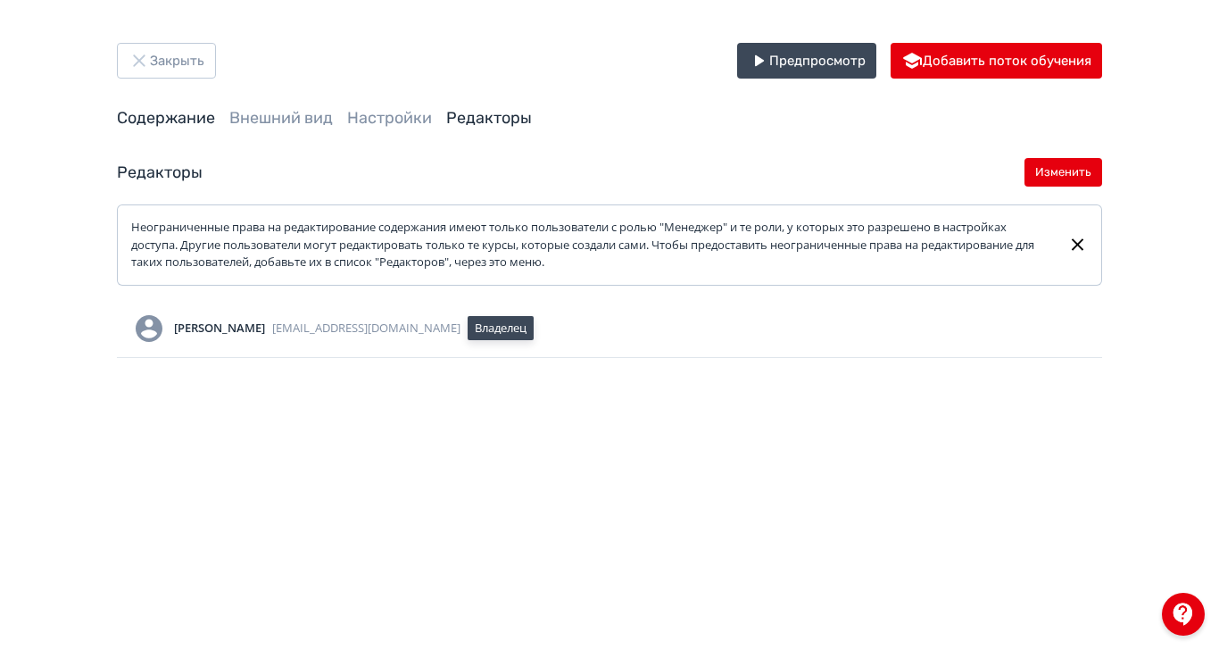
click at [215, 118] on link "Содержание" at bounding box center [166, 118] width 98 height 20
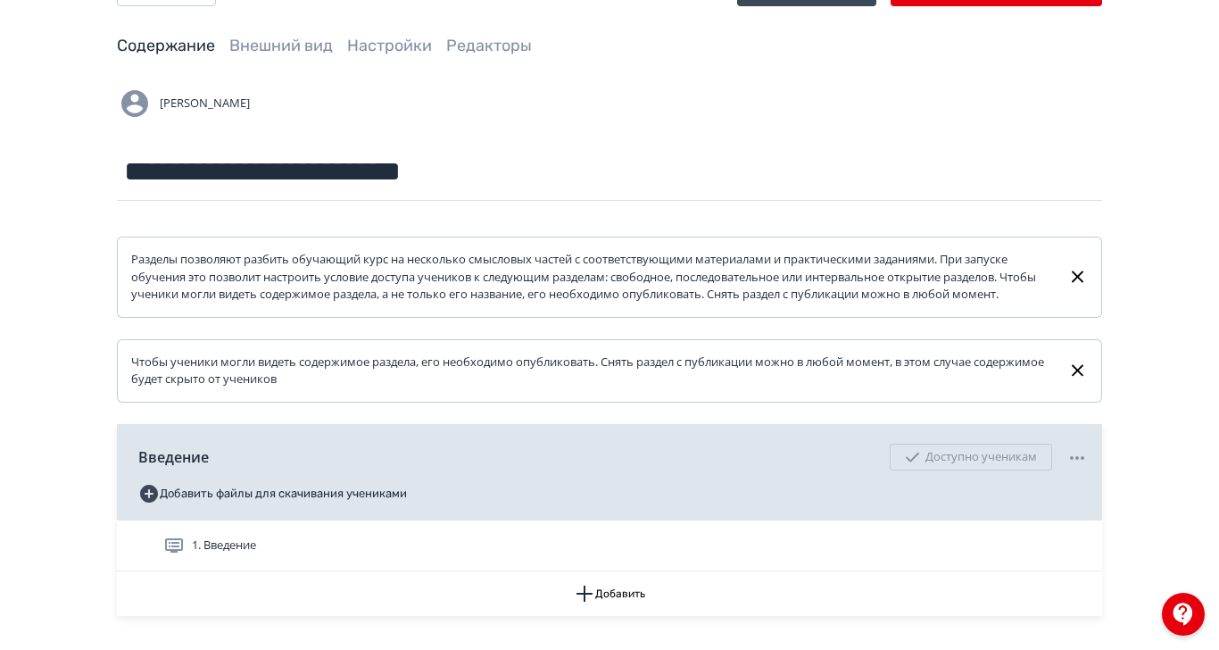
scroll to position [94, 0]
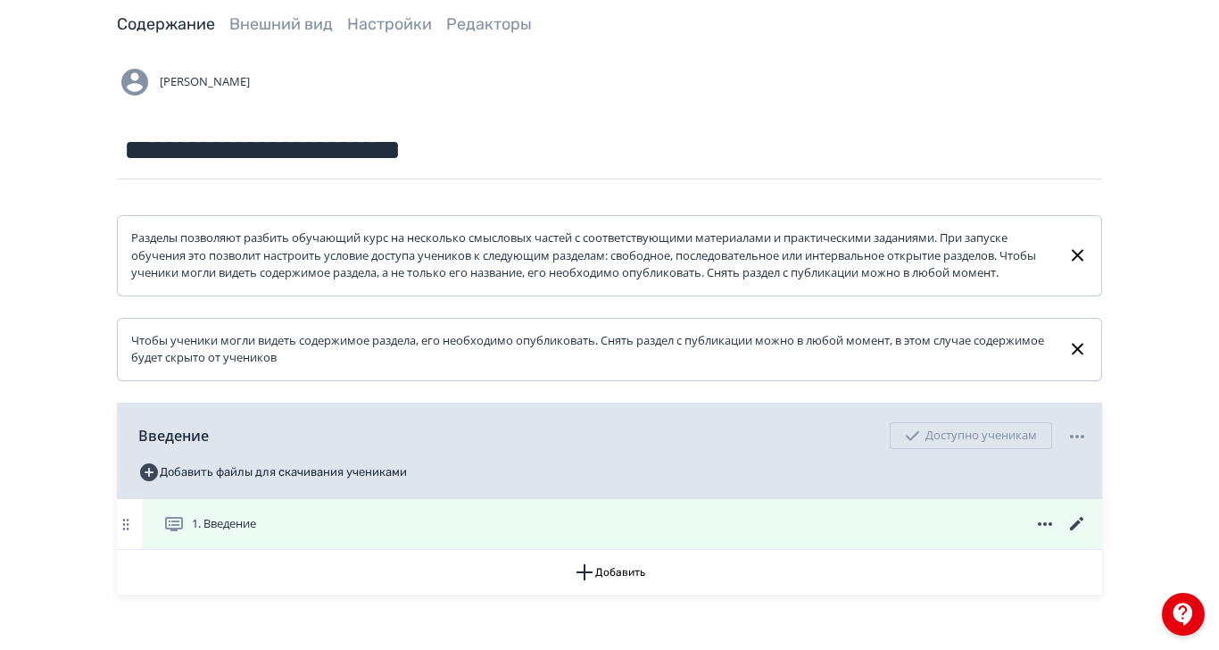
click at [1088, 534] on icon at bounding box center [1076, 523] width 21 height 21
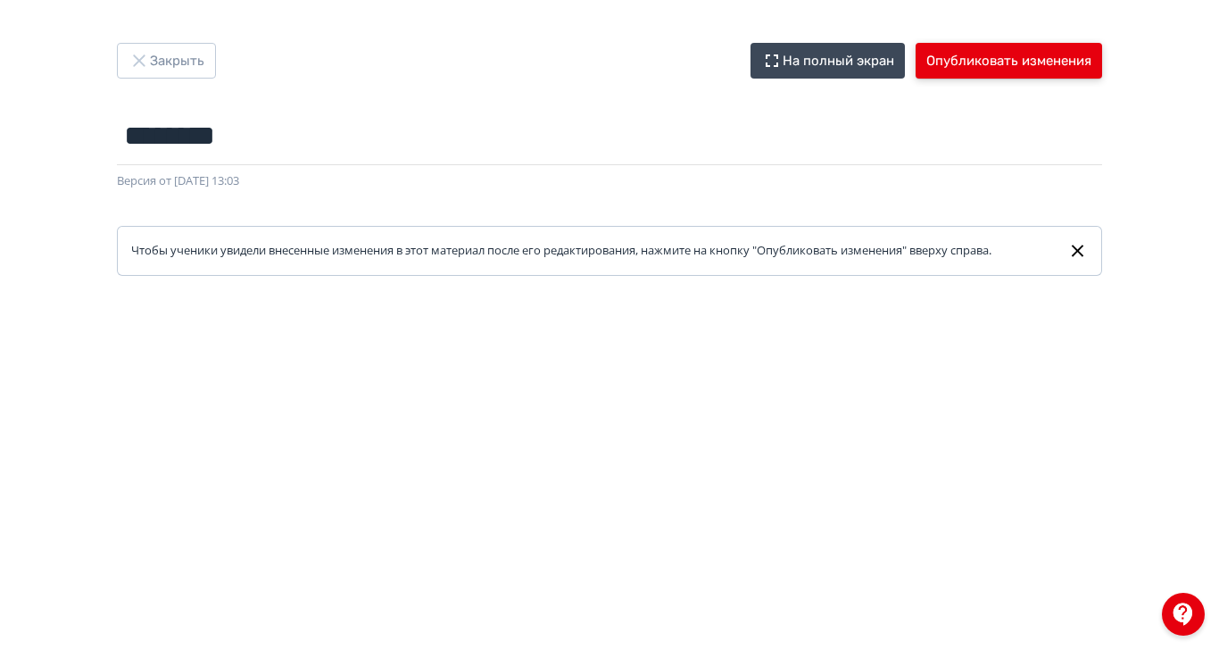
click at [1102, 66] on button "Опубликовать изменения" at bounding box center [1008, 61] width 186 height 36
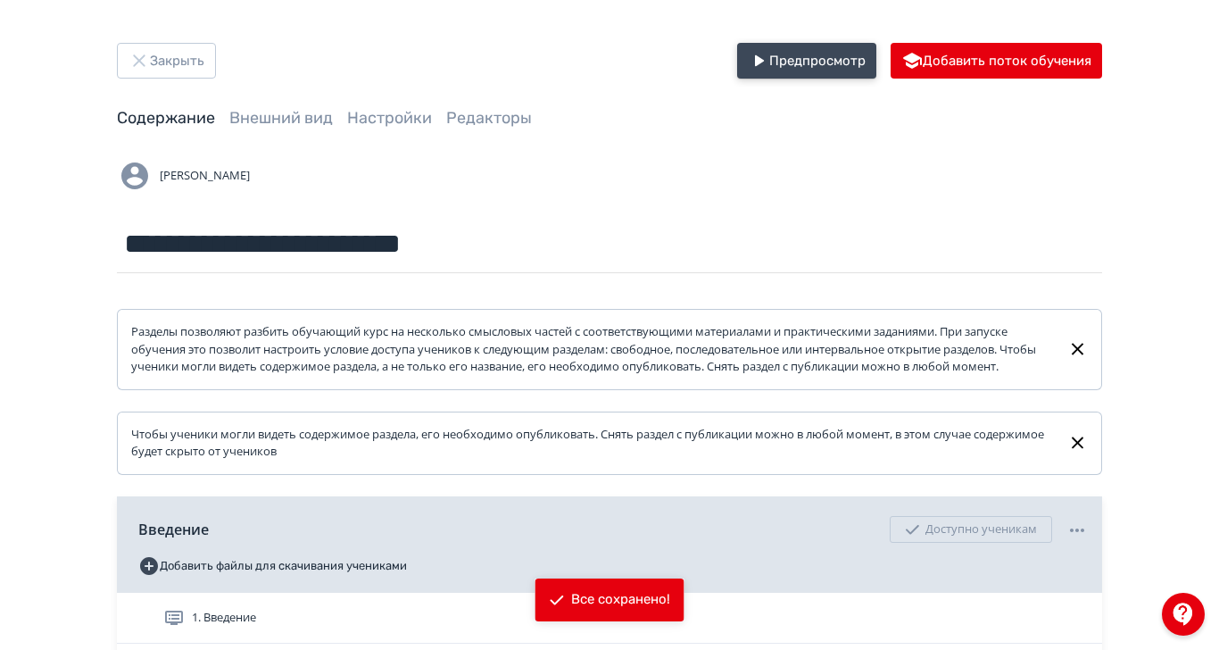
click at [876, 57] on button "Предпросмотр" at bounding box center [806, 61] width 139 height 36
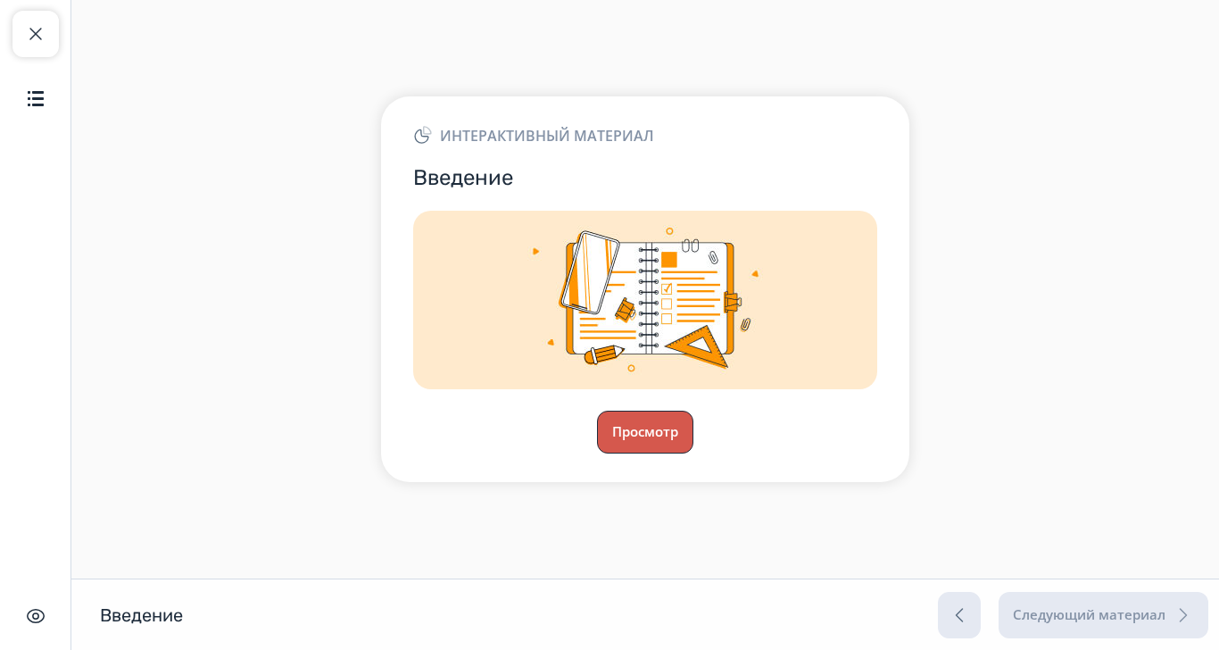
click at [693, 453] on button "Просмотр" at bounding box center [645, 431] width 96 height 43
